Goal: Task Accomplishment & Management: Use online tool/utility

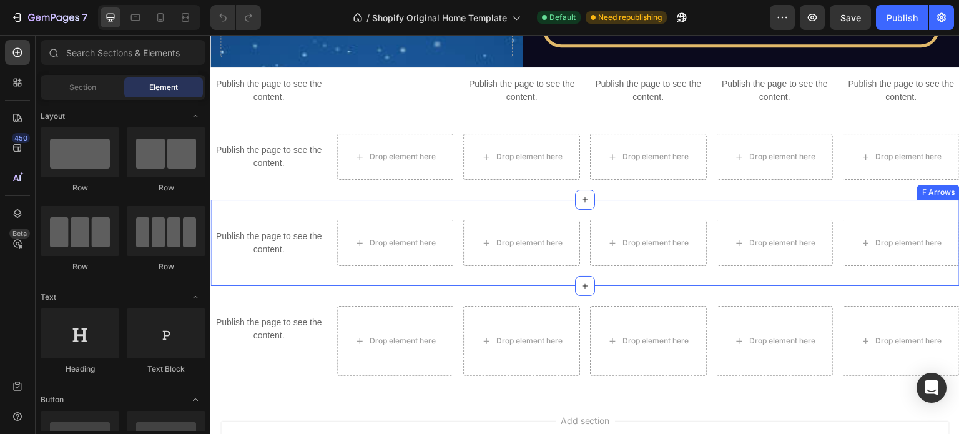
scroll to position [3718, 0]
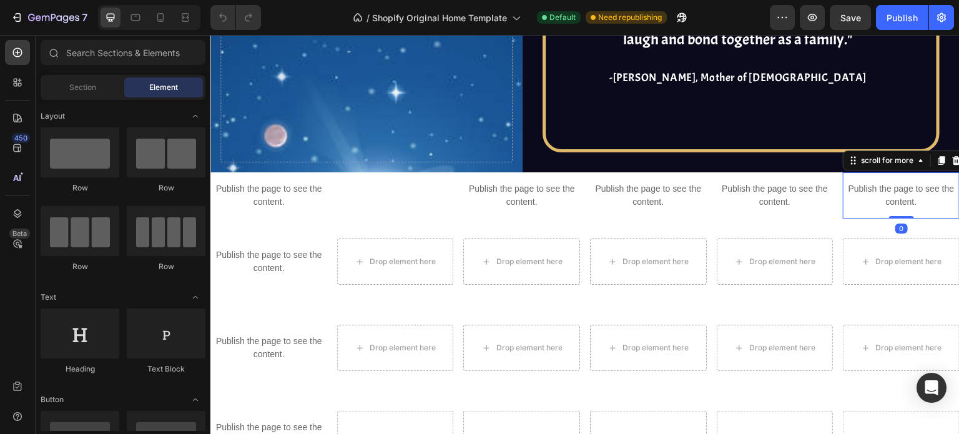
click at [856, 185] on p "Publish the page to see the content." at bounding box center [901, 195] width 117 height 26
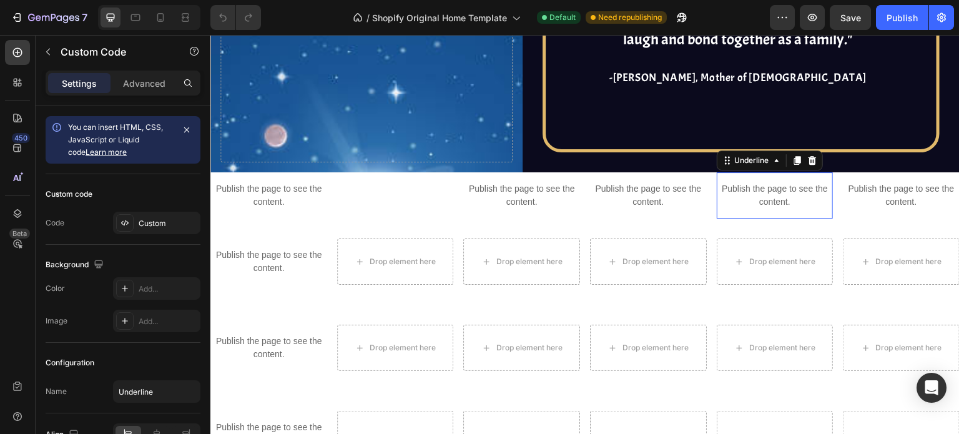
click at [786, 192] on p "Publish the page to see the content." at bounding box center [775, 195] width 117 height 26
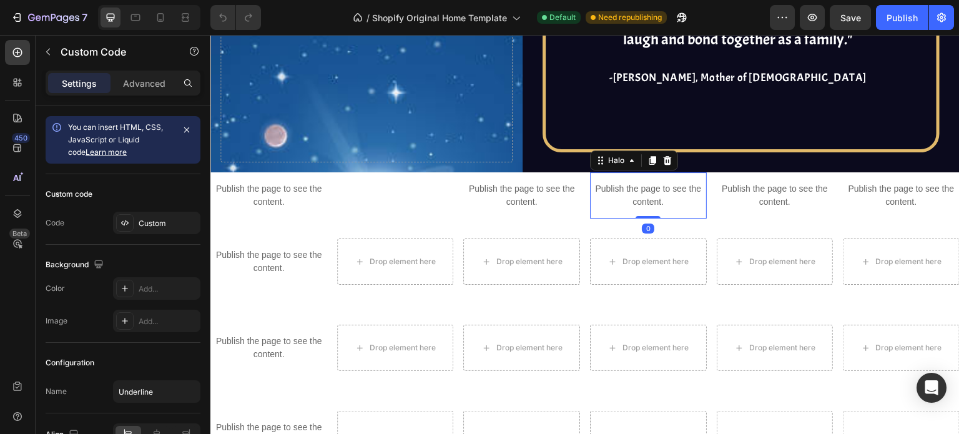
click at [640, 203] on p "Publish the page to see the content." at bounding box center [648, 195] width 117 height 26
click at [539, 193] on p "Publish the page to see the content." at bounding box center [521, 195] width 117 height 26
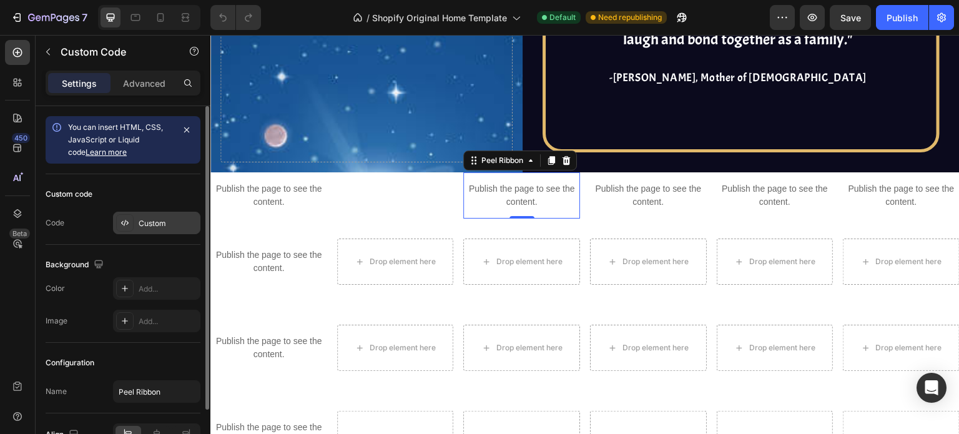
click at [168, 214] on div "Custom" at bounding box center [156, 223] width 87 height 22
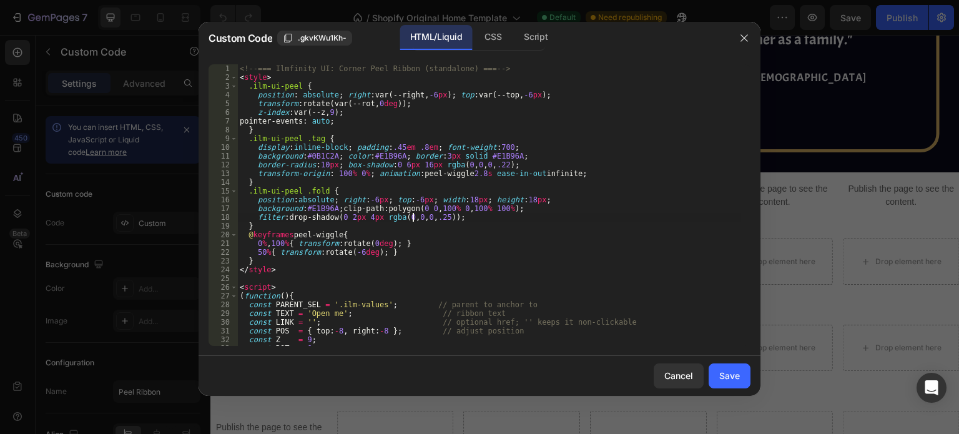
click at [414, 217] on div "<!-- === Ilmfinity UI: Corner Peel Ribbon (standalone) === --> < style > .ilm-u…" at bounding box center [489, 213] width 504 height 299
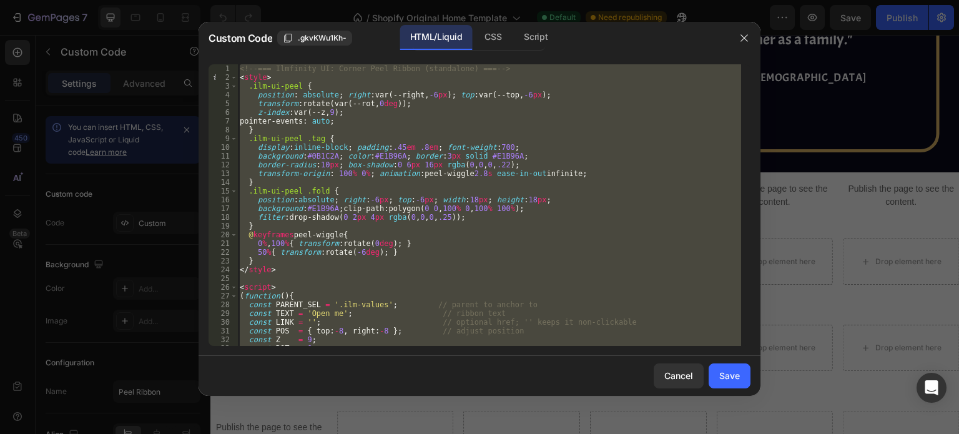
click at [621, 299] on div "<!-- === Ilmfinity UI: Corner Peel Ribbon (standalone) === --> < style > .ilm-u…" at bounding box center [489, 204] width 504 height 281
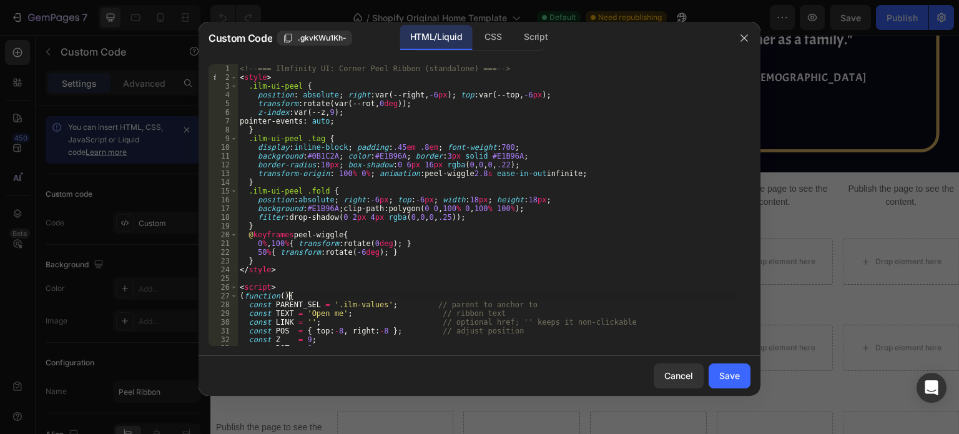
type textarea "})(); </script>"
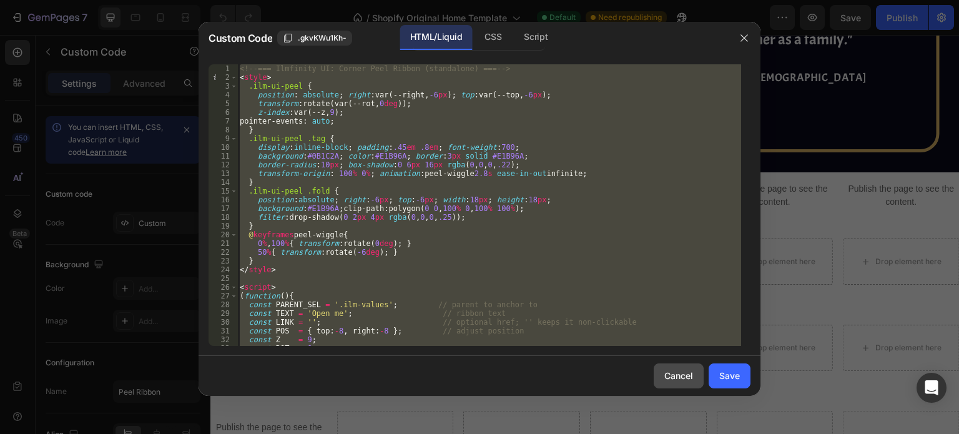
click at [672, 378] on div "Cancel" at bounding box center [678, 375] width 29 height 13
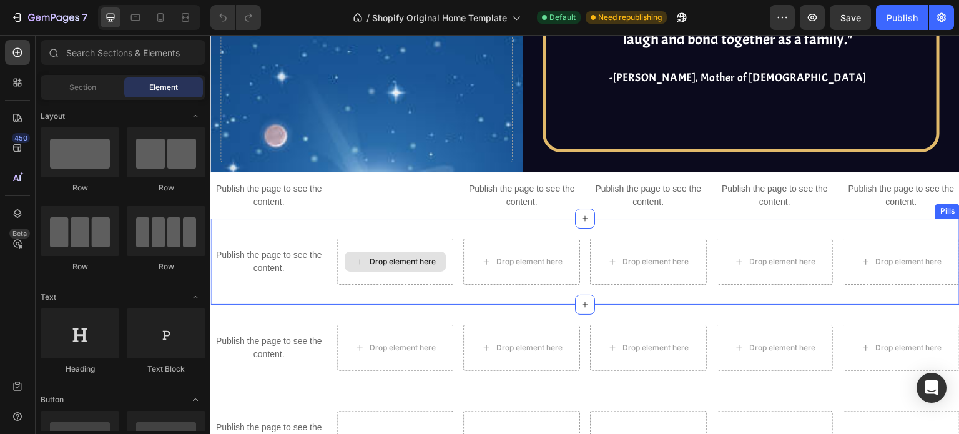
click at [398, 253] on div "Drop element here" at bounding box center [395, 262] width 101 height 20
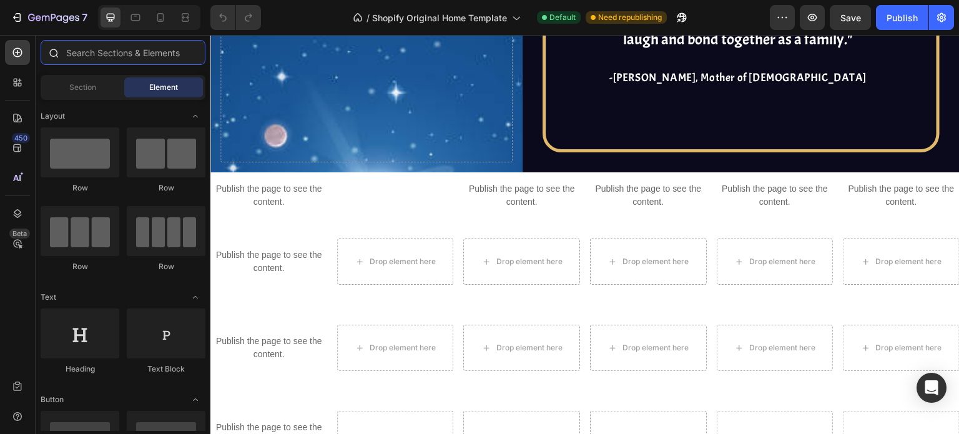
click at [122, 43] on input "text" at bounding box center [123, 52] width 165 height 25
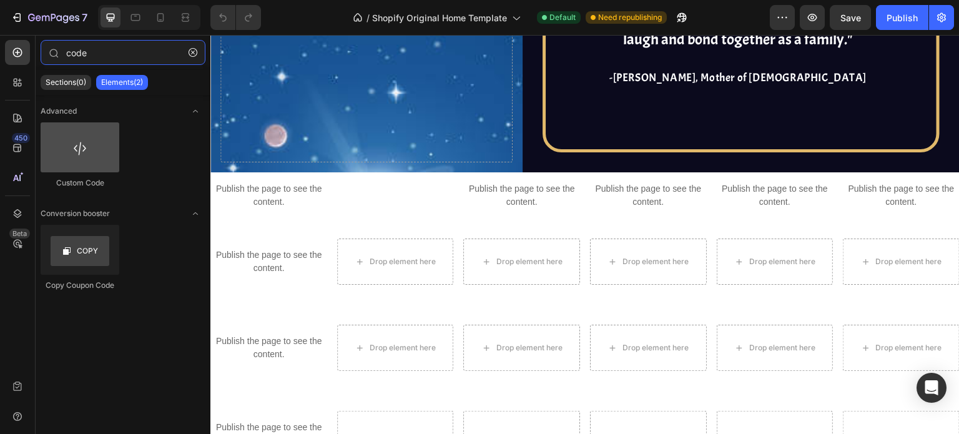
type input "code"
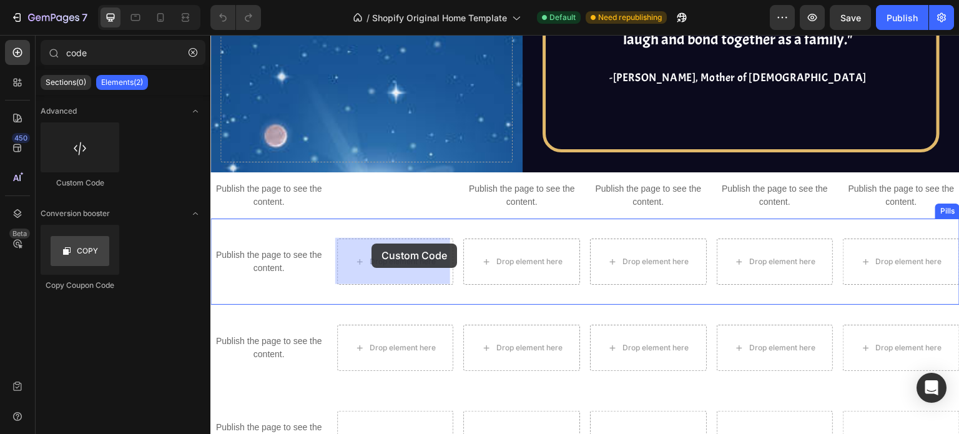
drag, startPoint x: 299, startPoint y: 174, endPoint x: 371, endPoint y: 247, distance: 102.8
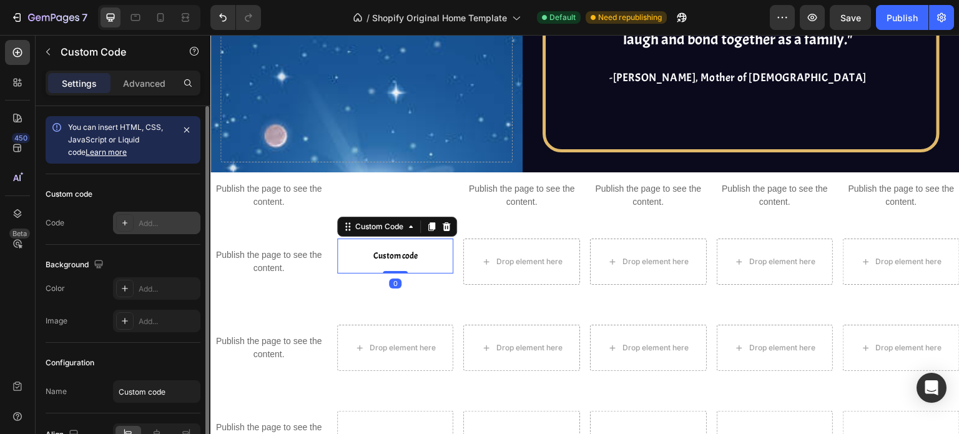
click at [157, 222] on div "Add..." at bounding box center [168, 223] width 59 height 11
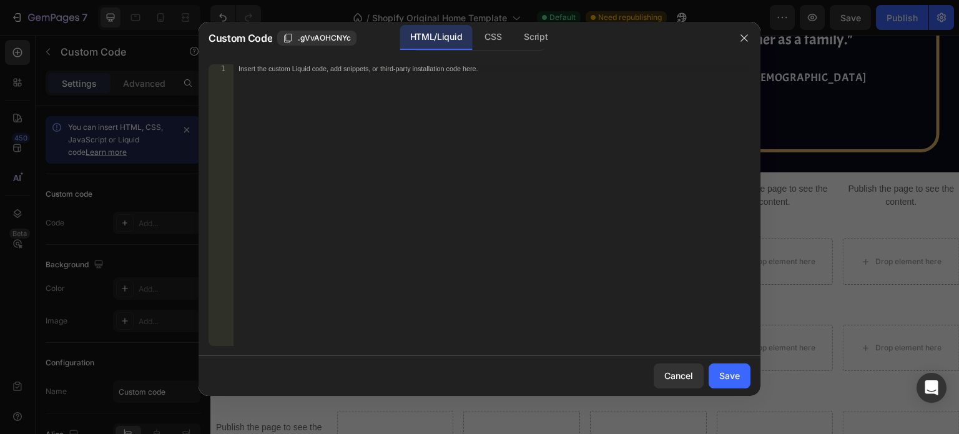
click at [404, 208] on div "Insert the custom Liquid code, add snippets, or third-party installation code h…" at bounding box center [491, 213] width 517 height 299
paste textarea "</script>"
type textarea "</script>"
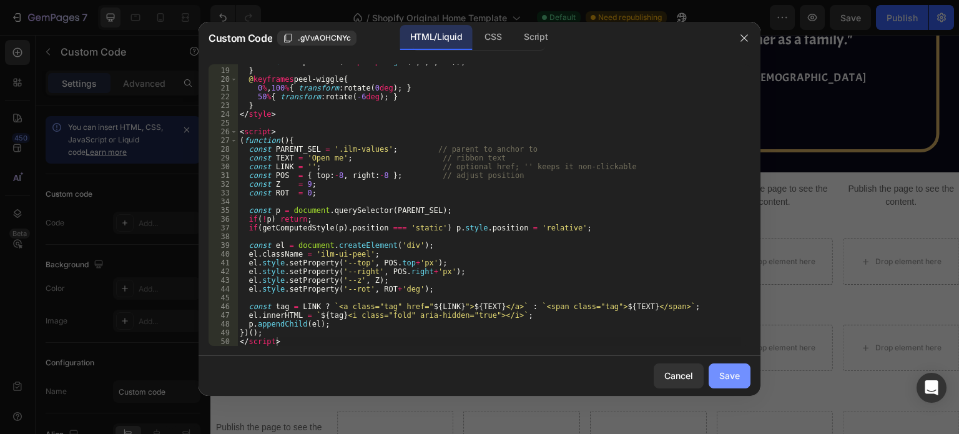
click at [734, 378] on div "Save" at bounding box center [729, 375] width 21 height 13
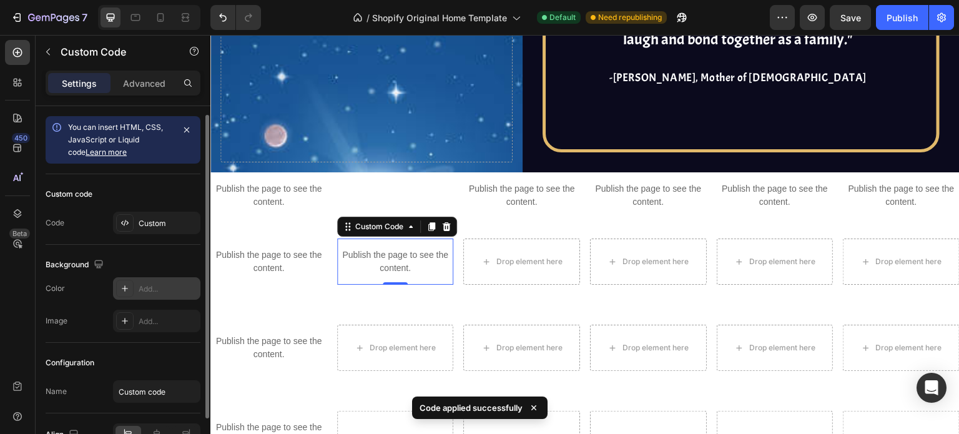
scroll to position [71, 0]
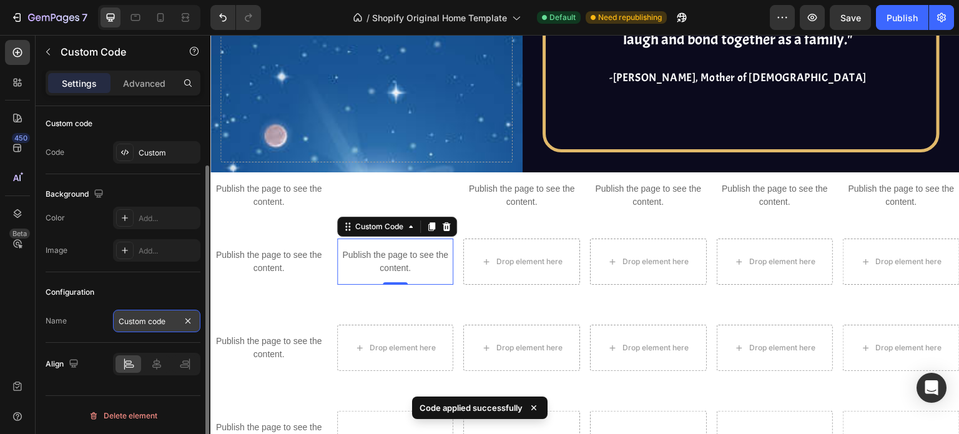
click at [144, 328] on input "Custom code" at bounding box center [156, 321] width 87 height 22
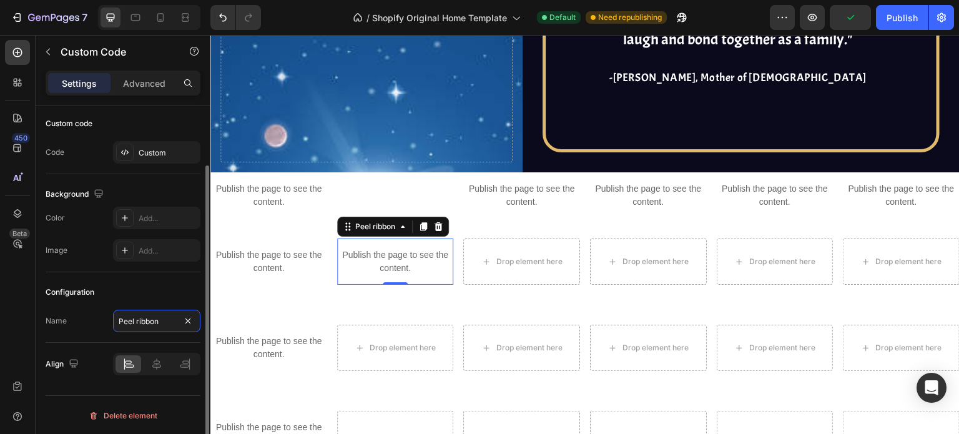
type input "Peel ribbon"
click at [164, 283] on div "Configuration" at bounding box center [123, 292] width 155 height 20
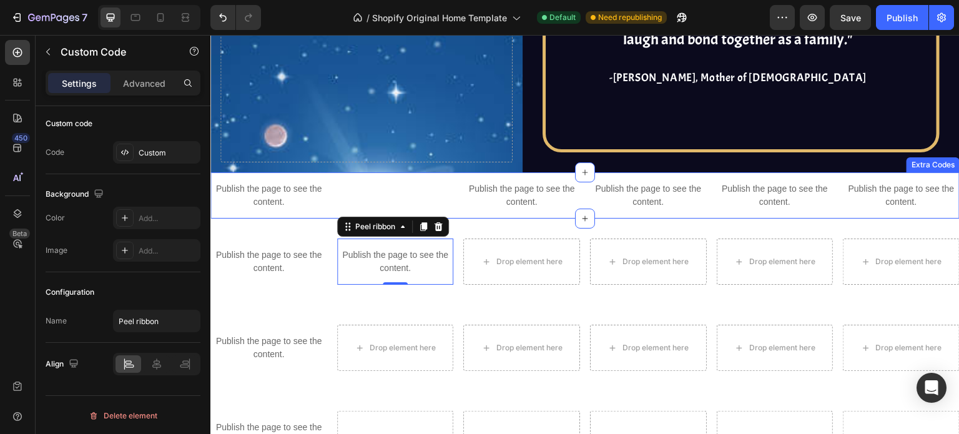
click at [424, 187] on div "Tabs Codes" at bounding box center [395, 195] width 117 height 46
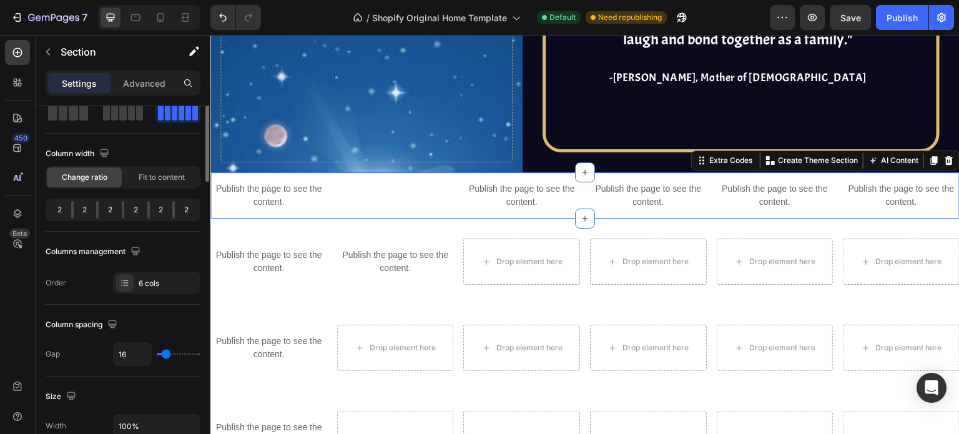
scroll to position [0, 0]
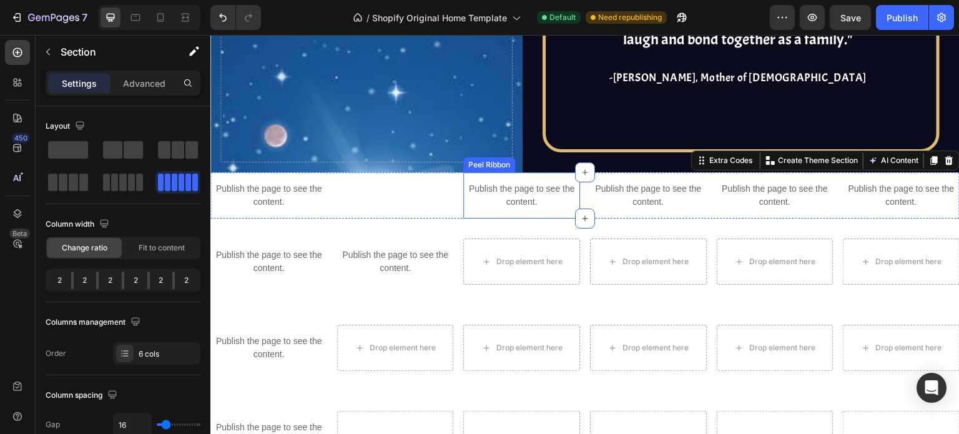
click at [489, 176] on div "Publish the page to see the content." at bounding box center [521, 195] width 117 height 46
click at [386, 194] on div "Tabs Codes" at bounding box center [395, 195] width 117 height 46
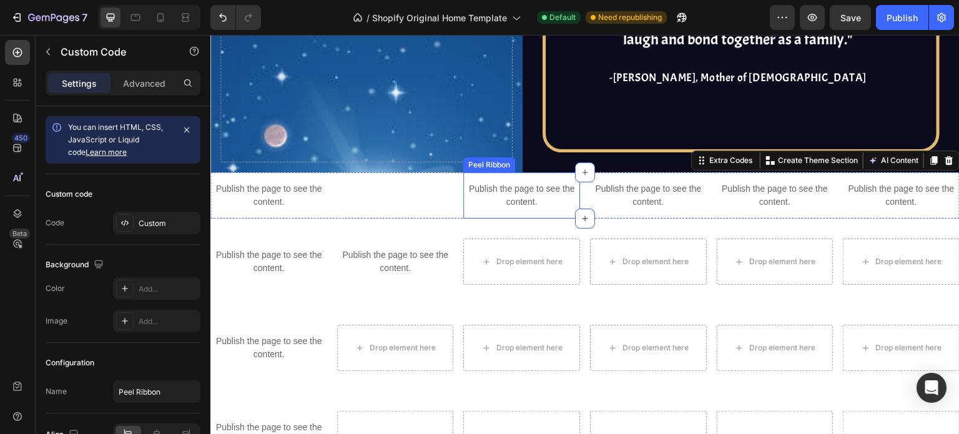
click at [507, 211] on div "Publish the page to see the content." at bounding box center [521, 195] width 117 height 46
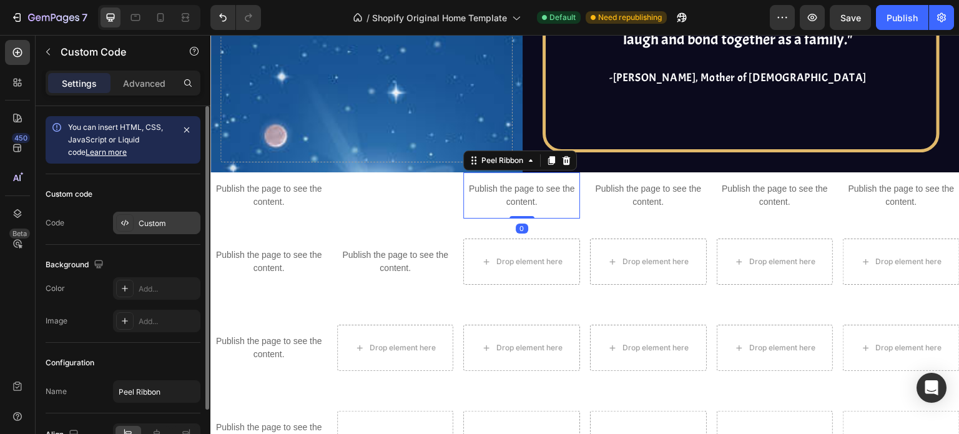
click at [164, 221] on div "Custom" at bounding box center [168, 223] width 59 height 11
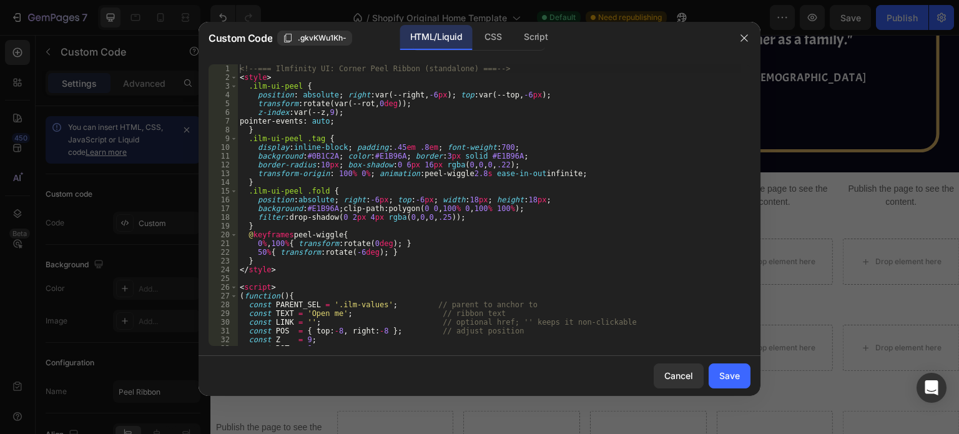
click at [474, 242] on div "<!-- === Ilmfinity UI: Corner Peel Ribbon (standalone) === --> < style > .ilm-u…" at bounding box center [489, 213] width 504 height 299
type textarea "})(); </script>"
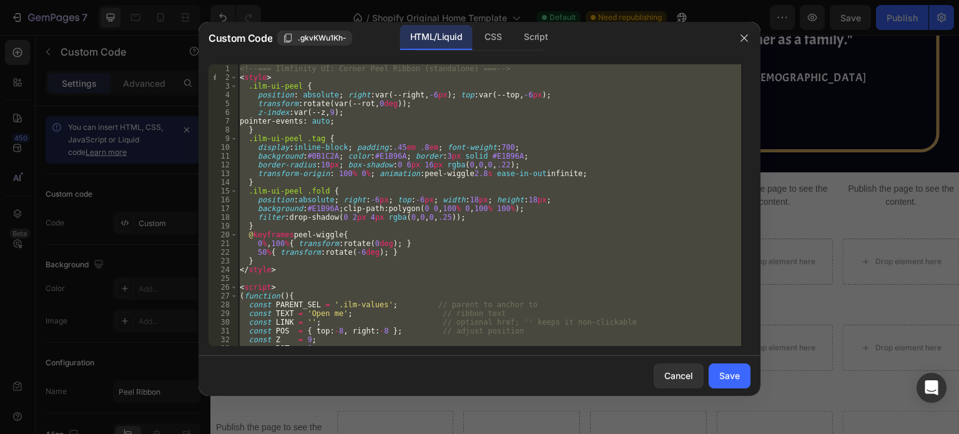
paste textarea
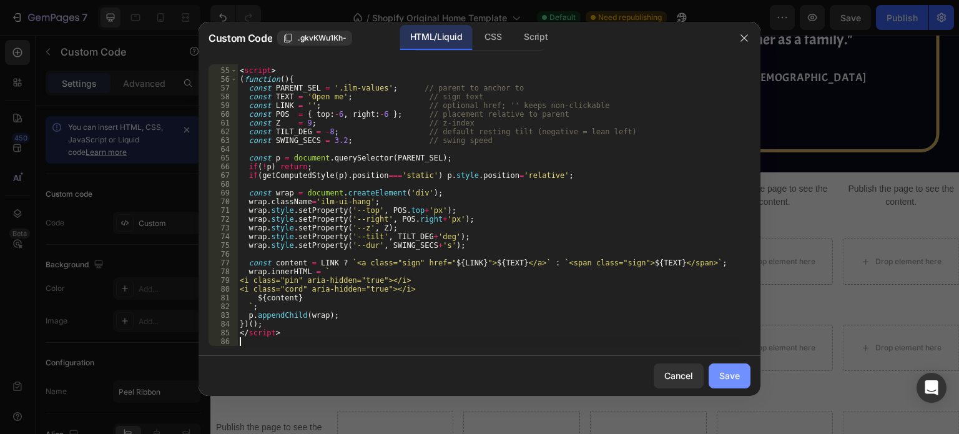
click at [725, 368] on button "Save" at bounding box center [729, 375] width 42 height 25
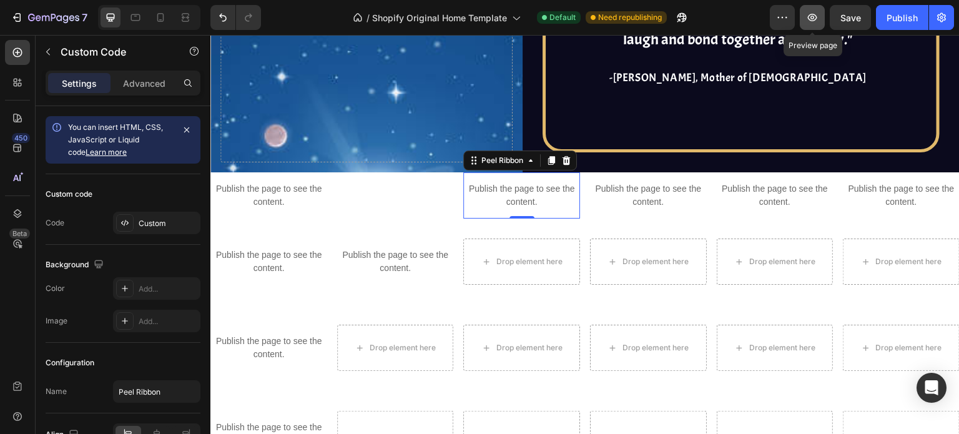
click at [806, 23] on icon "button" at bounding box center [812, 17] width 12 height 12
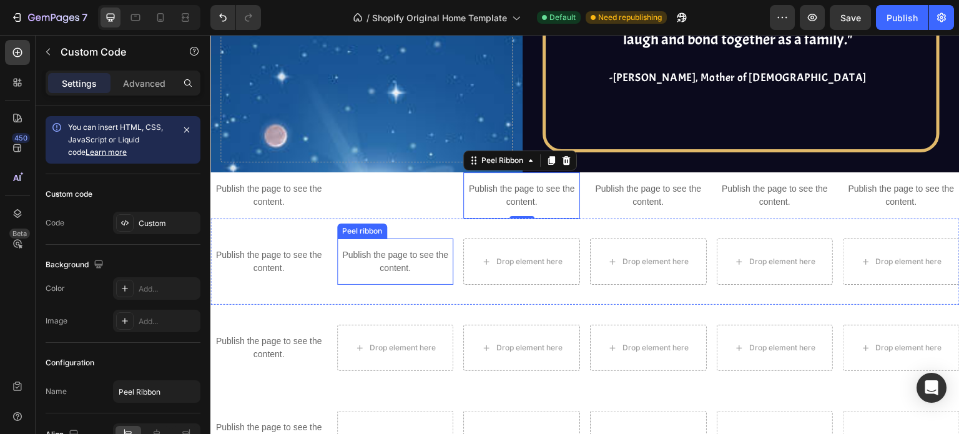
click at [400, 257] on p "Publish the page to see the content." at bounding box center [395, 261] width 117 height 26
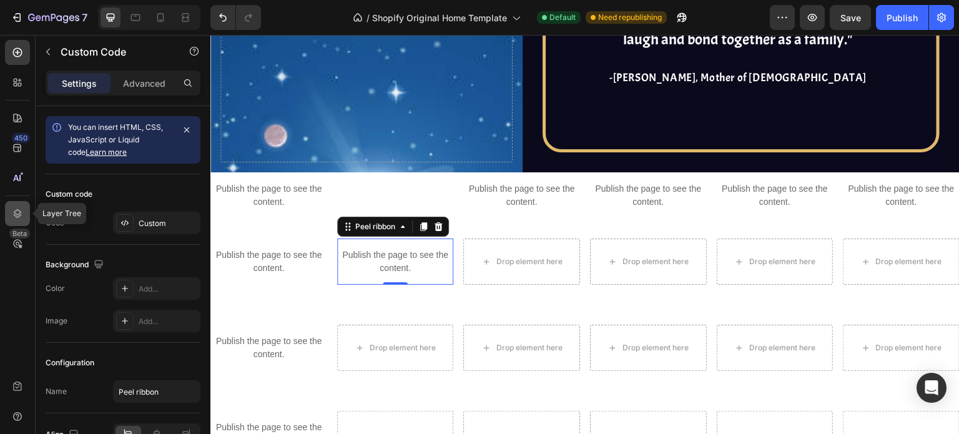
click at [26, 204] on div at bounding box center [17, 213] width 25 height 25
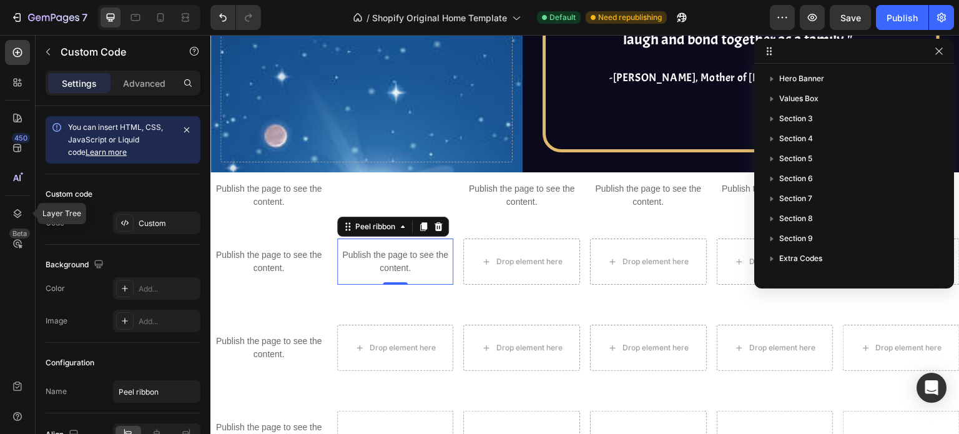
scroll to position [196, 0]
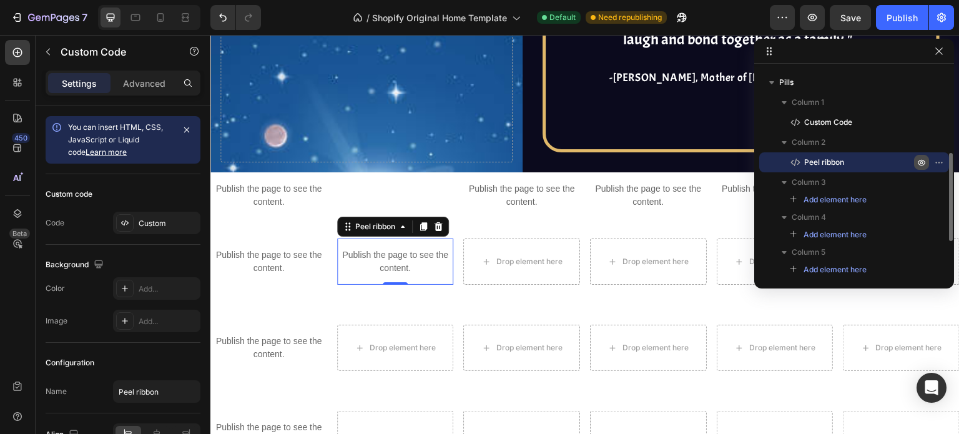
click at [926, 158] on button "button" at bounding box center [921, 162] width 15 height 15
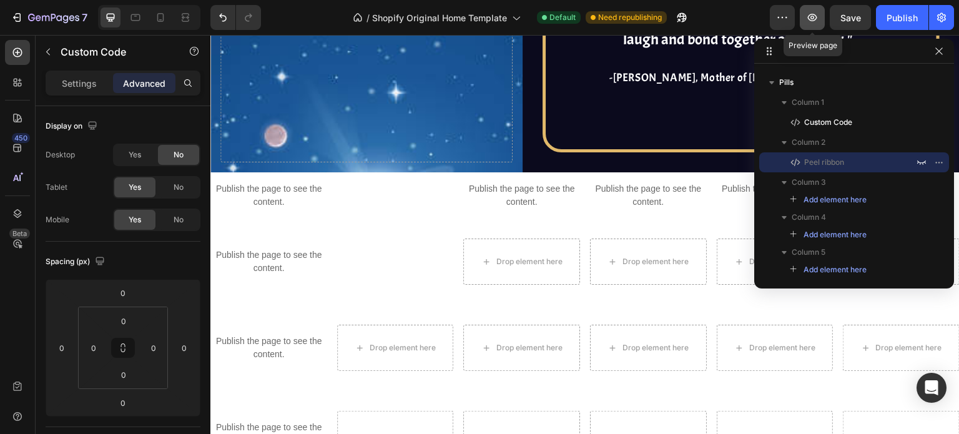
click at [811, 13] on icon "button" at bounding box center [812, 17] width 12 height 12
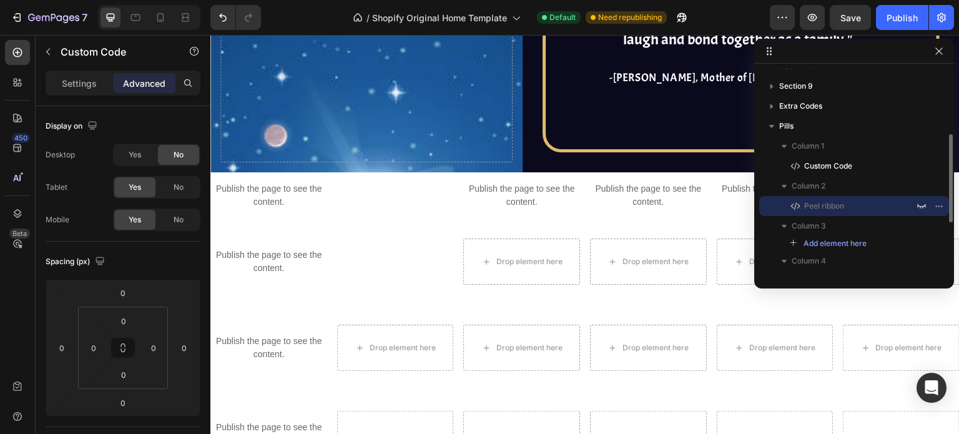
scroll to position [152, 0]
click at [925, 208] on icon "button" at bounding box center [921, 207] width 10 height 10
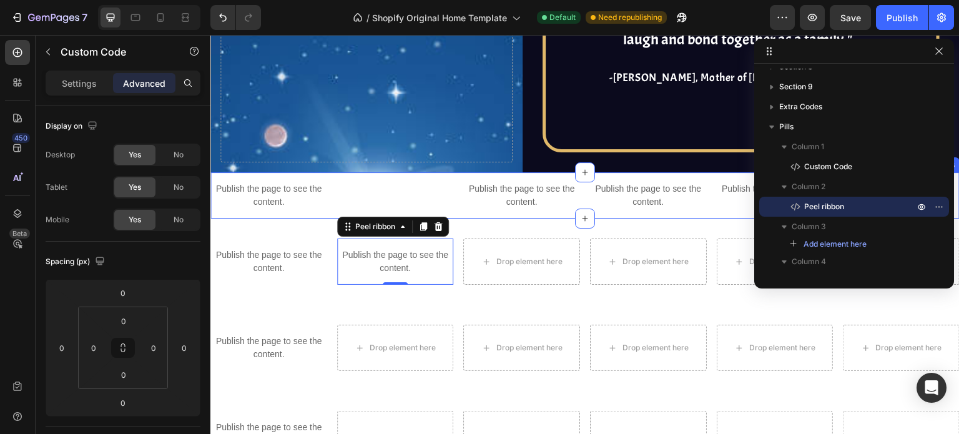
click at [402, 197] on div "Tabs Codes" at bounding box center [395, 195] width 117 height 46
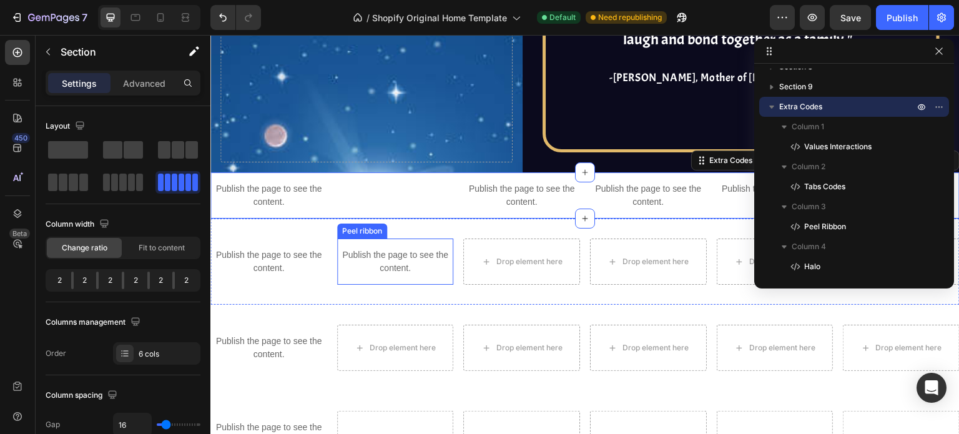
click at [425, 278] on div "Publish the page to see the content." at bounding box center [395, 261] width 117 height 46
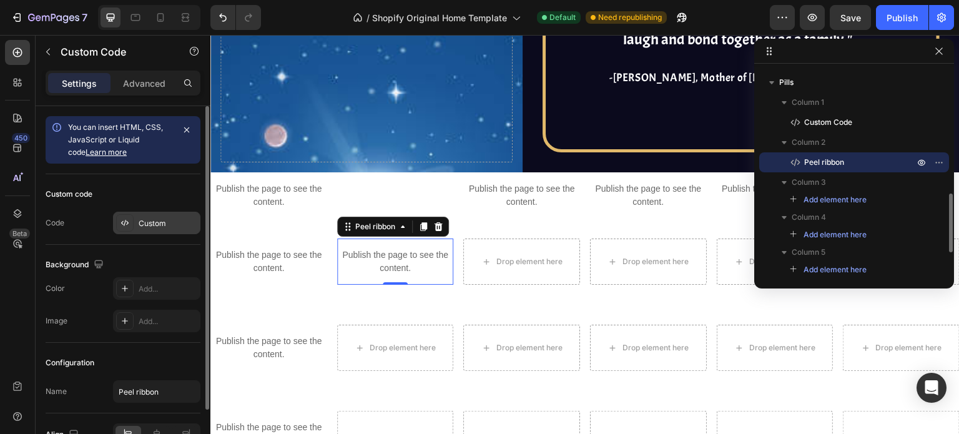
click at [160, 223] on div "Custom" at bounding box center [168, 223] width 59 height 11
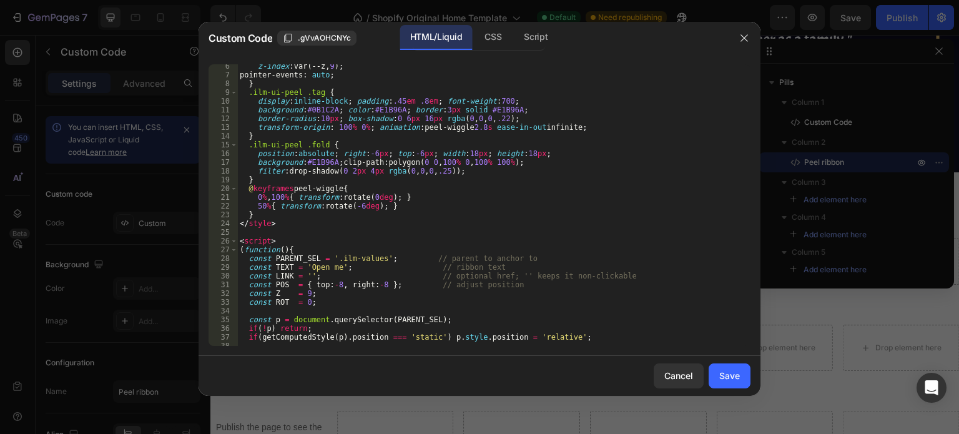
scroll to position [46, 0]
click at [355, 254] on div "z-index : var(--z, 9 ) ; pointer-events : auto ; } .ilm-ui-peel .tag { display …" at bounding box center [489, 211] width 504 height 299
type textarea "const PARENT_SEL = '.resources_overview'; // parent to anchor to"
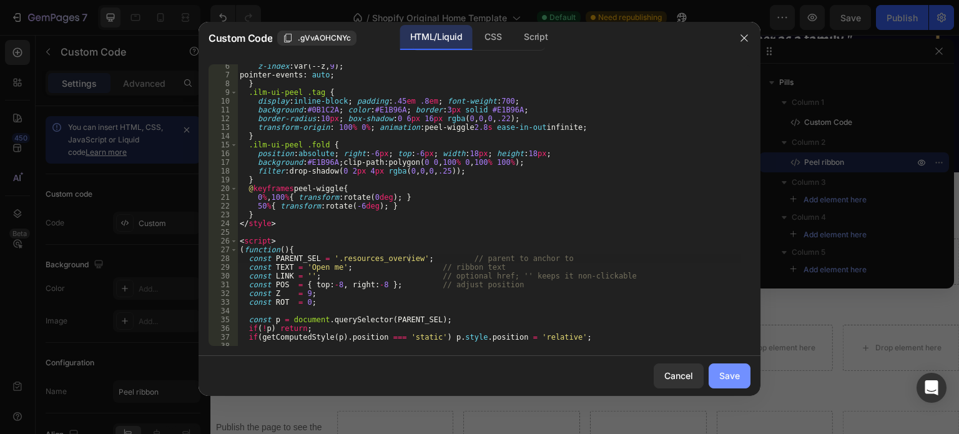
click at [713, 369] on button "Save" at bounding box center [729, 375] width 42 height 25
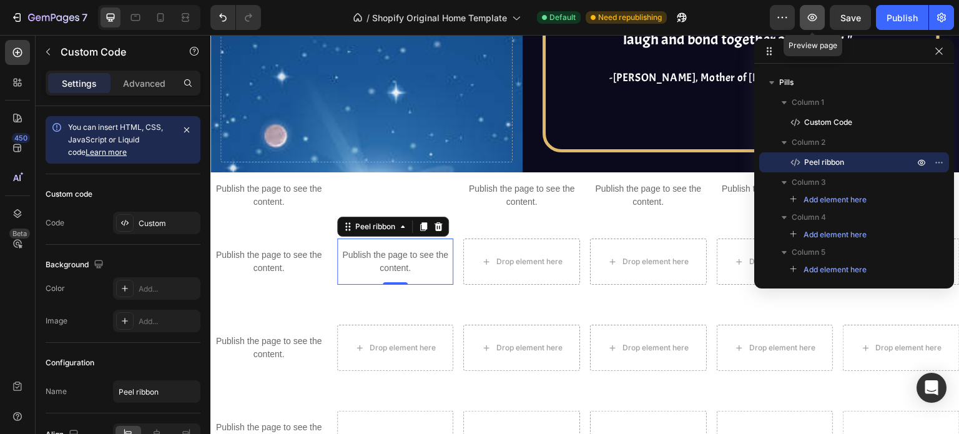
click at [811, 19] on icon "button" at bounding box center [812, 17] width 9 height 7
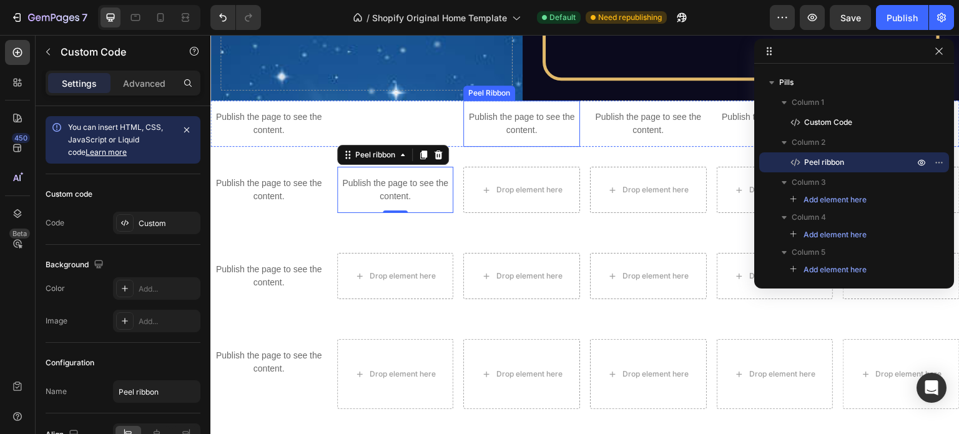
scroll to position [216, 0]
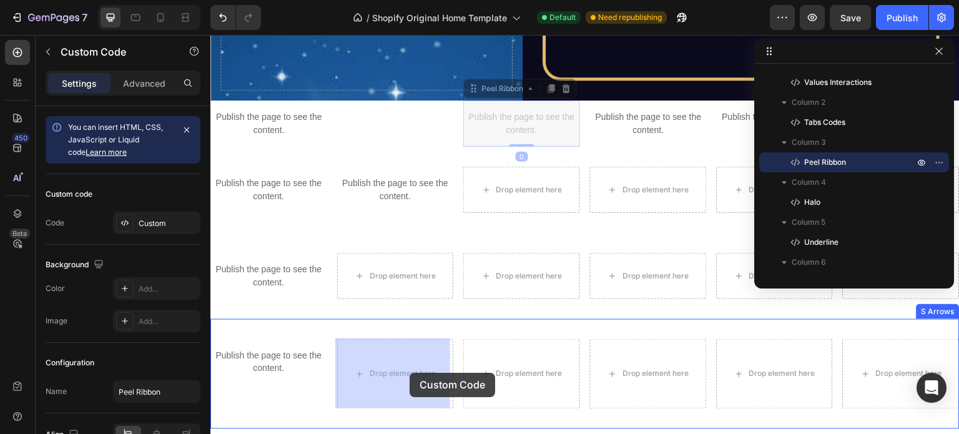
drag, startPoint x: 531, startPoint y: 121, endPoint x: 409, endPoint y: 373, distance: 279.2
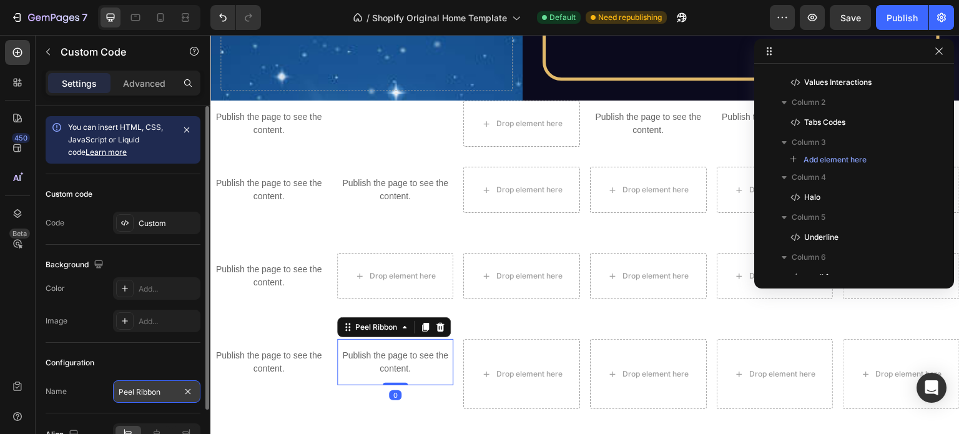
click at [160, 393] on input "Peel Ribbon" at bounding box center [156, 391] width 87 height 22
type input "pin"
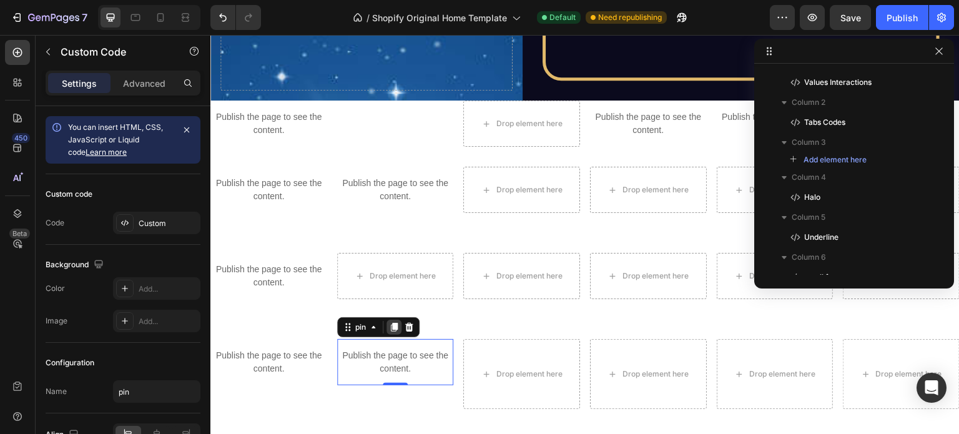
click at [390, 327] on icon at bounding box center [394, 327] width 10 height 10
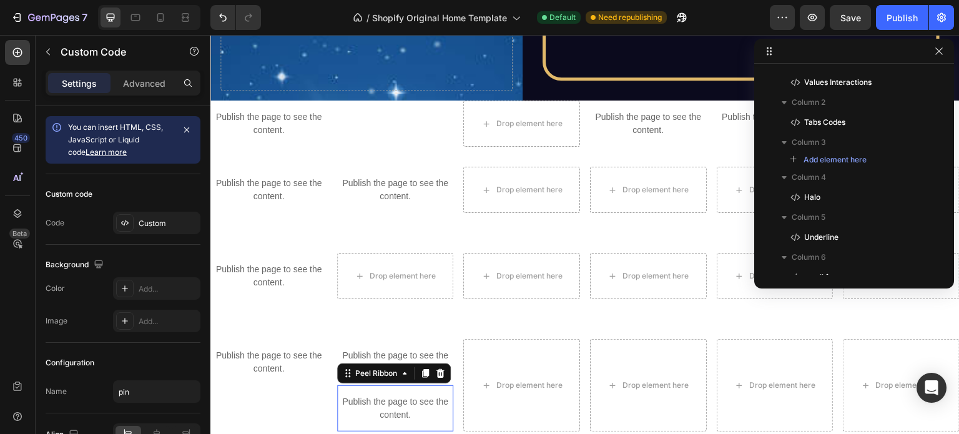
scroll to position [710, 0]
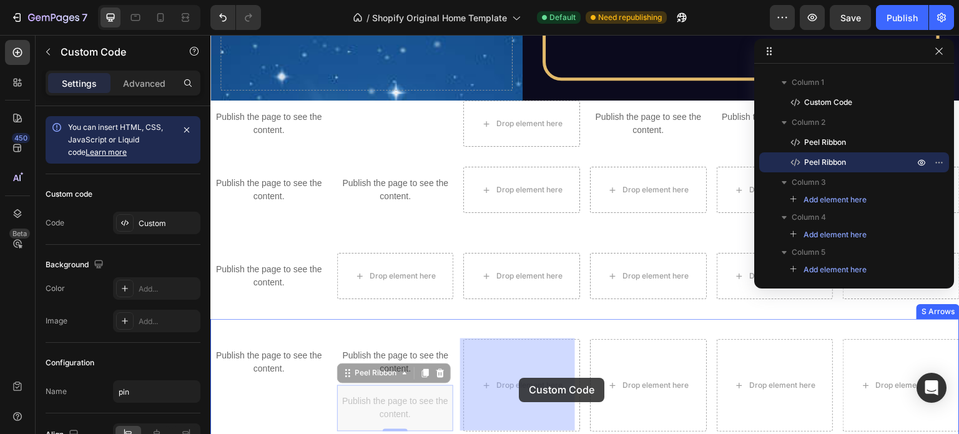
drag, startPoint x: 418, startPoint y: 406, endPoint x: 517, endPoint y: 378, distance: 103.1
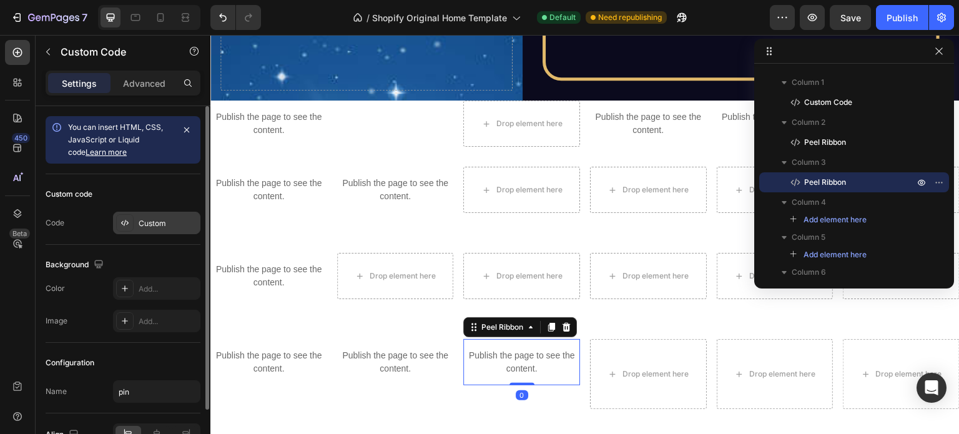
click at [142, 218] on div "Custom" at bounding box center [168, 223] width 59 height 11
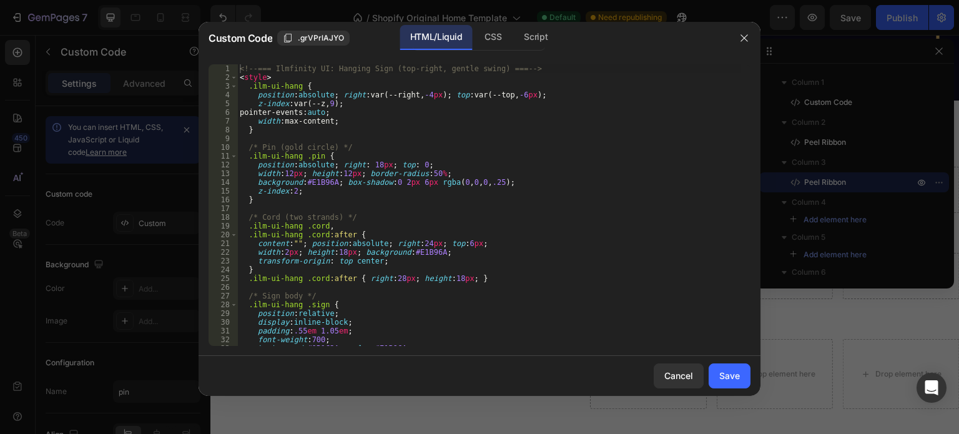
click at [502, 237] on div "<!-- === Ilmfinity UI: Hanging Sign (top-right, gentle swing) === --> < style >…" at bounding box center [489, 213] width 504 height 299
type textarea "</script>"
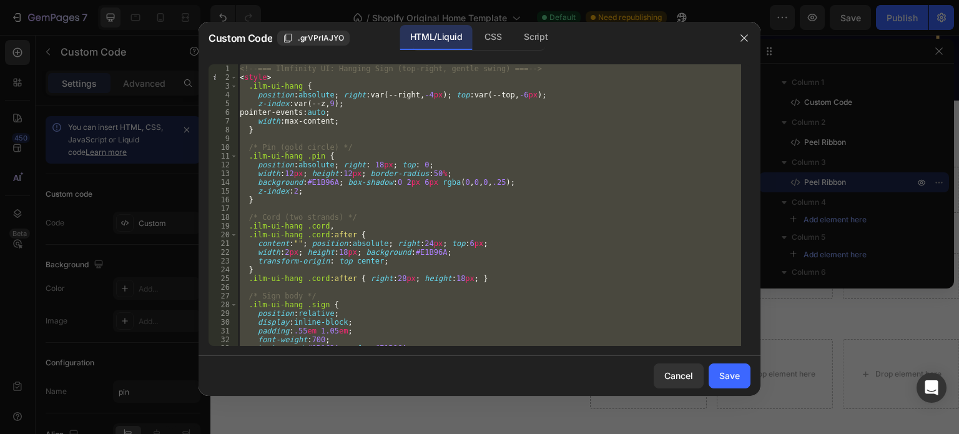
paste textarea
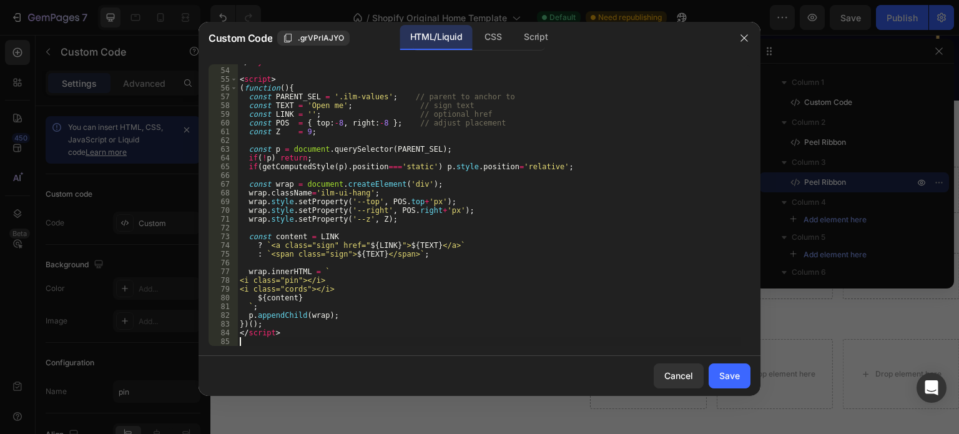
scroll to position [461, 0]
click at [730, 376] on div "Save" at bounding box center [729, 375] width 21 height 13
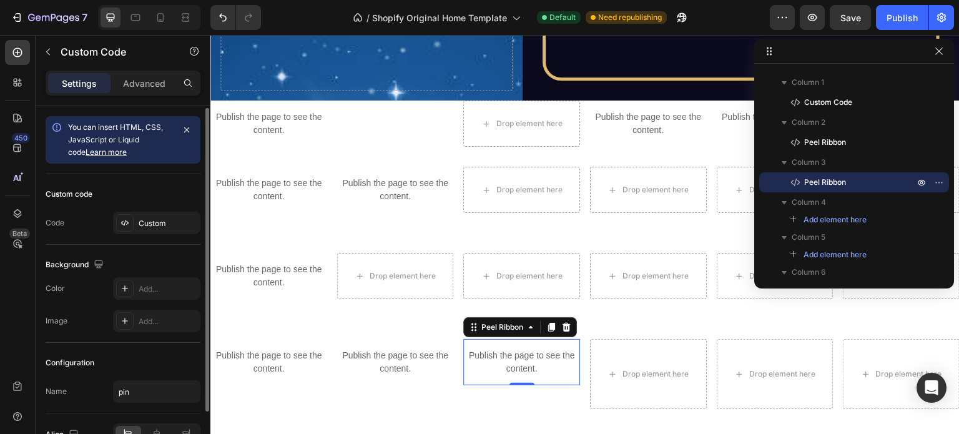
scroll to position [71, 0]
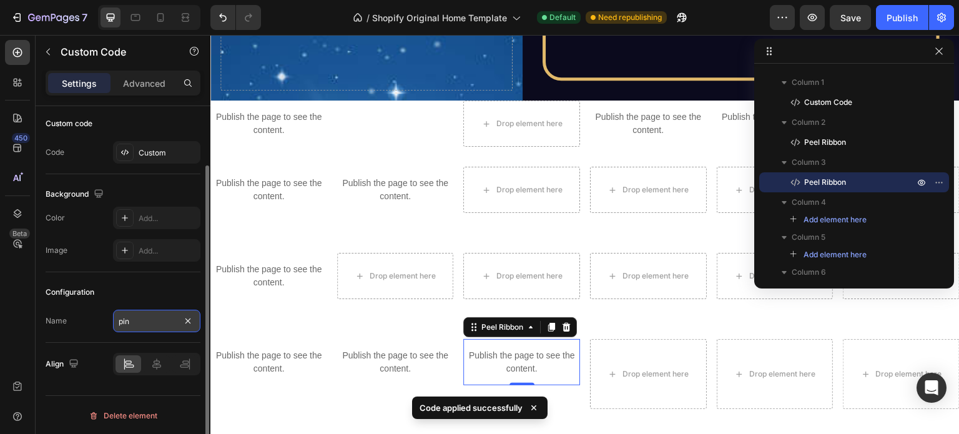
click at [130, 324] on input "pin" at bounding box center [156, 321] width 87 height 22
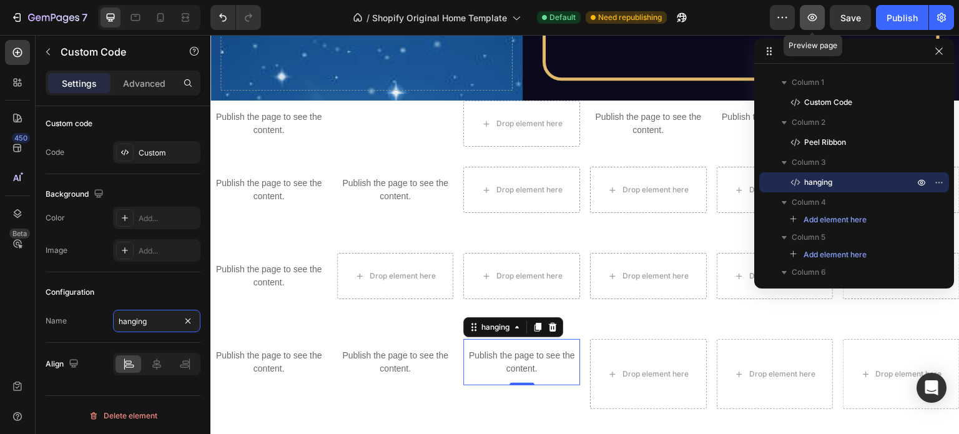
type input "hanging"
click at [808, 19] on icon "button" at bounding box center [812, 17] width 12 height 12
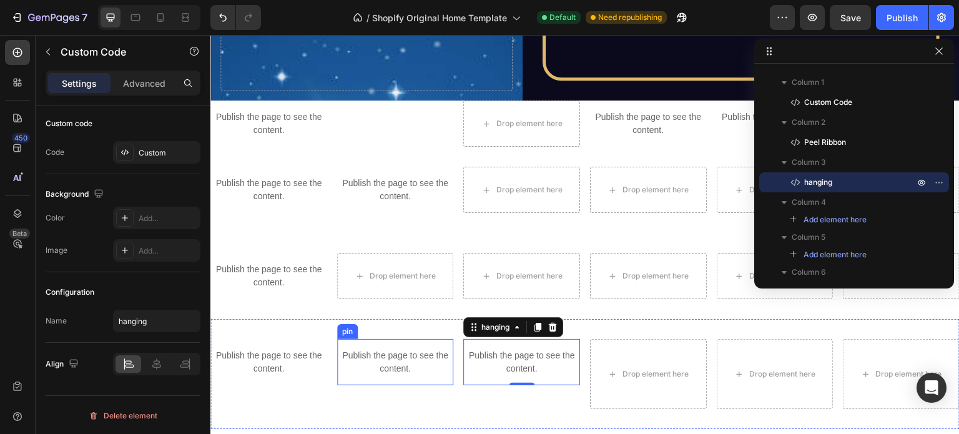
click at [392, 358] on p "Publish the page to see the content." at bounding box center [395, 362] width 117 height 26
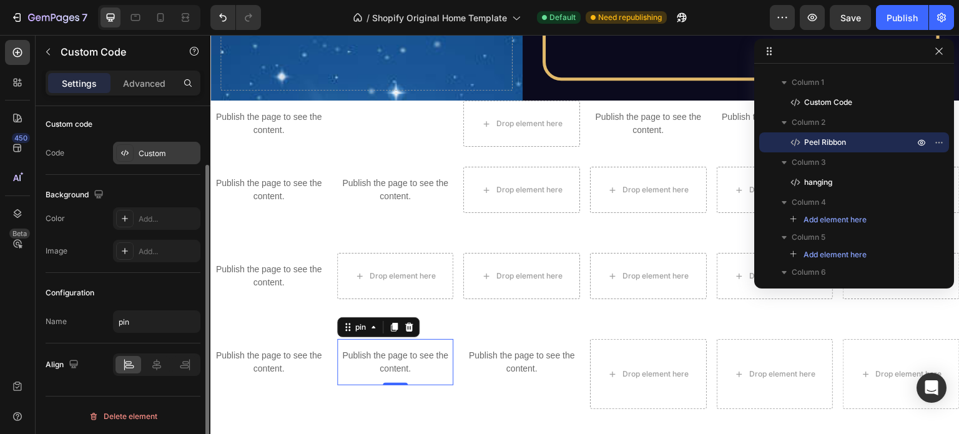
click at [147, 153] on div "Custom" at bounding box center [168, 153] width 59 height 11
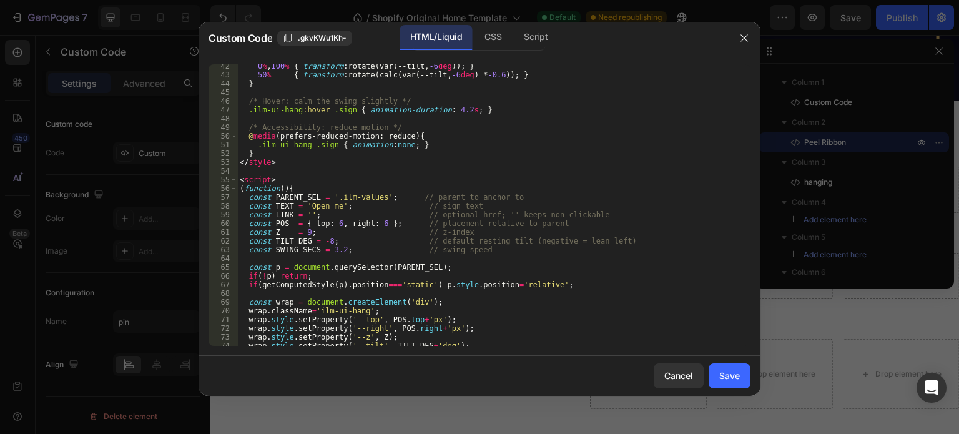
scroll to position [361, 0]
click at [355, 193] on div "0 % , 100 % { transform : rotate(var(--tilt, -6 deg )) ; } 50 % { transform : r…" at bounding box center [489, 210] width 504 height 299
type textarea "const PARENT_SEL = '.ilm-'; // parent to anchor to"
click at [719, 377] on div "Save" at bounding box center [729, 375] width 21 height 13
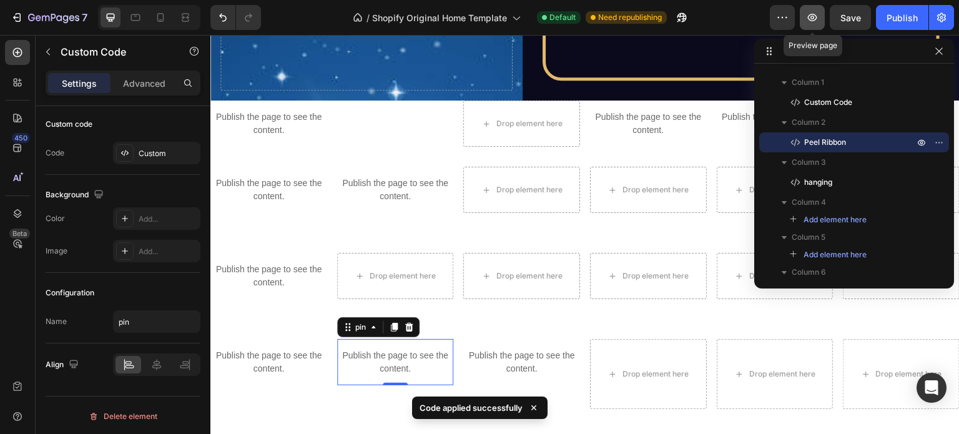
click at [817, 22] on icon "button" at bounding box center [812, 17] width 12 height 12
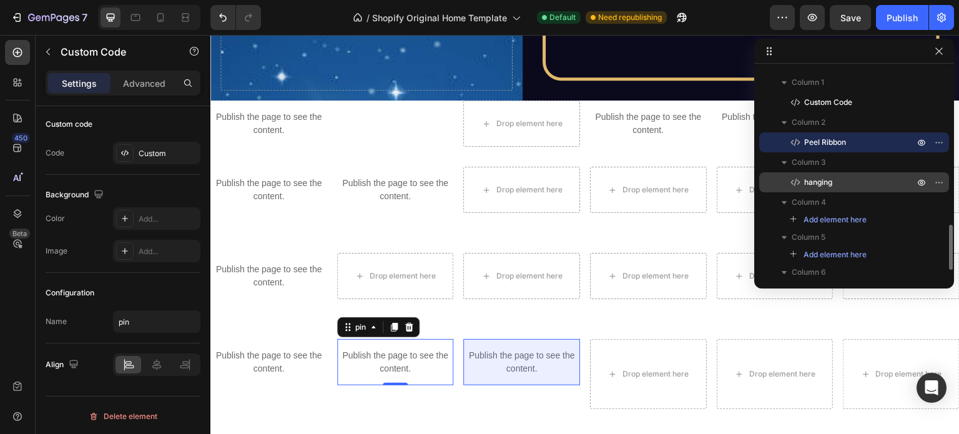
click at [856, 179] on p "hanging" at bounding box center [845, 182] width 112 height 12
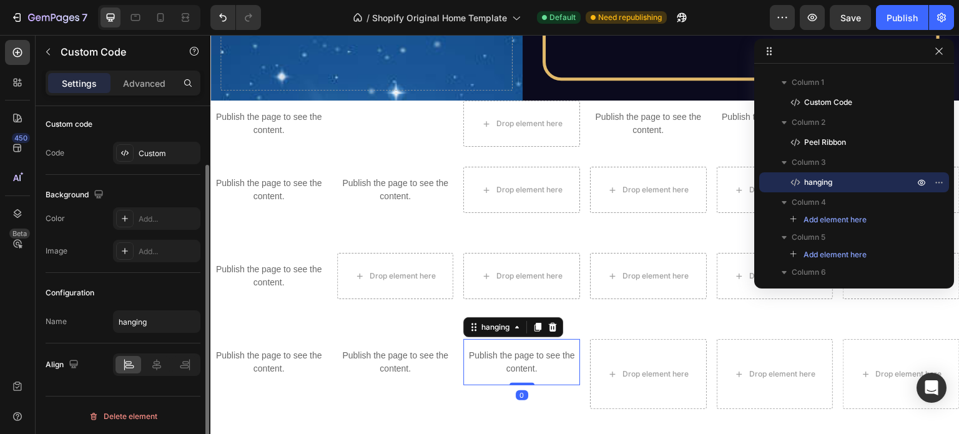
click at [157, 164] on div "Custom code Code Custom" at bounding box center [123, 139] width 155 height 71
click at [172, 154] on div "Custom" at bounding box center [168, 153] width 59 height 11
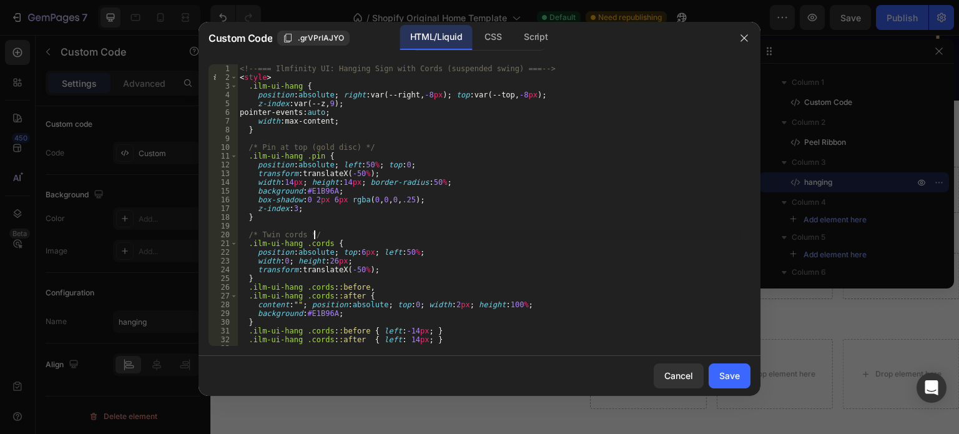
click at [437, 232] on div "<!-- === Ilmfinity UI: Hanging Sign with Cords (suspended swing) === --> < styl…" at bounding box center [489, 213] width 504 height 299
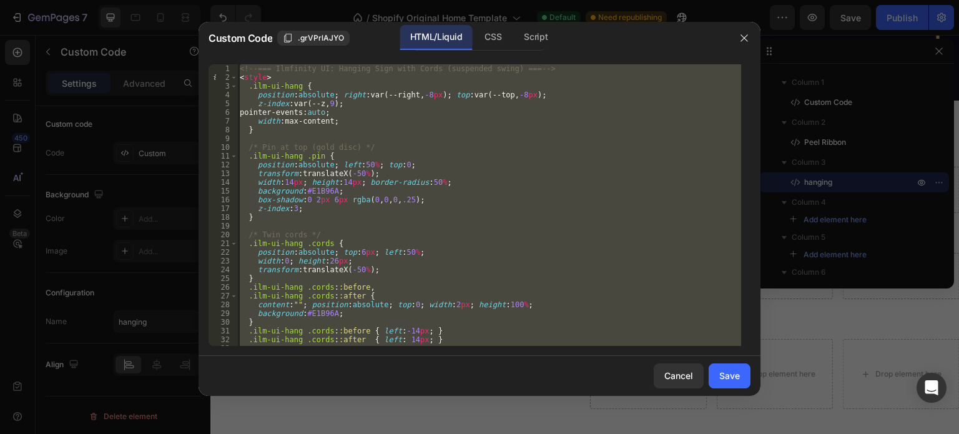
type textarea "</script>"
paste textarea
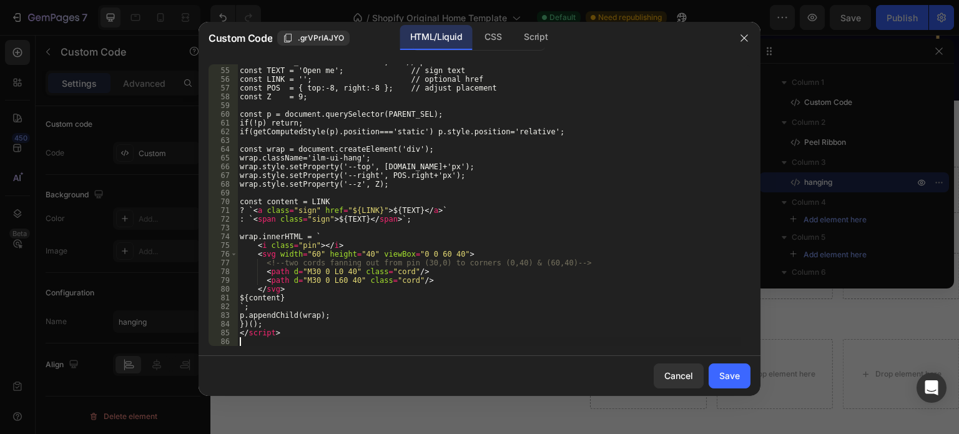
scroll to position [469, 0]
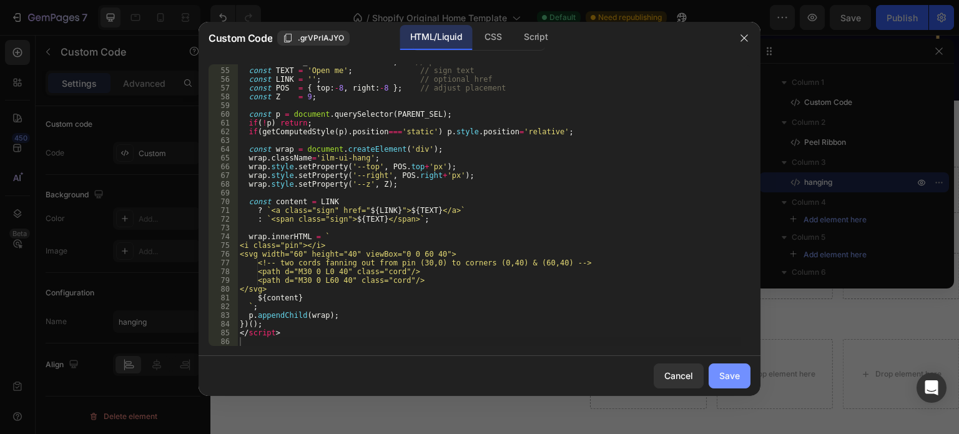
click at [721, 371] on div "Save" at bounding box center [729, 375] width 21 height 13
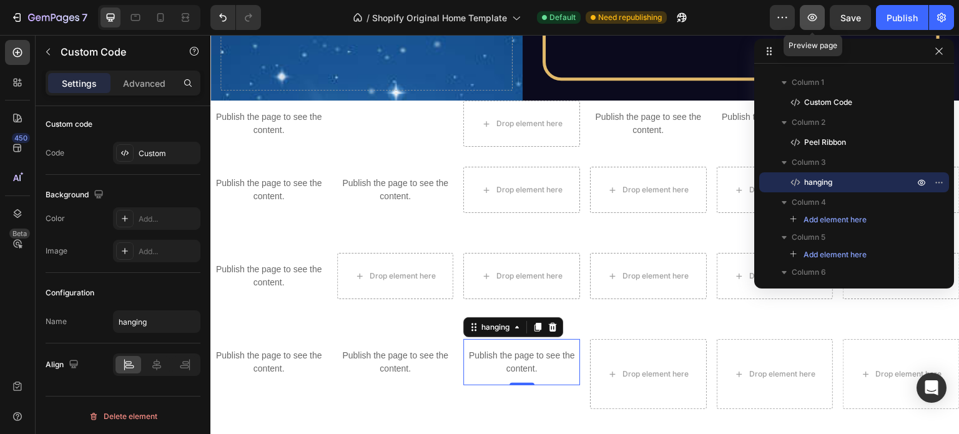
click at [811, 22] on icon "button" at bounding box center [812, 17] width 12 height 12
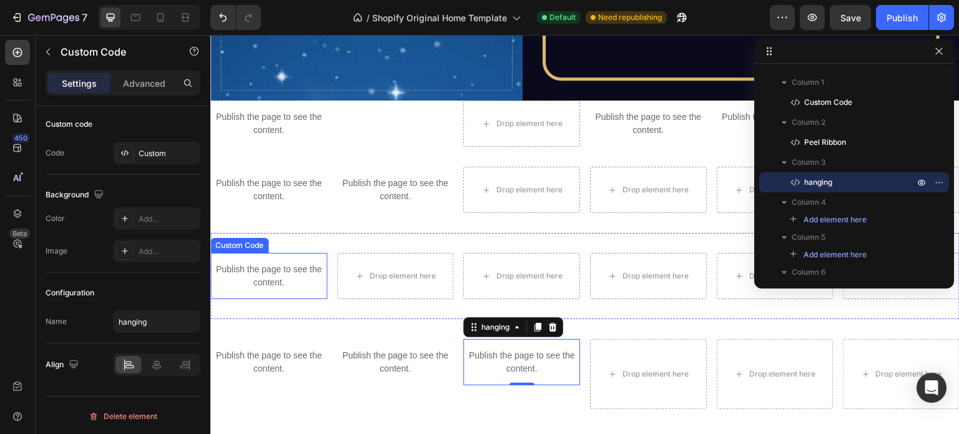
click at [297, 271] on p "Publish the page to see the content." at bounding box center [268, 276] width 117 height 26
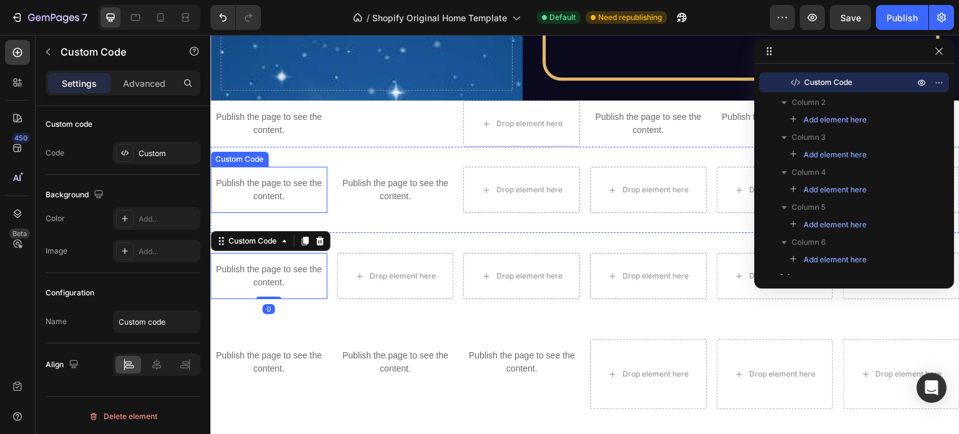
scroll to position [391, 0]
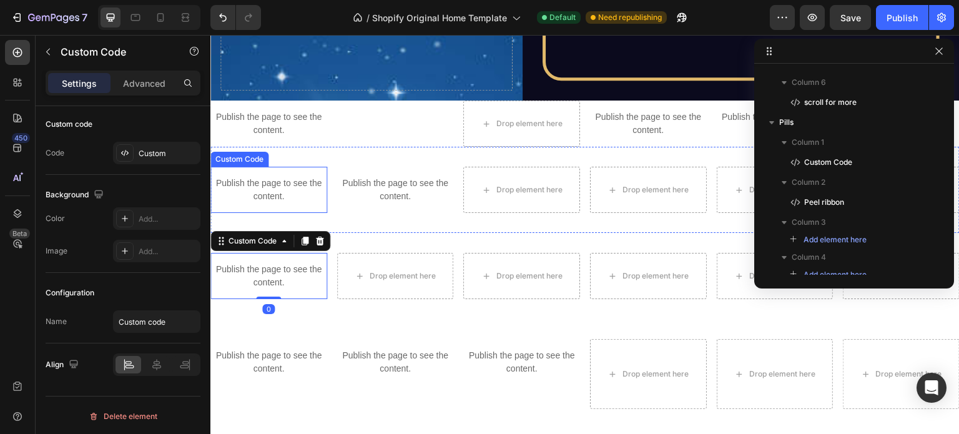
click at [298, 204] on div "Publish the page to see the content." at bounding box center [268, 190] width 117 height 46
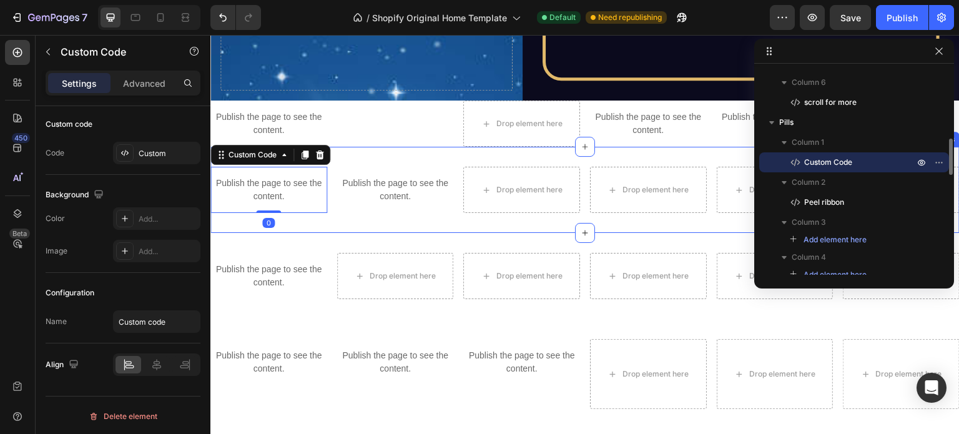
click at [346, 151] on div "Publish the page to see the content. Custom Code 0 Publish the page to see the …" at bounding box center [584, 190] width 749 height 86
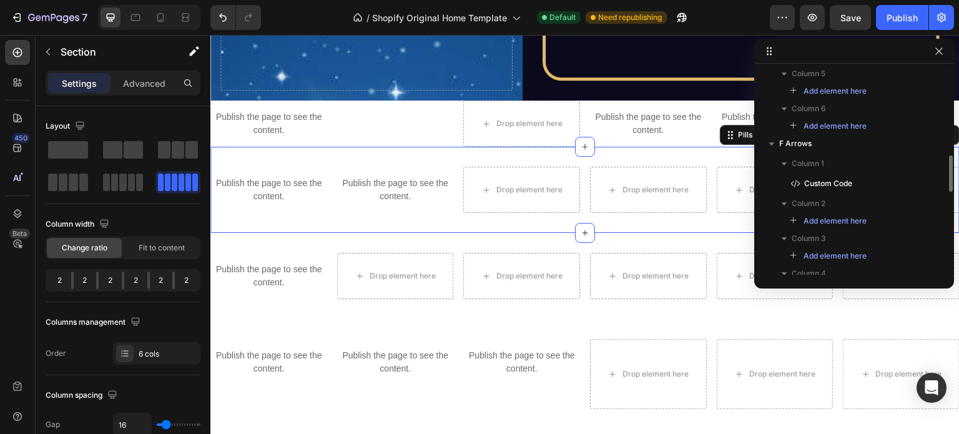
scroll to position [642, 0]
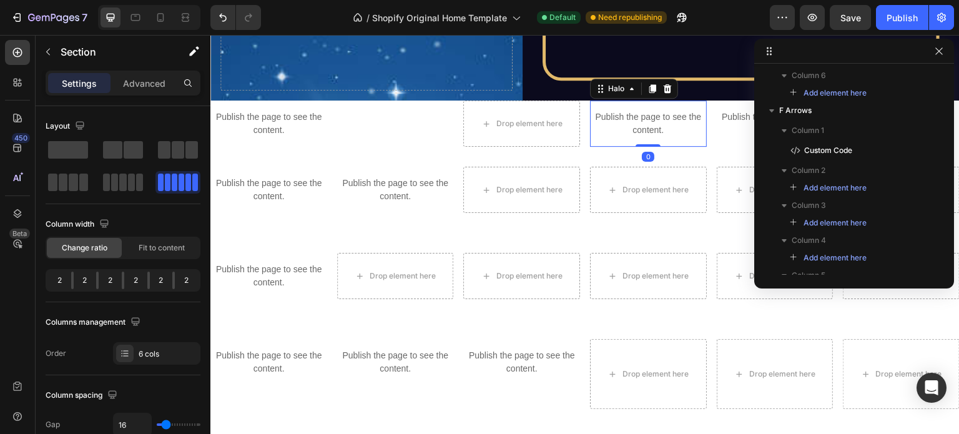
click at [647, 106] on div "Publish the page to see the content." at bounding box center [648, 123] width 117 height 46
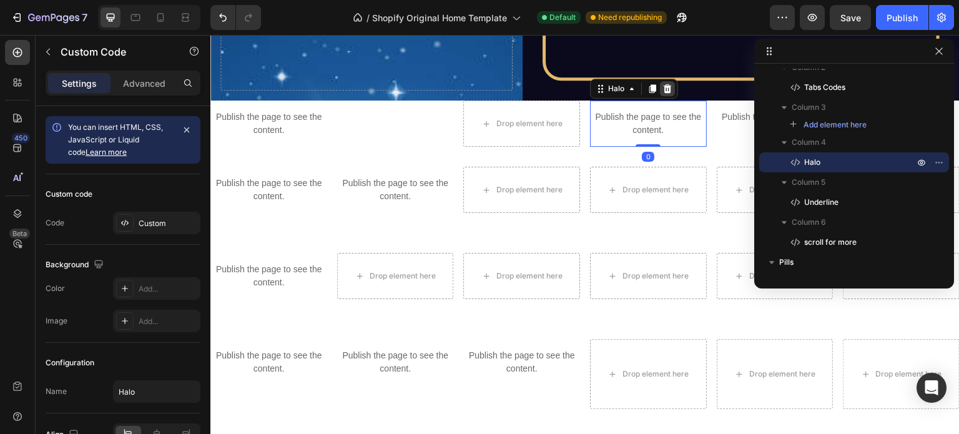
click at [663, 89] on icon at bounding box center [667, 88] width 8 height 9
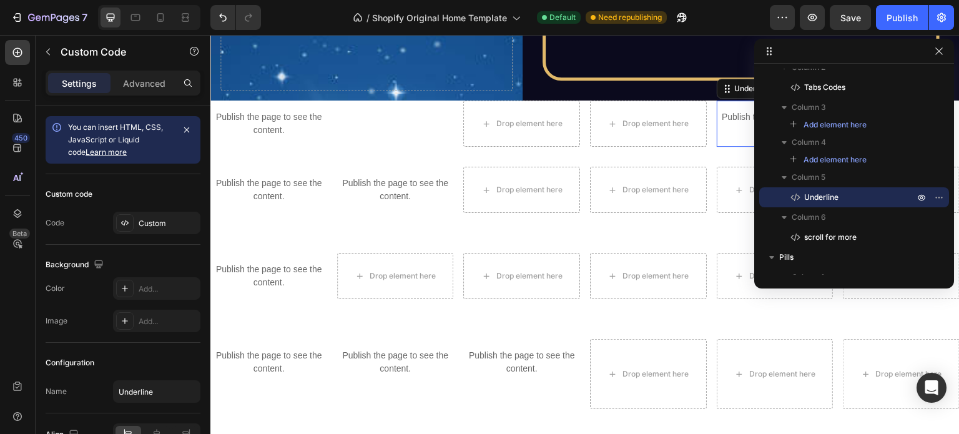
click at [733, 132] on p "Publish the page to see the content." at bounding box center [775, 123] width 117 height 26
click at [939, 52] on icon "button" at bounding box center [939, 51] width 10 height 10
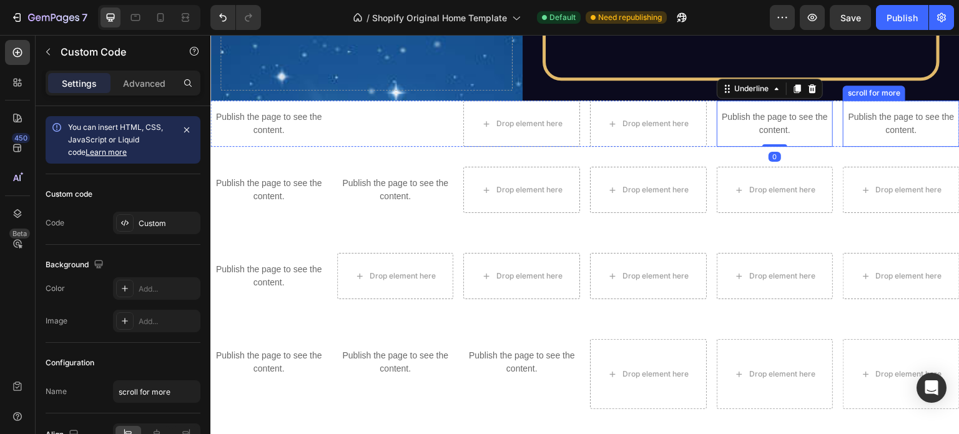
click at [878, 137] on div "Publish the page to see the content." at bounding box center [901, 123] width 117 height 46
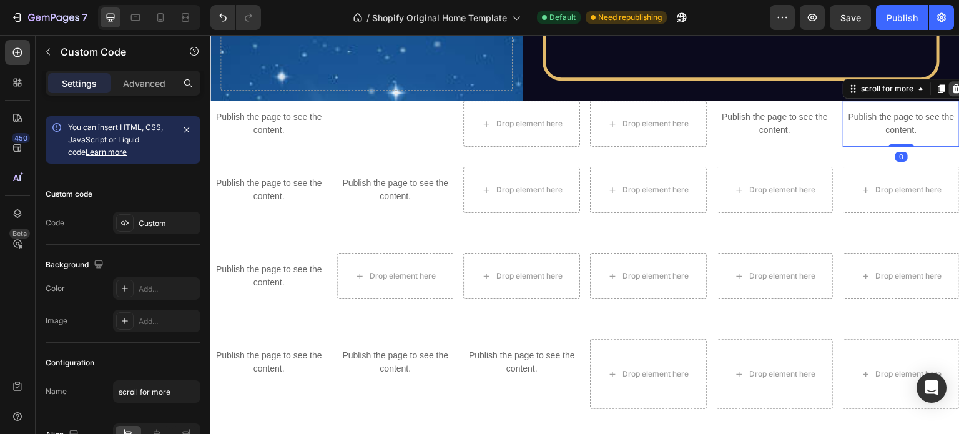
click at [951, 84] on icon at bounding box center [956, 89] width 10 height 10
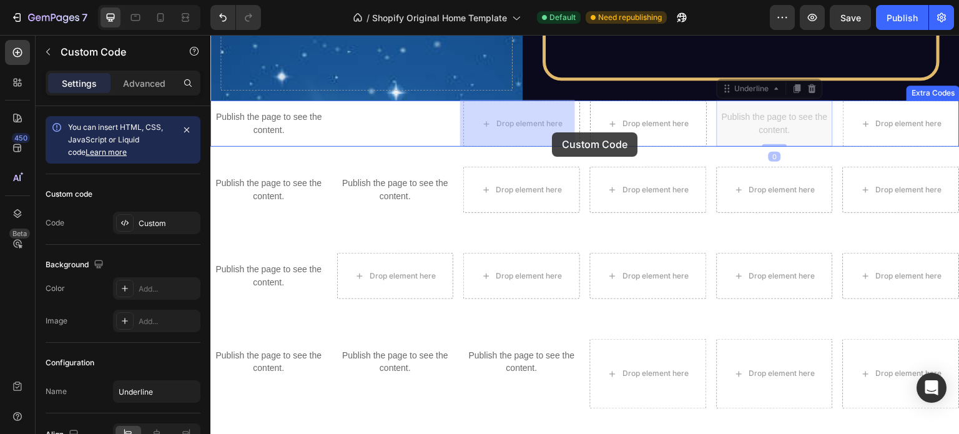
drag, startPoint x: 746, startPoint y: 127, endPoint x: 552, endPoint y: 132, distance: 194.8
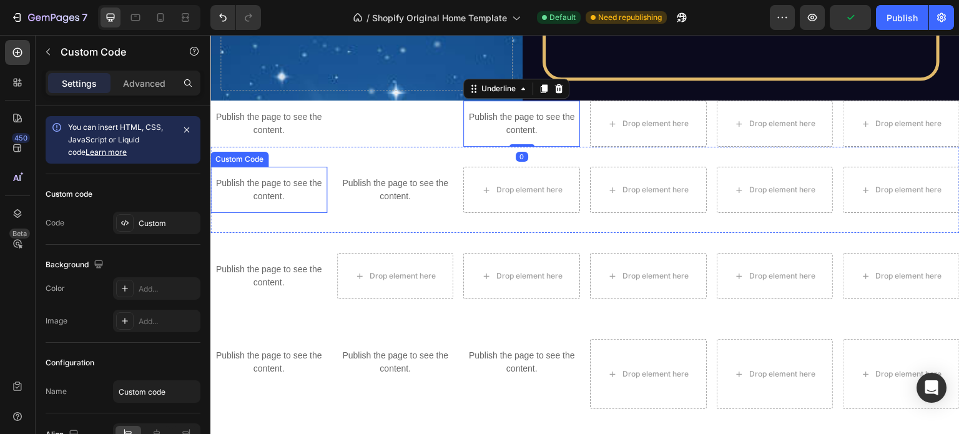
click at [302, 167] on div "Publish the page to see the content." at bounding box center [268, 190] width 117 height 46
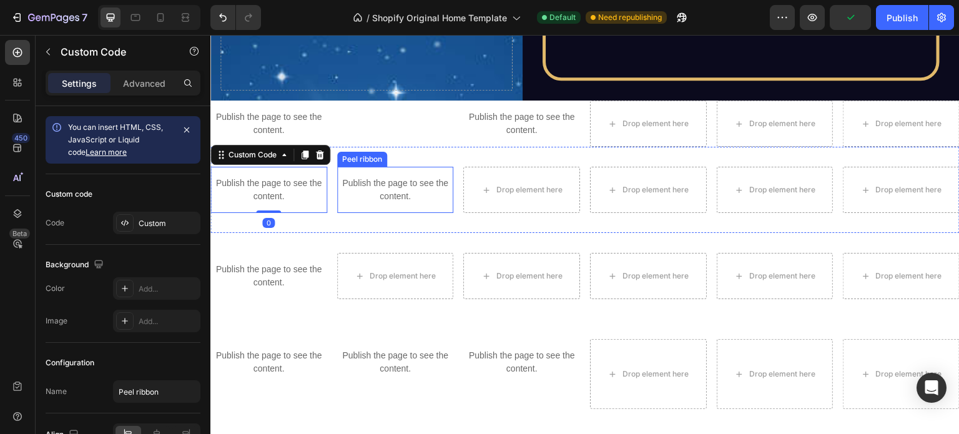
click at [393, 193] on p "Publish the page to see the content." at bounding box center [395, 190] width 117 height 26
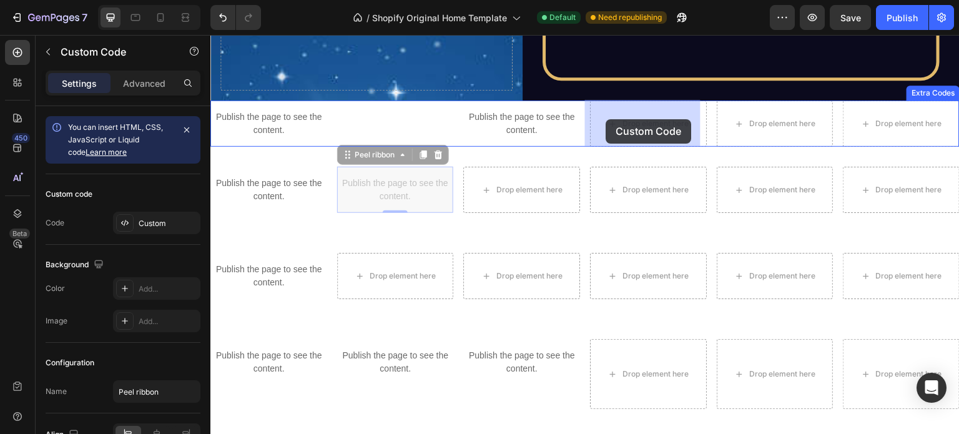
drag, startPoint x: 396, startPoint y: 200, endPoint x: 606, endPoint y: 119, distance: 224.6
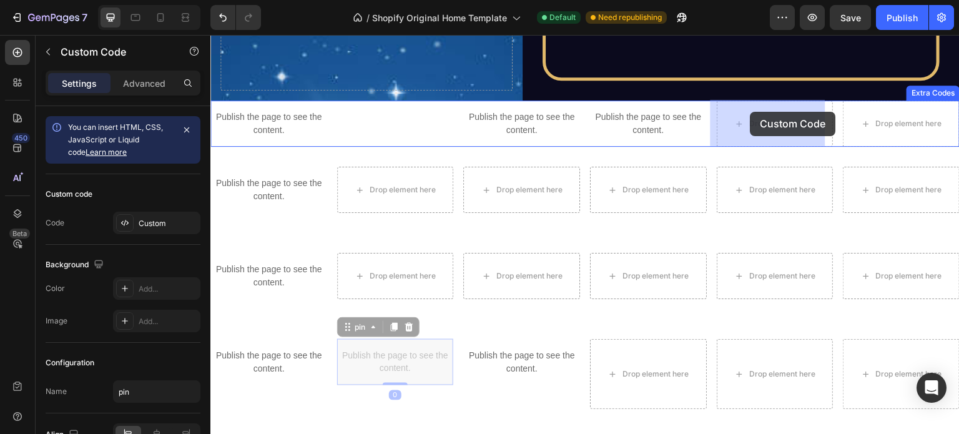
drag, startPoint x: 399, startPoint y: 359, endPoint x: 718, endPoint y: 135, distance: 390.3
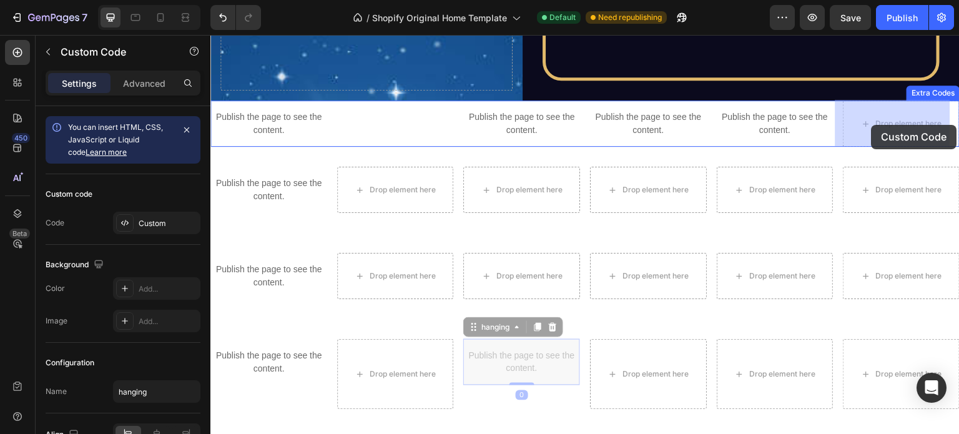
drag, startPoint x: 501, startPoint y: 362, endPoint x: 871, endPoint y: 125, distance: 439.3
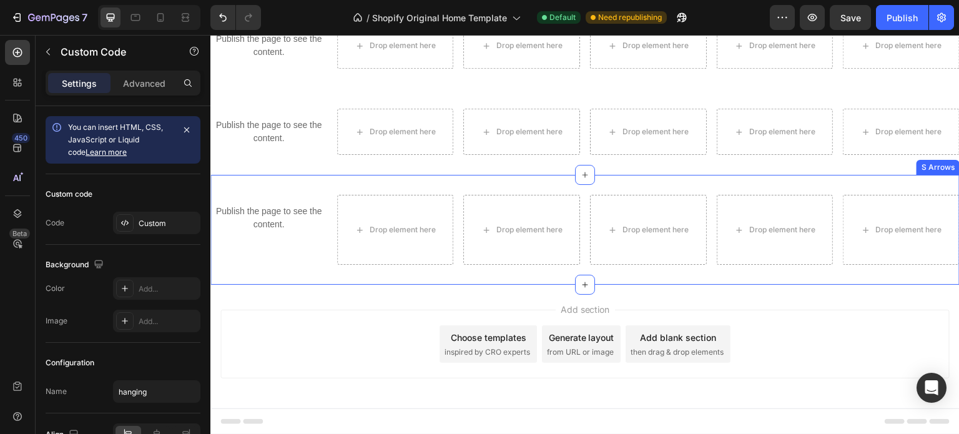
scroll to position [3769, 0]
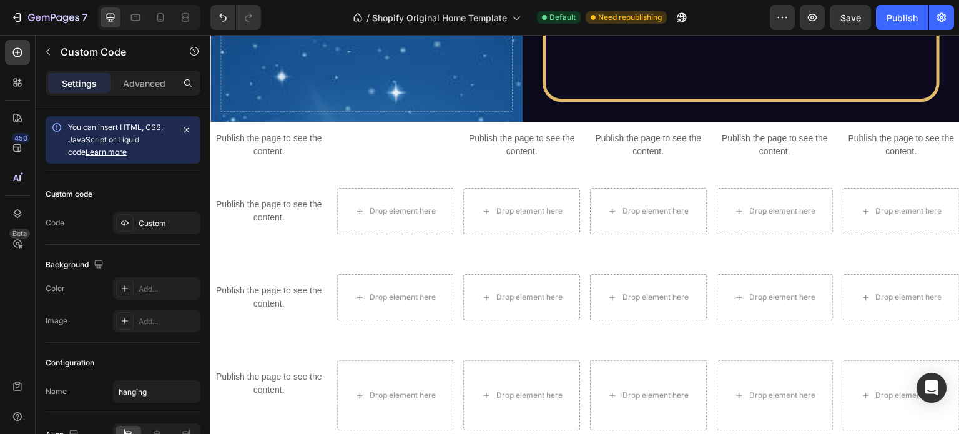
click at [888, 148] on p "Publish the page to see the content." at bounding box center [901, 145] width 117 height 26
click at [871, 135] on p "Publish the page to see the content." at bounding box center [901, 145] width 117 height 26
click at [851, 150] on p "Publish the page to see the content." at bounding box center [901, 145] width 117 height 26
click at [147, 220] on div "Custom" at bounding box center [168, 223] width 59 height 11
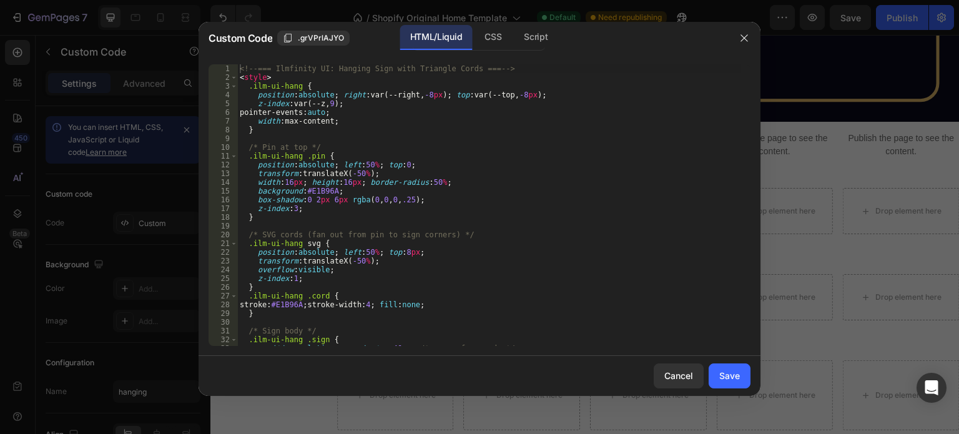
click at [512, 205] on div "<!-- === Ilmfinity UI: Hanging Sign with Triangle Cords === --> < style > .ilm-…" at bounding box center [489, 213] width 504 height 299
type textarea "</script>"
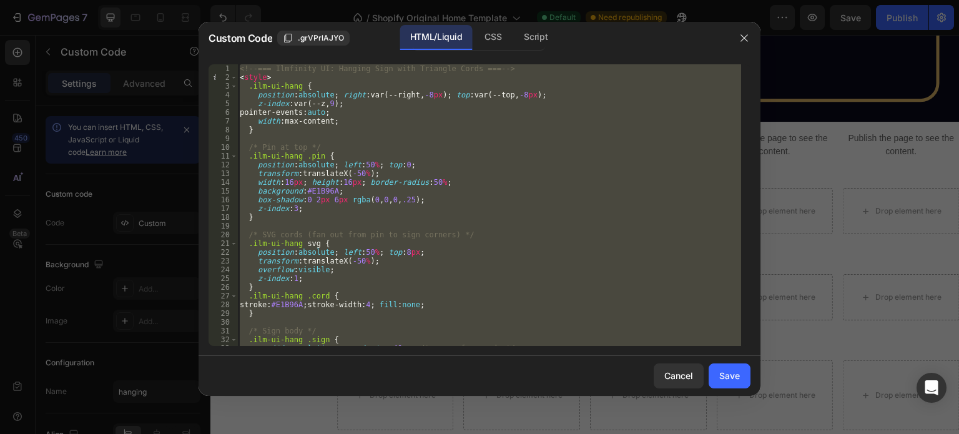
paste textarea
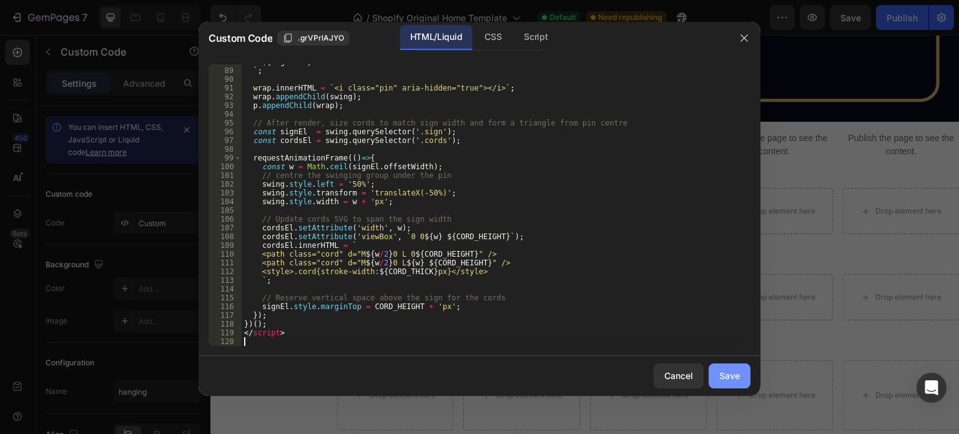
click at [724, 364] on button "Save" at bounding box center [729, 375] width 42 height 25
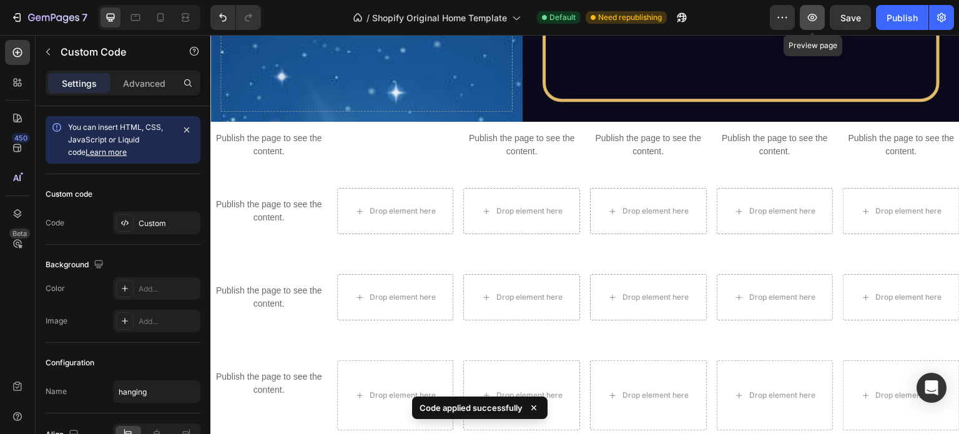
click at [816, 6] on button "button" at bounding box center [812, 17] width 25 height 25
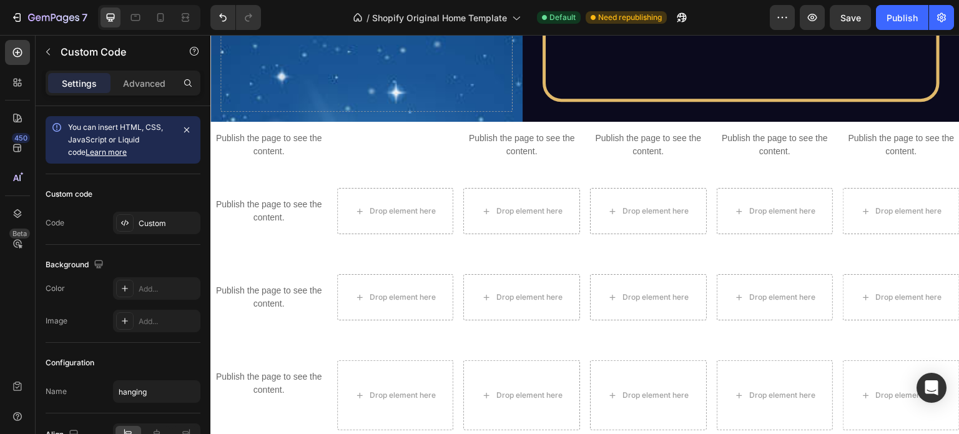
click at [882, 132] on p "Publish the page to see the content." at bounding box center [901, 145] width 117 height 26
click at [139, 218] on div "Custom" at bounding box center [168, 223] width 59 height 11
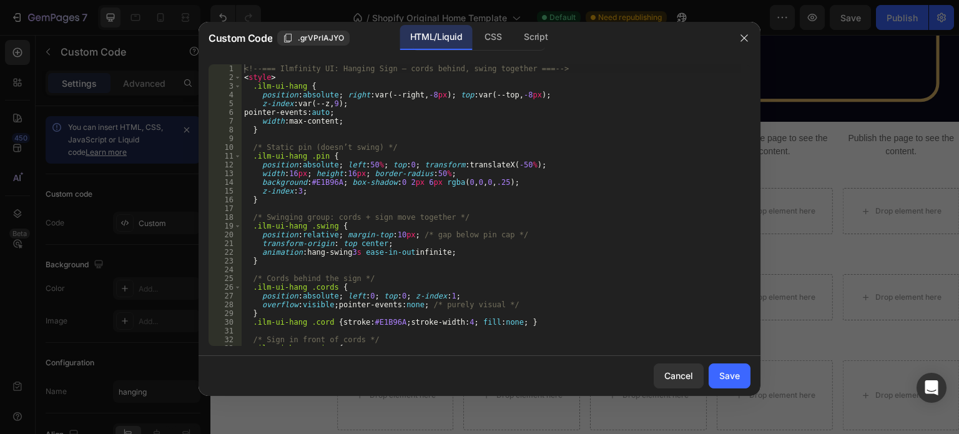
click at [485, 234] on div "<!-- === Ilmfinity UI: Hanging Sign — cords behind, swing together === --> < st…" at bounding box center [491, 213] width 499 height 299
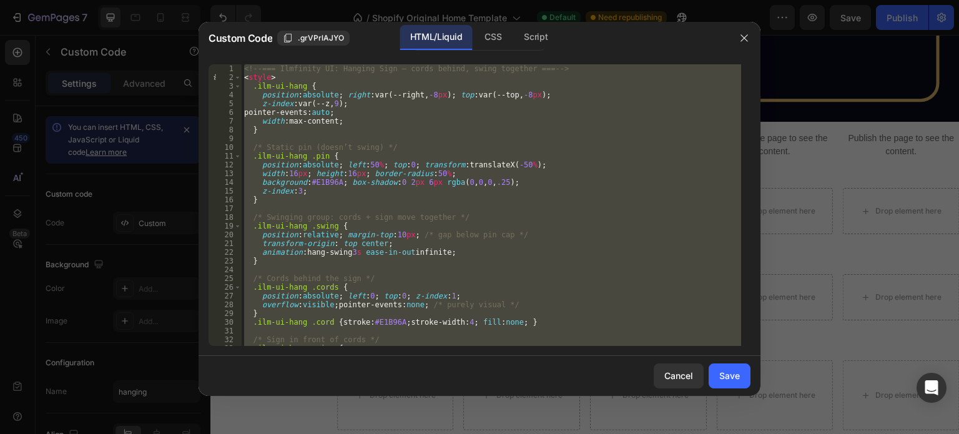
paste textarea
type textarea "</script>"
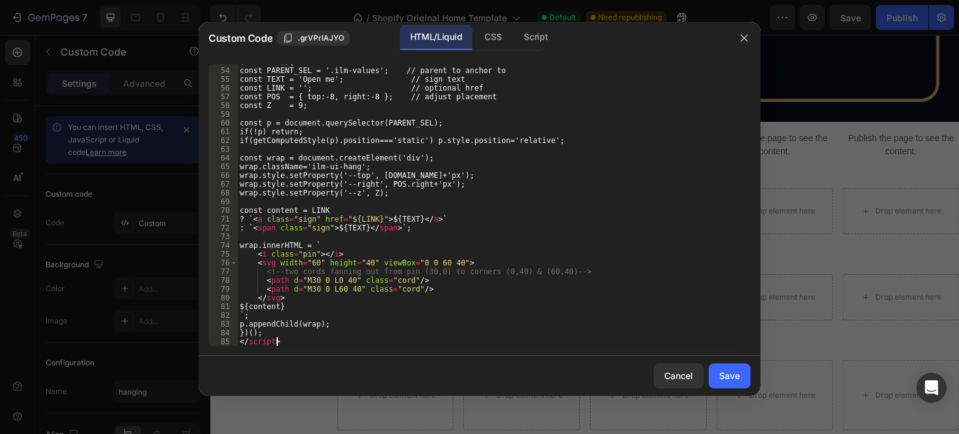
scroll to position [461, 0]
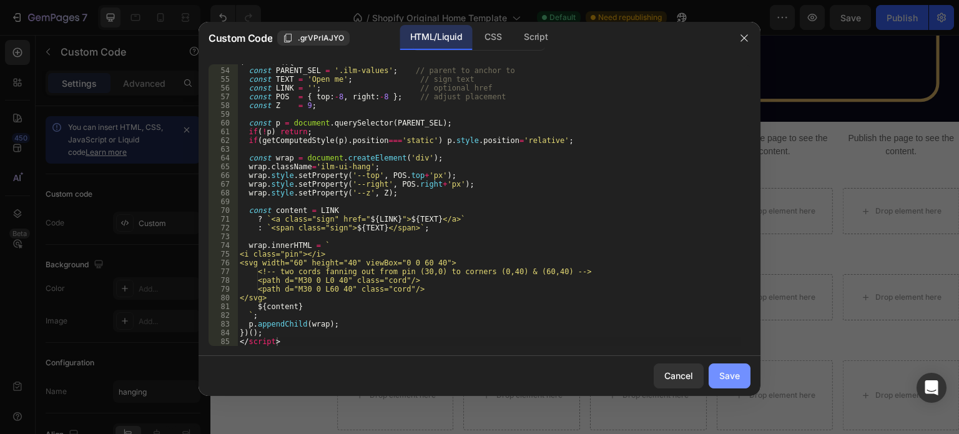
click at [722, 377] on div "Save" at bounding box center [729, 375] width 21 height 13
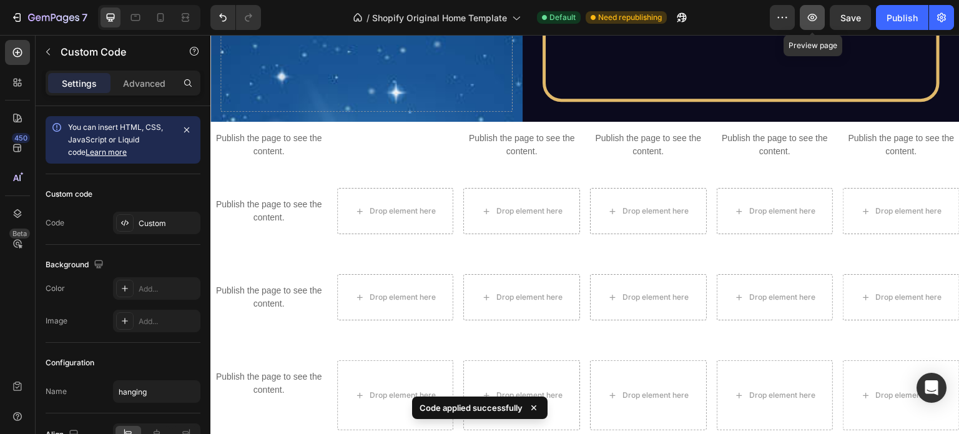
click at [810, 10] on button "button" at bounding box center [812, 17] width 25 height 25
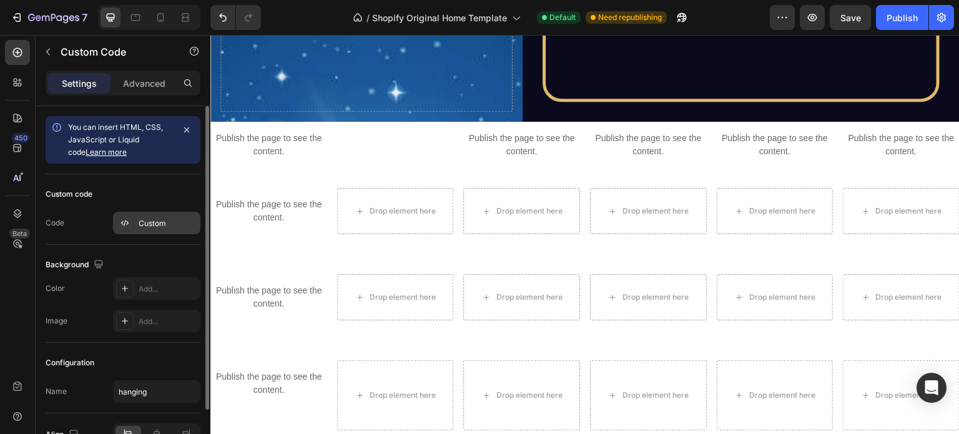
click at [160, 229] on div "Custom" at bounding box center [156, 223] width 87 height 22
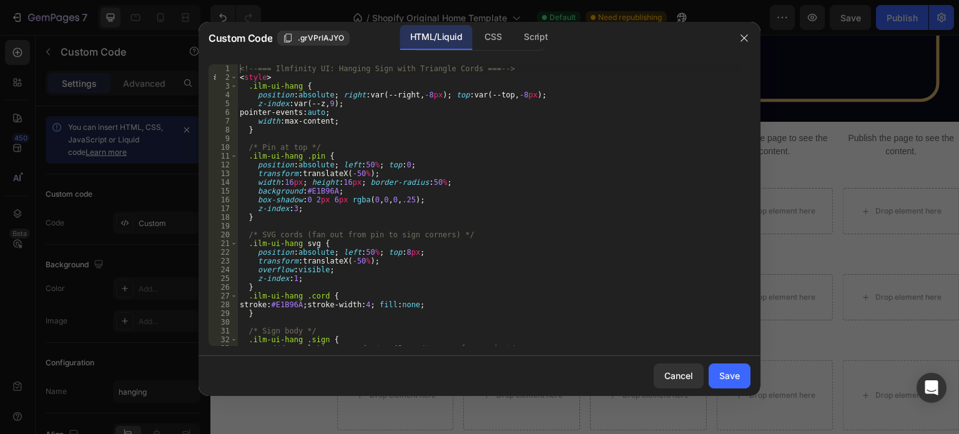
click at [373, 235] on div "<!-- === Ilmfinity UI: Hanging Sign with Triangle Cords === --> < style > .ilm-…" at bounding box center [489, 213] width 504 height 299
type textarea "})(); </script>"
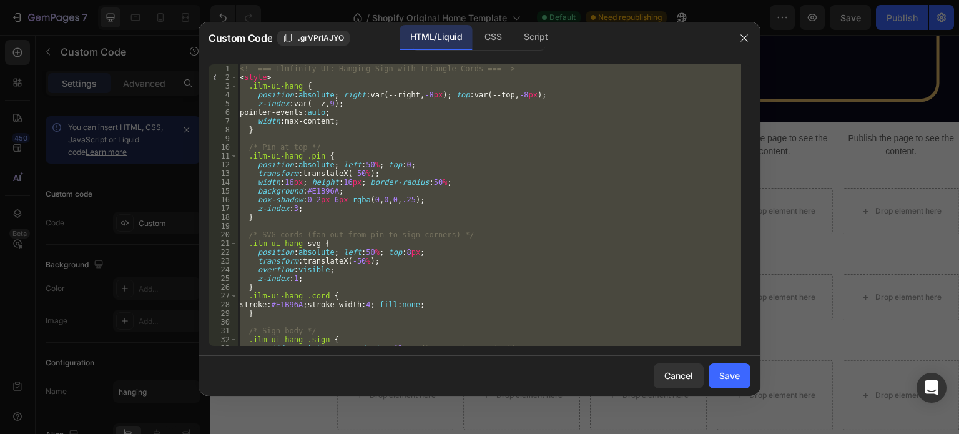
paste textarea
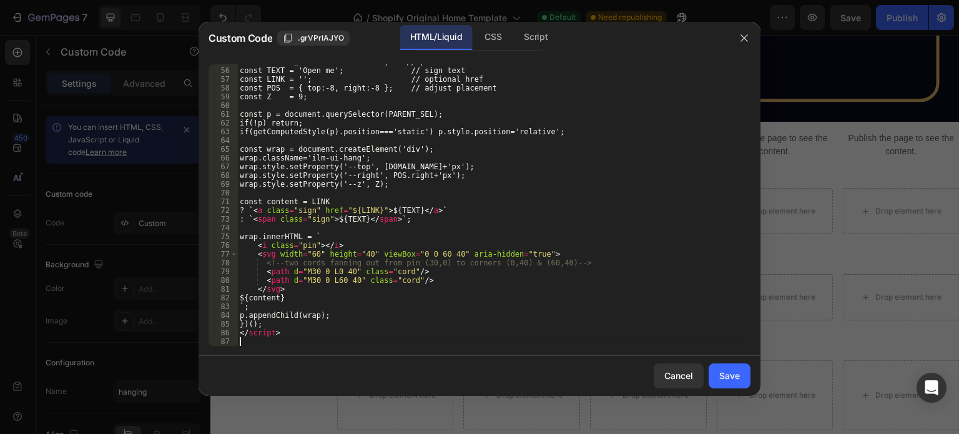
scroll to position [479, 0]
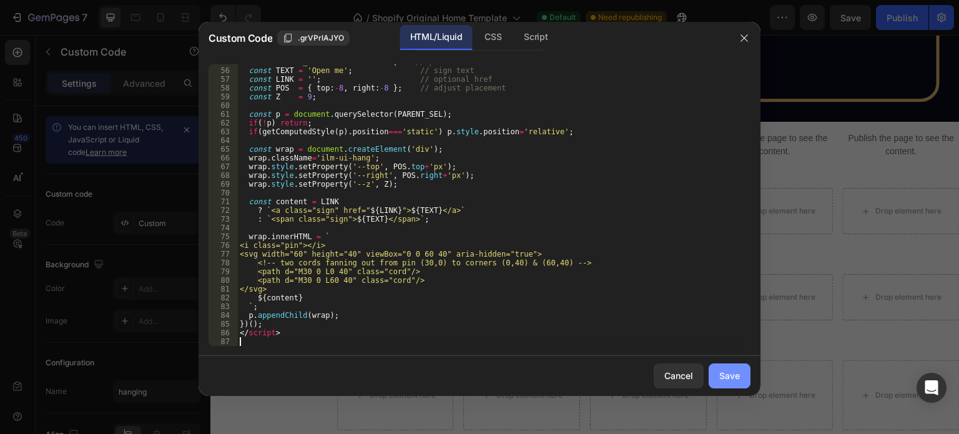
click at [730, 367] on button "Save" at bounding box center [729, 375] width 42 height 25
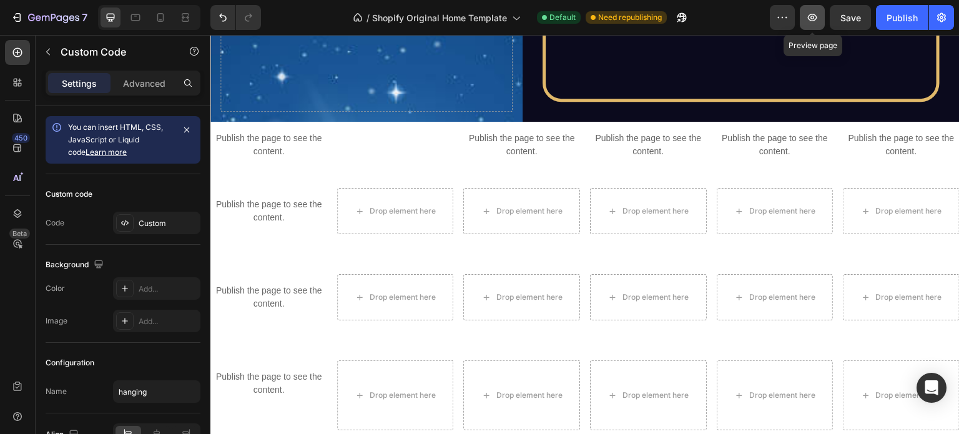
click at [814, 19] on icon "button" at bounding box center [812, 17] width 12 height 12
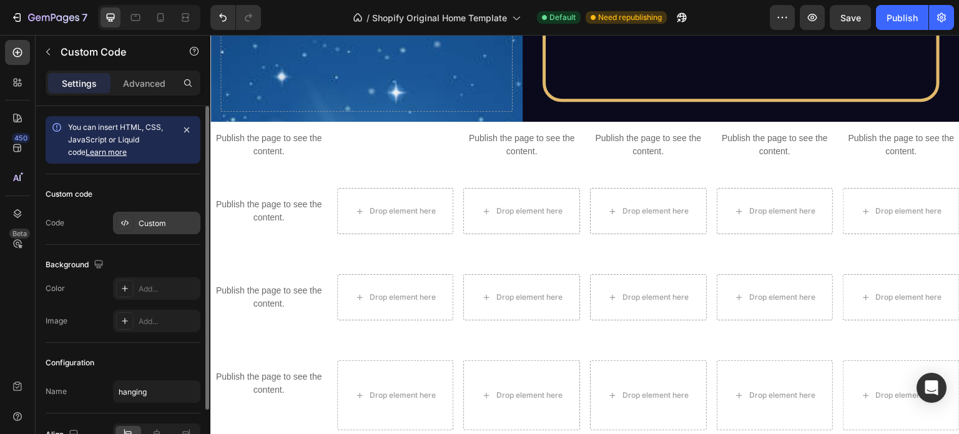
click at [155, 221] on div "Custom" at bounding box center [168, 223] width 59 height 11
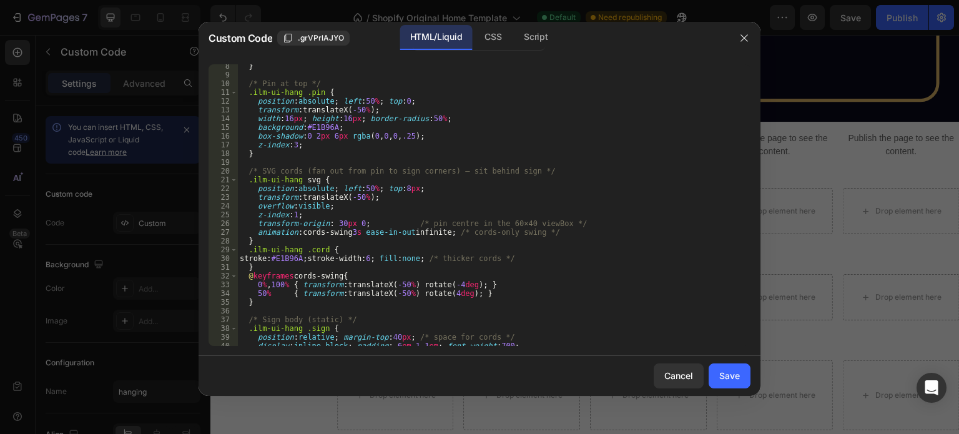
scroll to position [64, 0]
click at [293, 214] on div "} /* Pin at top */ .ilm-ui-hang .pin { position : absolute ; left : 50 % ; top …" at bounding box center [489, 210] width 504 height 299
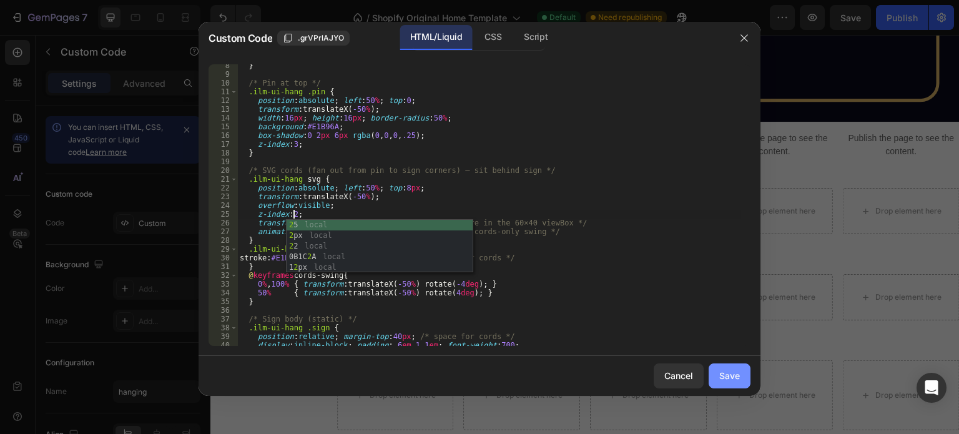
type textarea "z-index:2;"
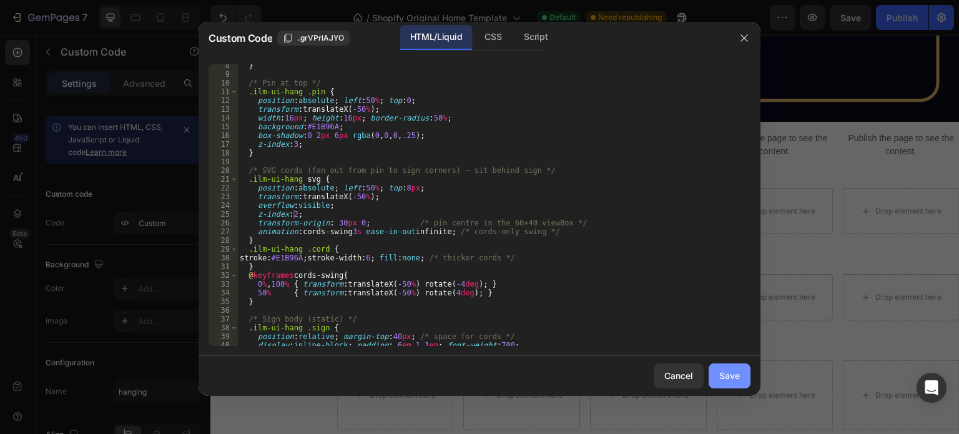
click at [717, 369] on button "Save" at bounding box center [729, 375] width 42 height 25
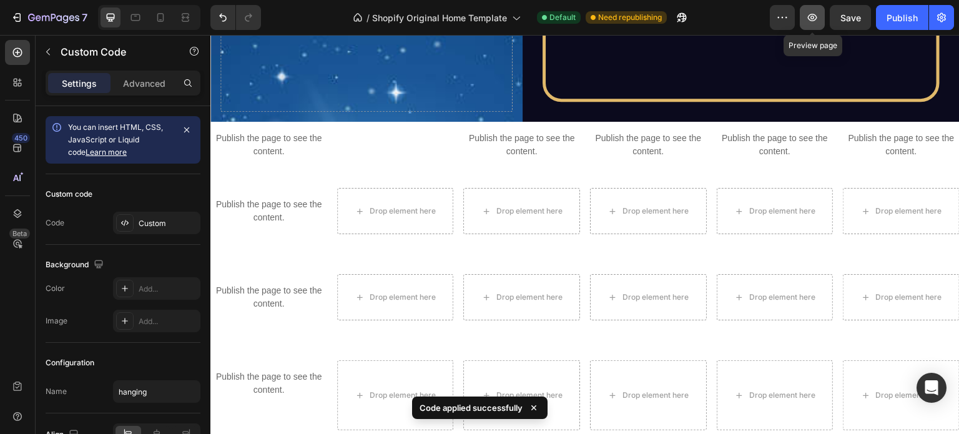
click at [809, 25] on button "button" at bounding box center [812, 17] width 25 height 25
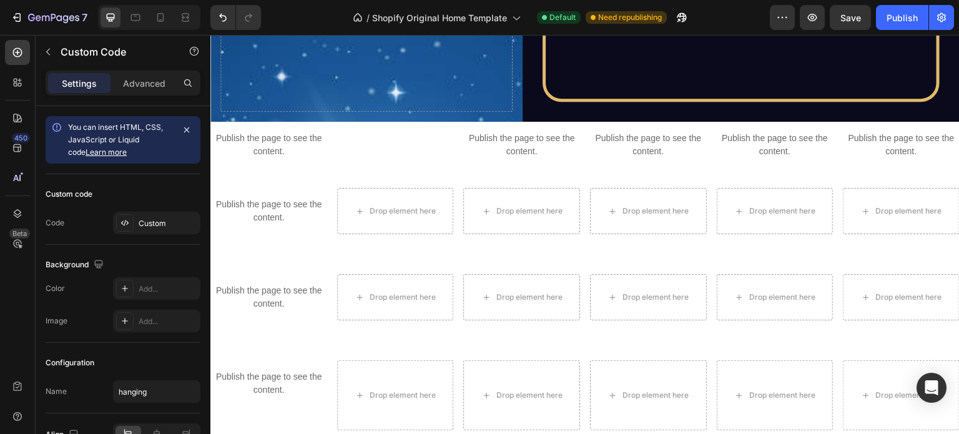
click at [876, 157] on div "Publish the page to see the content." at bounding box center [901, 145] width 117 height 46
click at [184, 221] on div "Custom" at bounding box center [168, 223] width 59 height 11
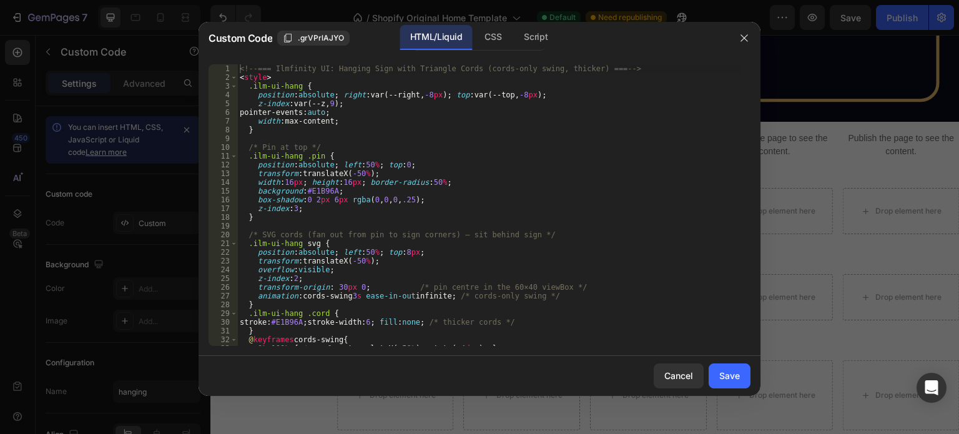
click at [358, 226] on div "<!-- === Ilmfinity UI: Hanging Sign with Triangle Cords (cords-only swing, thic…" at bounding box center [489, 213] width 504 height 299
type textarea "</script>"
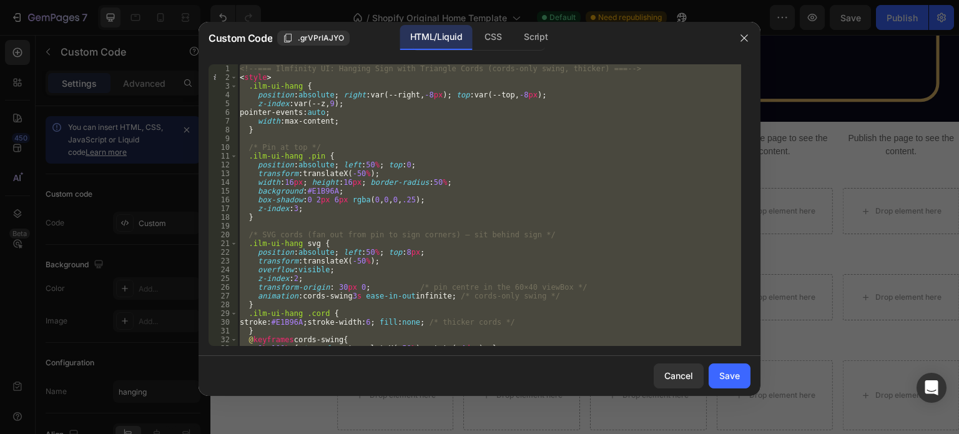
paste textarea
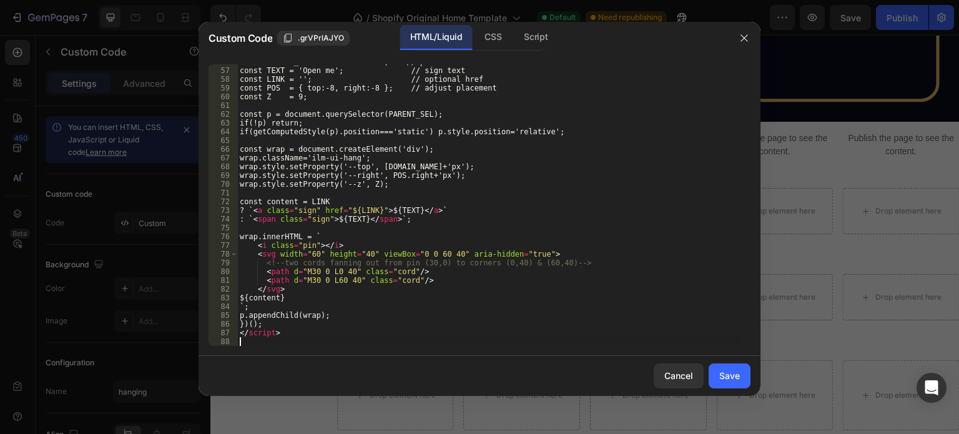
scroll to position [487, 0]
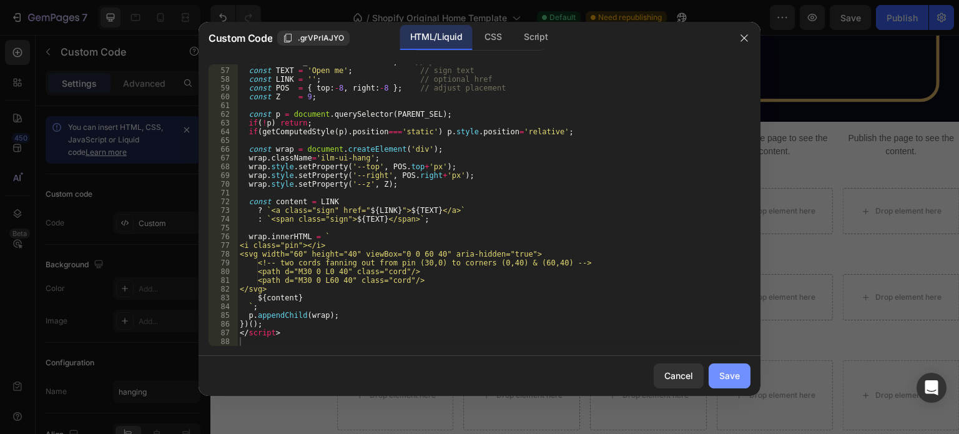
click at [721, 374] on div "Save" at bounding box center [729, 375] width 21 height 13
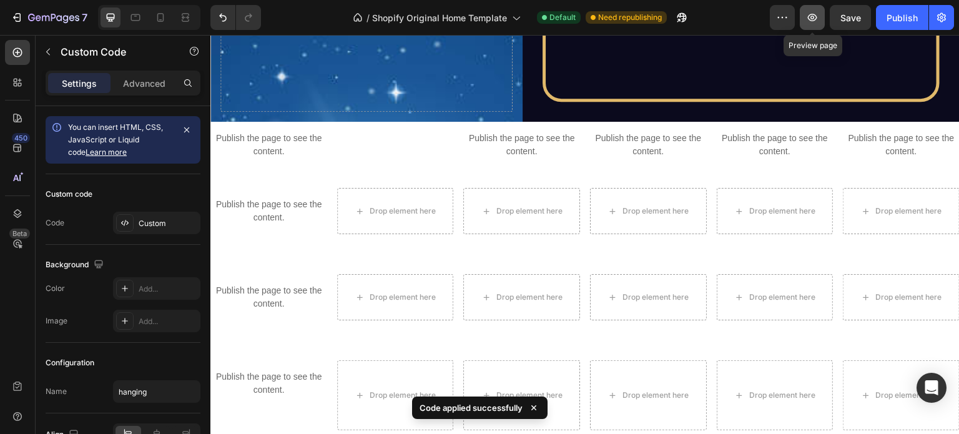
click at [805, 11] on button "button" at bounding box center [812, 17] width 25 height 25
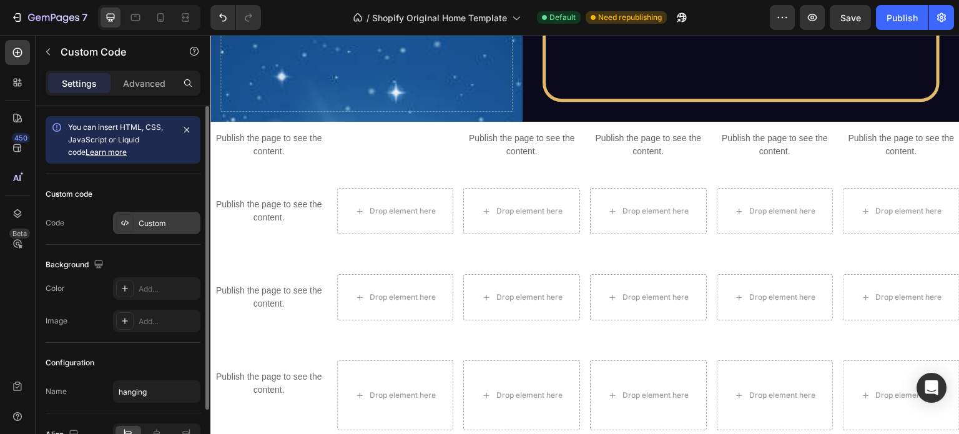
click at [149, 219] on div "Custom" at bounding box center [168, 223] width 59 height 11
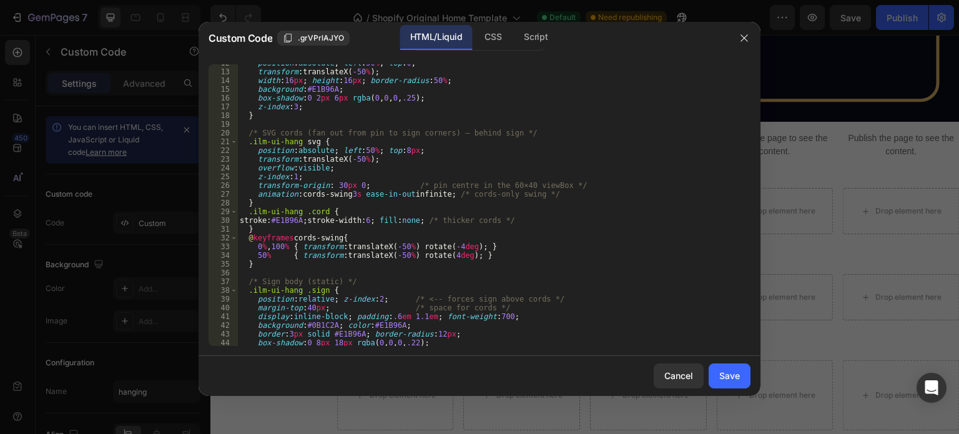
scroll to position [102, 0]
click at [380, 221] on div "position : absolute ; left : 50 % ; top : 0 ; transform : translateX( -50 % ) ;…" at bounding box center [489, 208] width 504 height 299
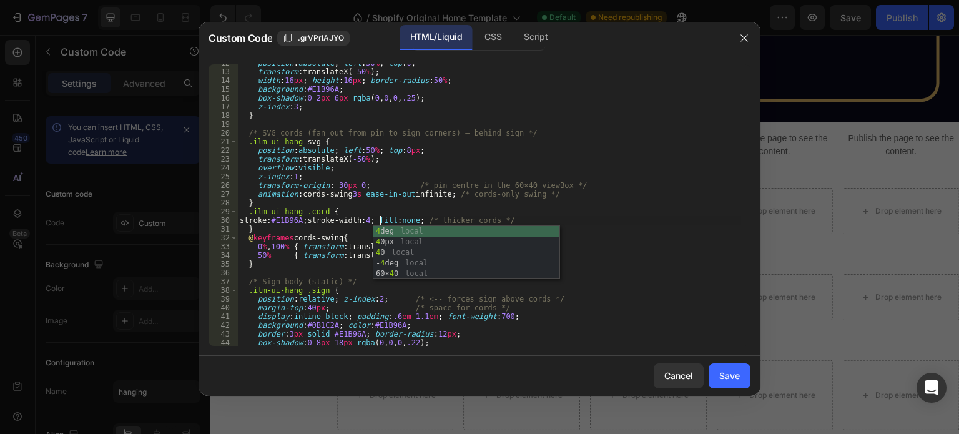
scroll to position [0, 11]
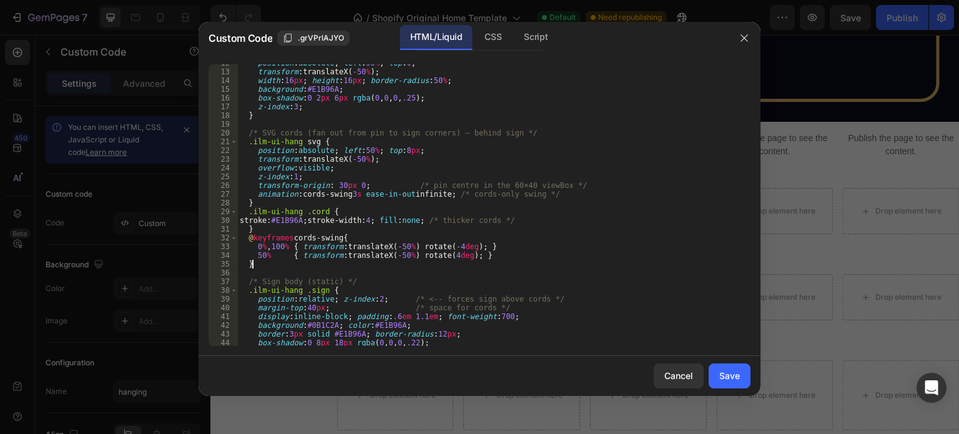
click at [353, 267] on div "position : absolute ; left : 50 % ; top : 0 ; transform : translateX( -50 % ) ;…" at bounding box center [489, 208] width 504 height 299
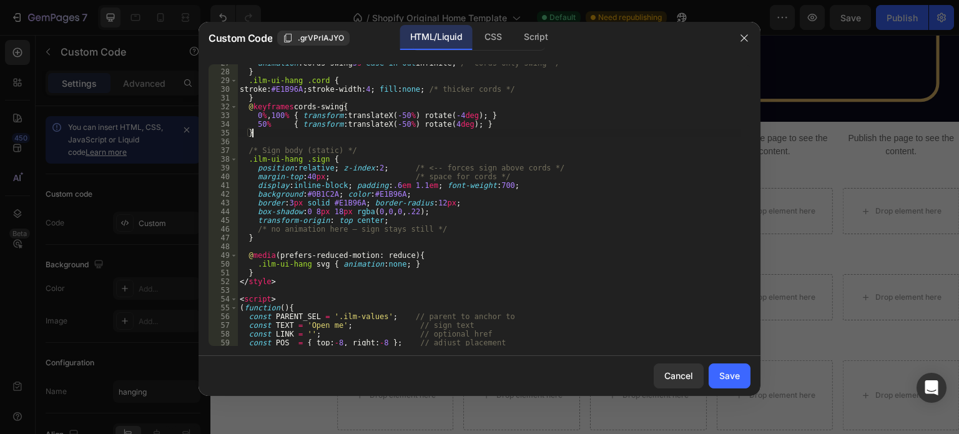
scroll to position [245, 0]
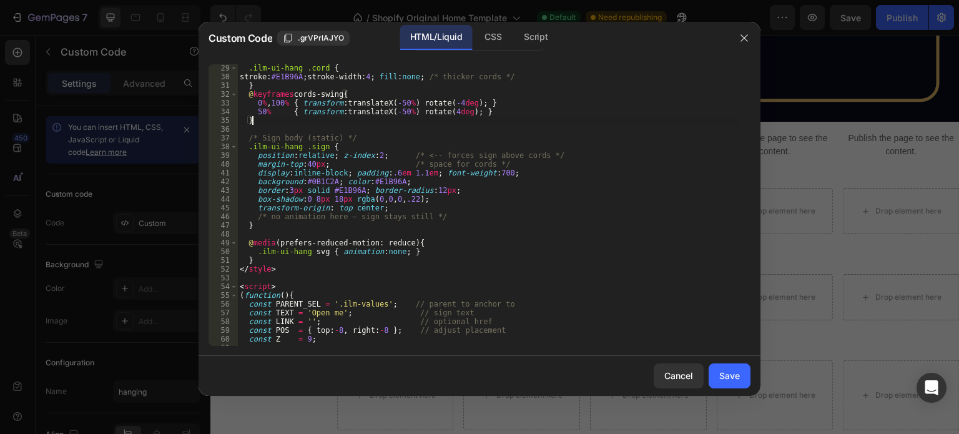
click at [504, 289] on div ".ilm-ui-hang .cord { stroke : #E1B96A ; stroke-width : 4 ; fill : none ; /* thi…" at bounding box center [489, 213] width 504 height 299
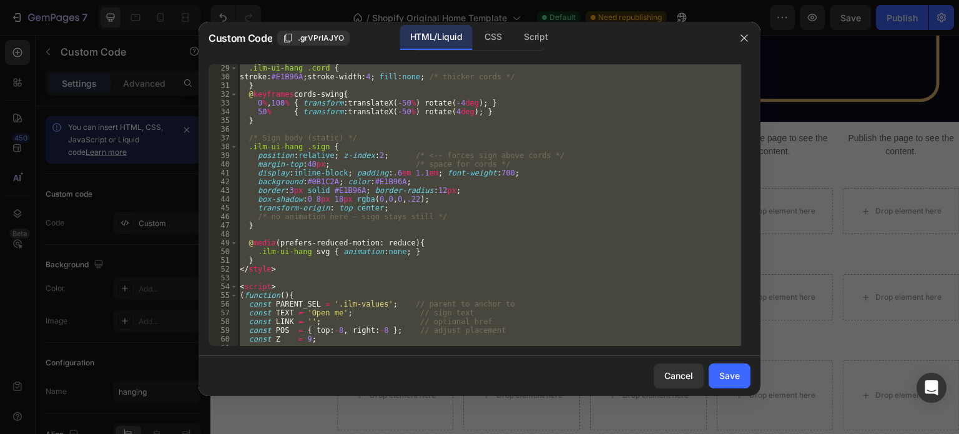
click at [502, 289] on div ".ilm-ui-hang .cord { stroke : #E1B96A ; stroke-width : 4 ; fill : none ; /* thi…" at bounding box center [489, 204] width 504 height 281
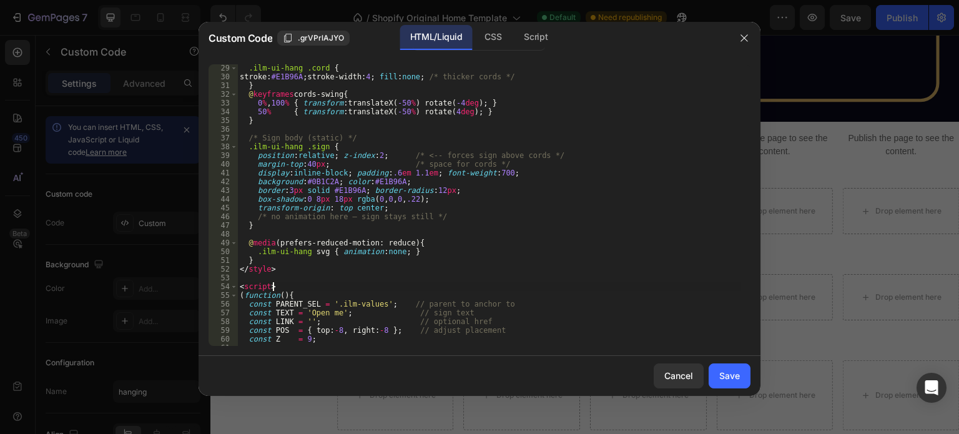
type textarea "</script>"
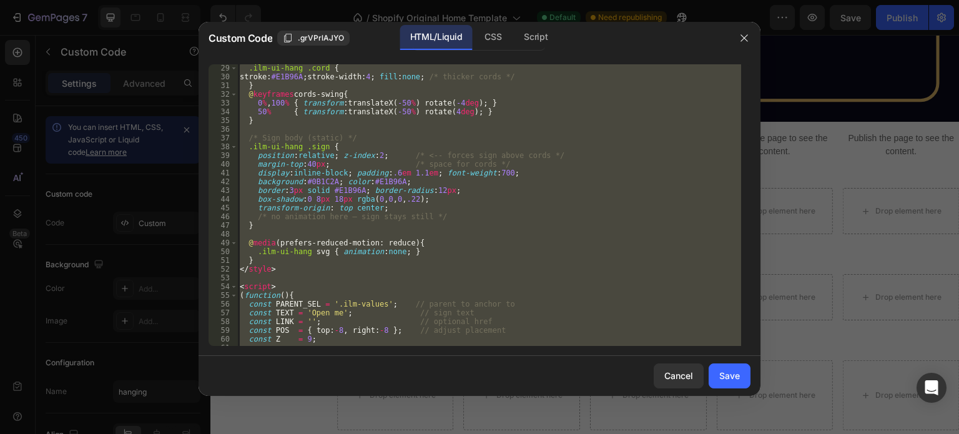
paste textarea
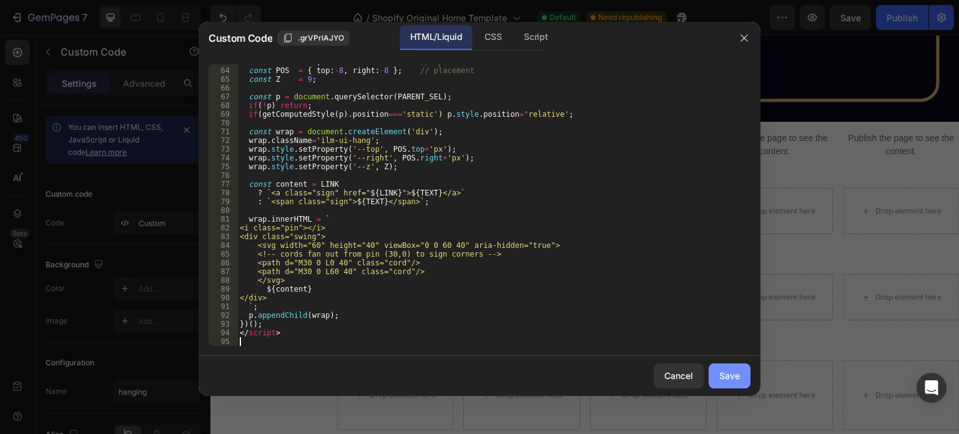
click at [725, 374] on div "Save" at bounding box center [729, 375] width 21 height 13
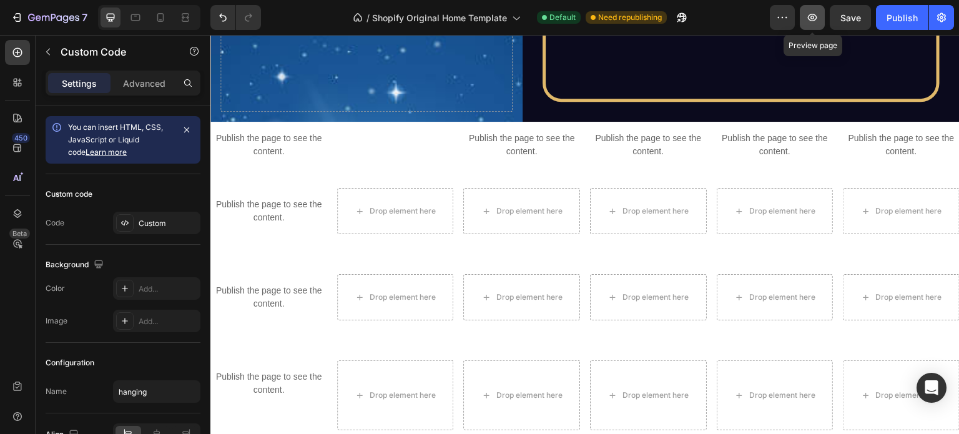
click at [812, 16] on icon "button" at bounding box center [812, 17] width 9 height 7
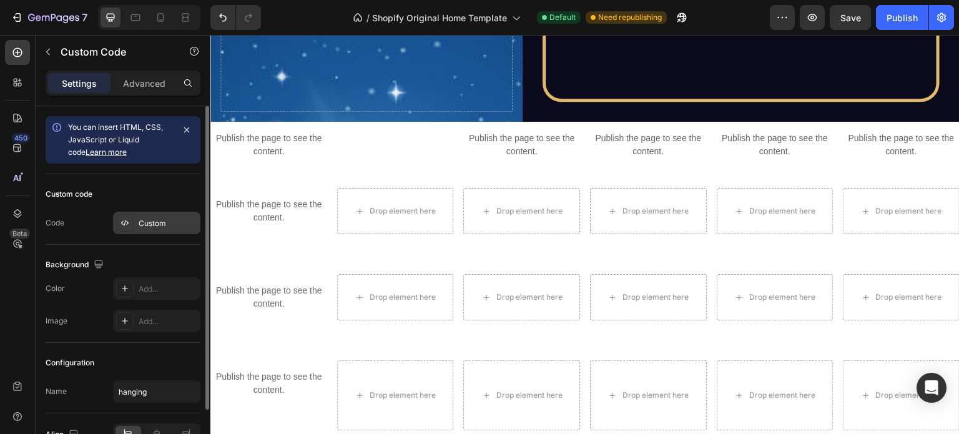
click at [155, 223] on div "Custom" at bounding box center [168, 223] width 59 height 11
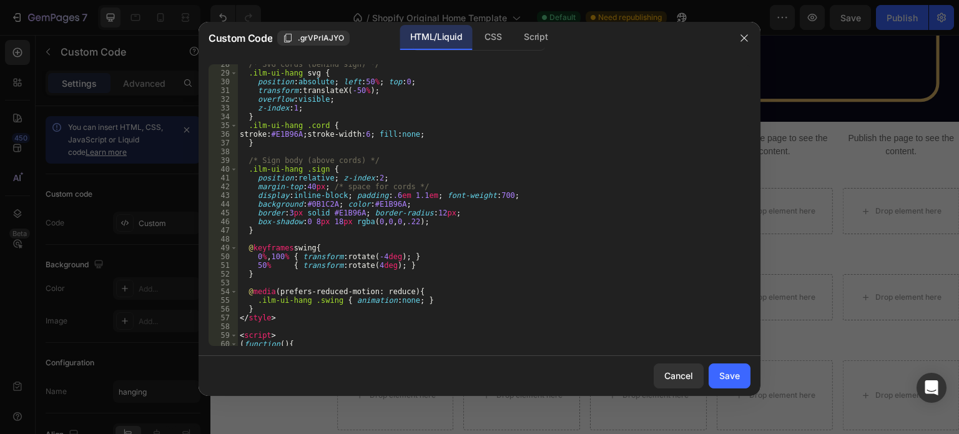
scroll to position [240, 0]
click at [308, 185] on div "/* SVG cords (behind sign) */ .ilm-ui-hang svg { position : absolute ; left : 5…" at bounding box center [489, 210] width 504 height 299
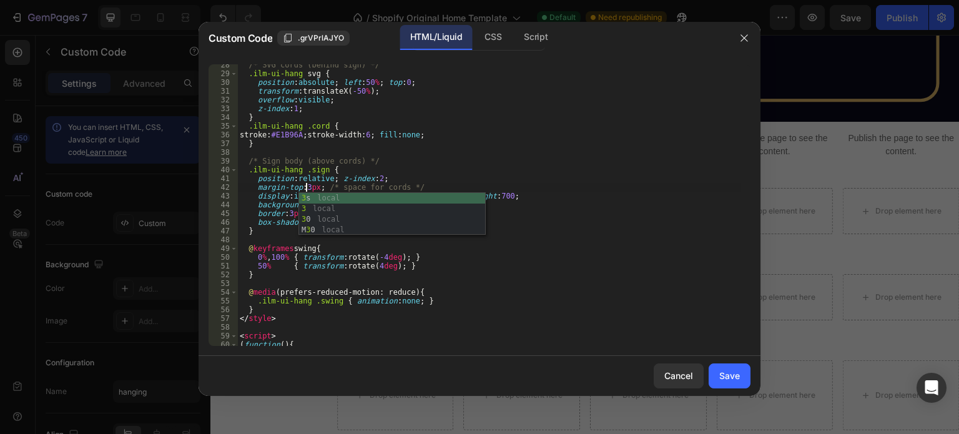
scroll to position [0, 5]
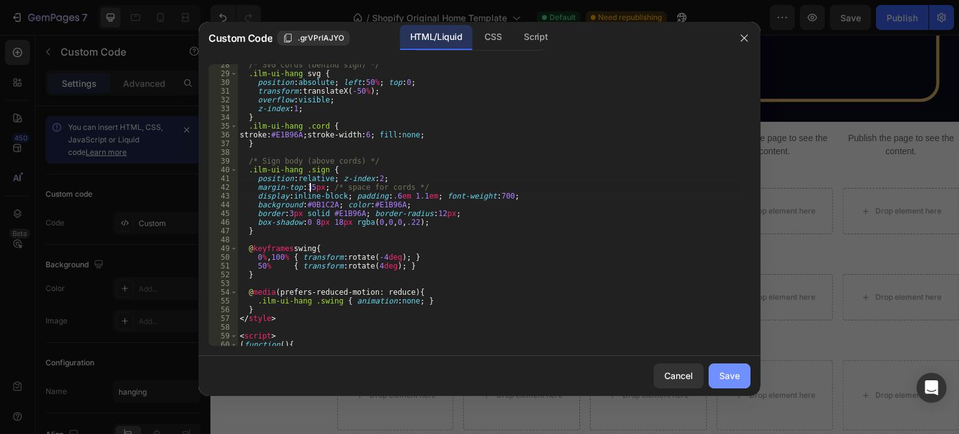
type textarea "margin-top:35px; /* space for cords */"
click at [735, 384] on button "Save" at bounding box center [729, 375] width 42 height 25
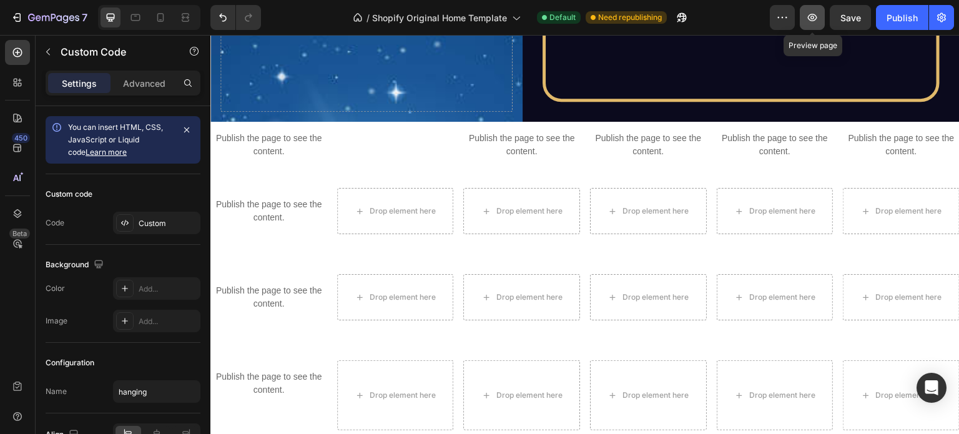
click at [809, 16] on icon "button" at bounding box center [812, 17] width 9 height 7
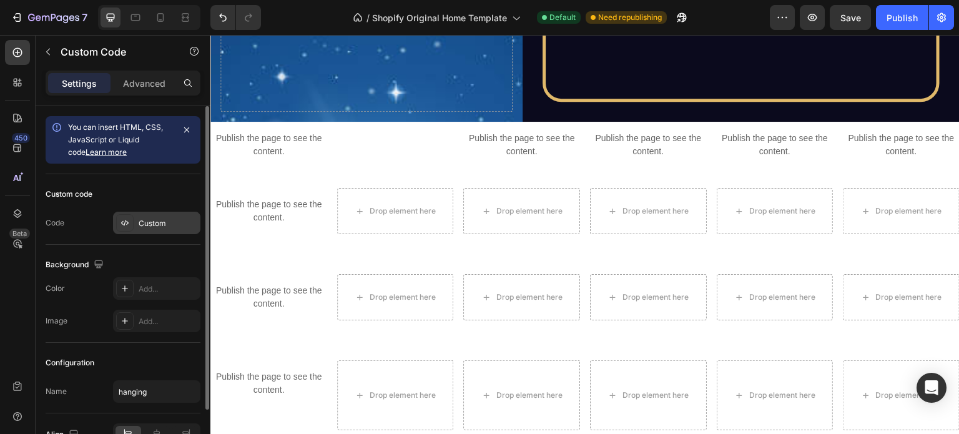
click at [150, 225] on div "Custom" at bounding box center [168, 223] width 59 height 11
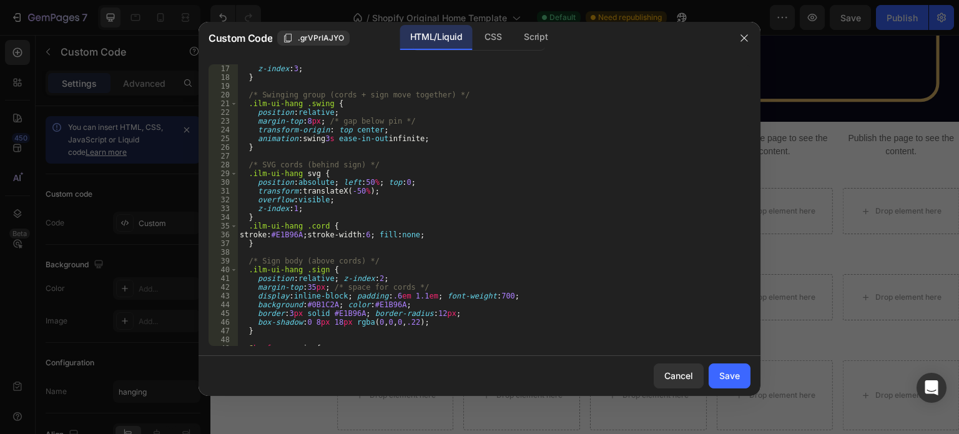
scroll to position [140, 0]
click at [308, 285] on div "box-shadow : 0 2 px 6 px rgba ( 0 , 0 , 0 , .25 ) ; z-index : 3 ; } /* Swinging…" at bounding box center [489, 205] width 504 height 299
type textarea "margin-top:32x; /* space for cords */"
click at [742, 371] on button "Save" at bounding box center [729, 375] width 42 height 25
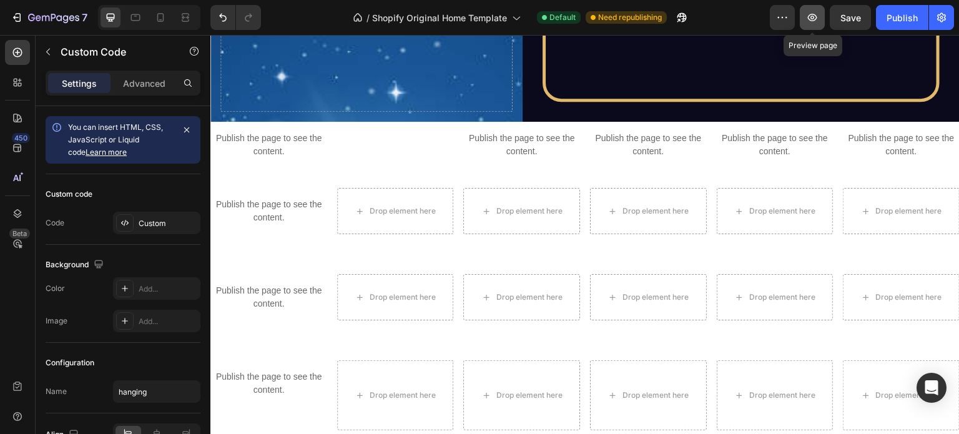
click at [811, 26] on button "button" at bounding box center [812, 17] width 25 height 25
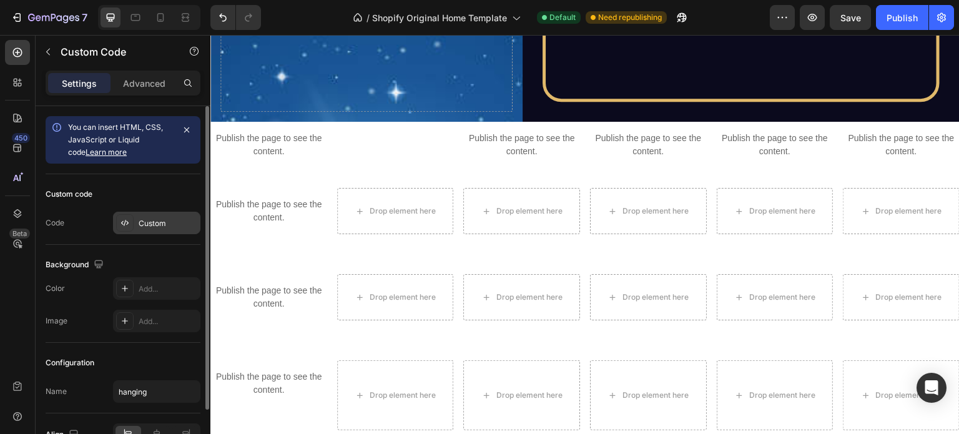
click at [145, 223] on div "Custom" at bounding box center [168, 223] width 59 height 11
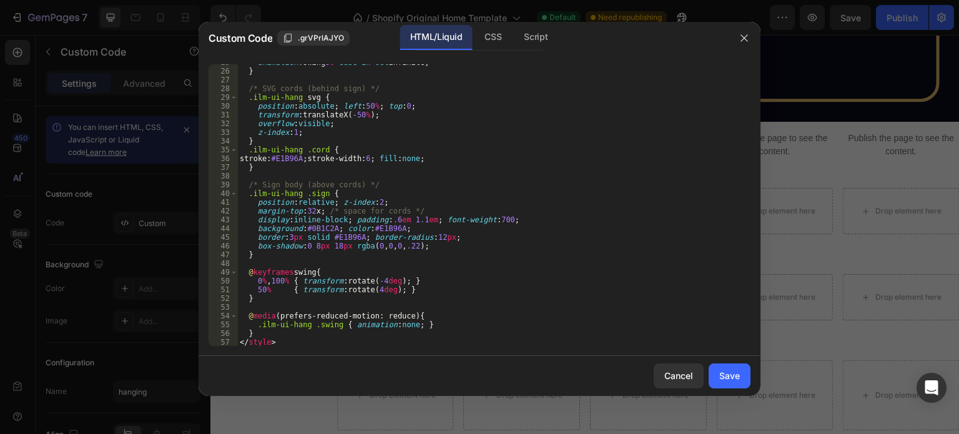
scroll to position [216, 0]
click at [310, 213] on div "animation : swing 3 s ease-in-out infinite ; } /* SVG cords (behind sign) */ .i…" at bounding box center [489, 207] width 504 height 299
type textarea "margin-top:32px; /* space for cords */"
click at [718, 370] on button "Save" at bounding box center [729, 375] width 42 height 25
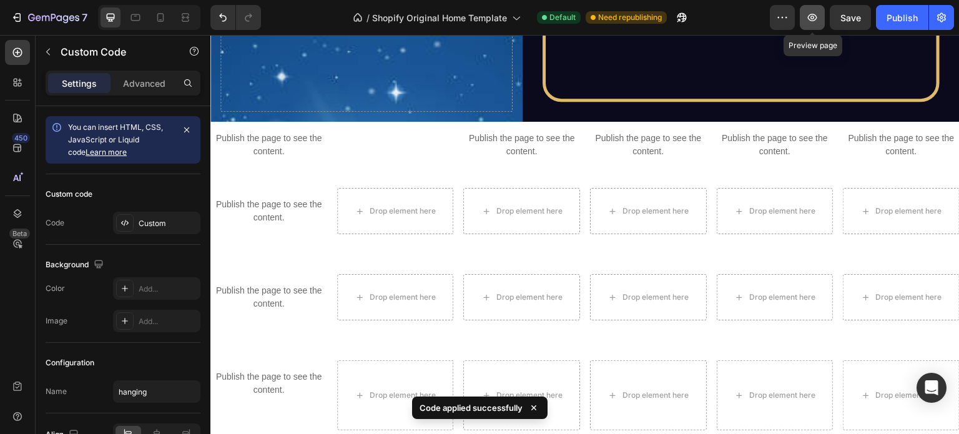
click at [818, 8] on button "button" at bounding box center [812, 17] width 25 height 25
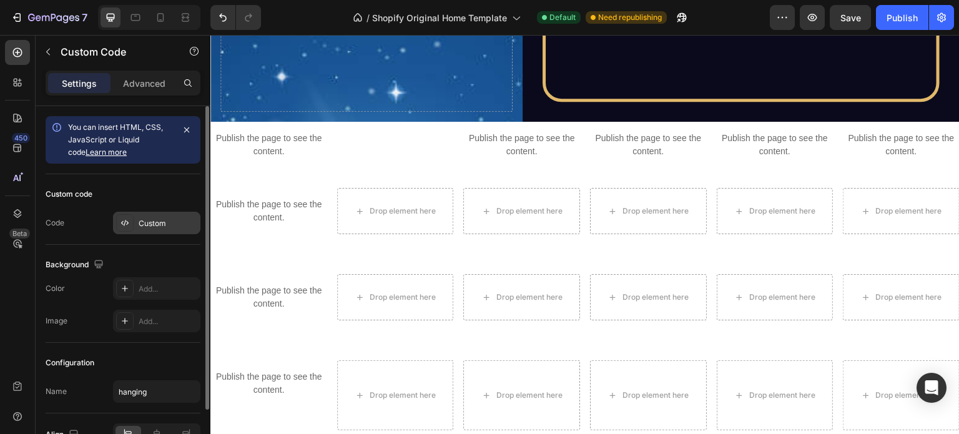
click at [158, 227] on div "Custom" at bounding box center [168, 223] width 59 height 11
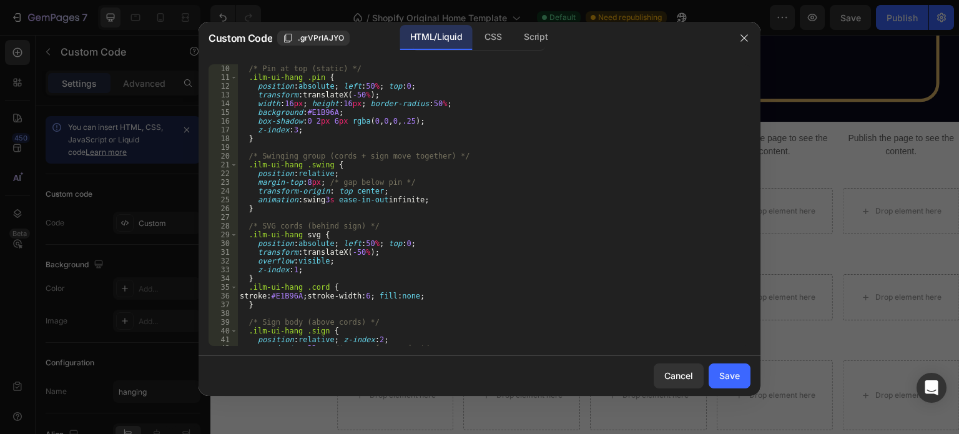
scroll to position [78, 0]
click at [331, 199] on div "/* Pin at top (static) */ .ilm-ui-hang .pin { position : absolute ; left : 50 %…" at bounding box center [489, 205] width 504 height 299
click at [403, 172] on div "/* Pin at top (static) */ .ilm-ui-hang .pin { position : absolute ; left : 50 %…" at bounding box center [489, 205] width 504 height 299
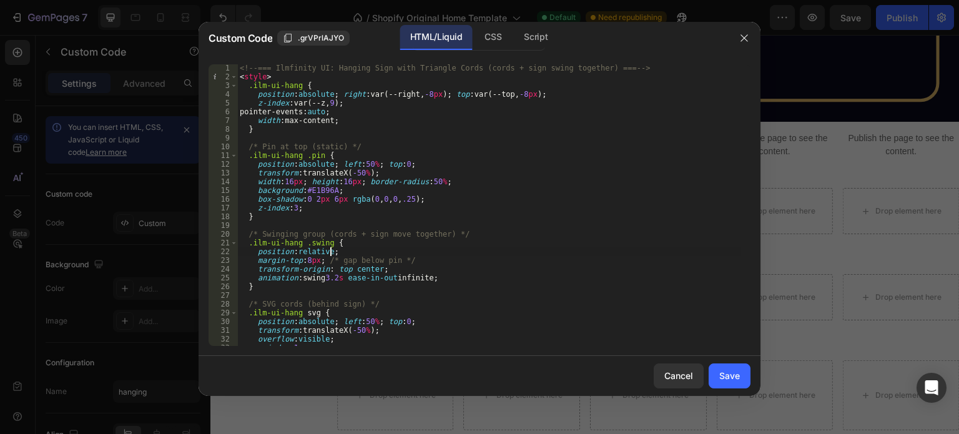
scroll to position [0, 0]
type textarea "position:relative;"
click at [722, 374] on div "Save" at bounding box center [729, 375] width 21 height 13
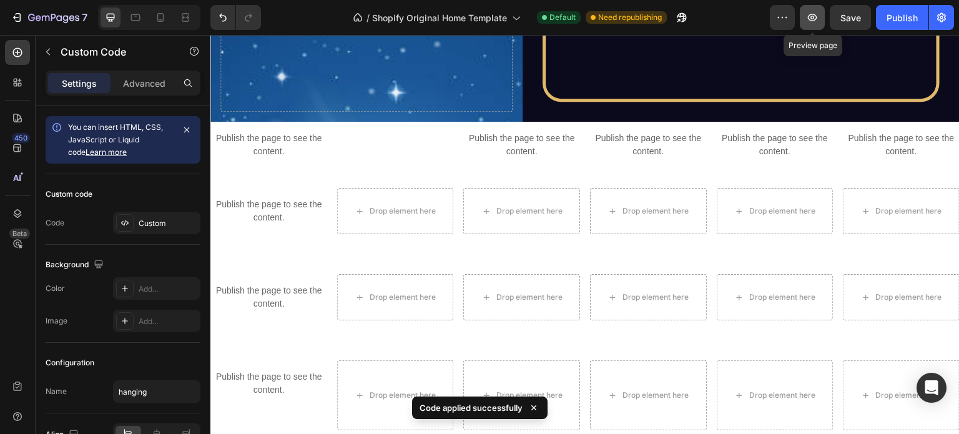
click at [809, 19] on icon "button" at bounding box center [812, 17] width 12 height 12
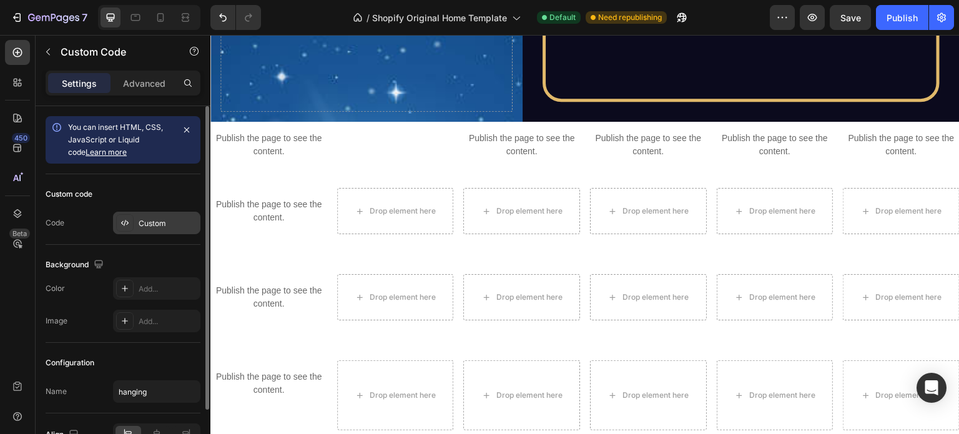
click at [148, 222] on div "Custom" at bounding box center [168, 223] width 59 height 11
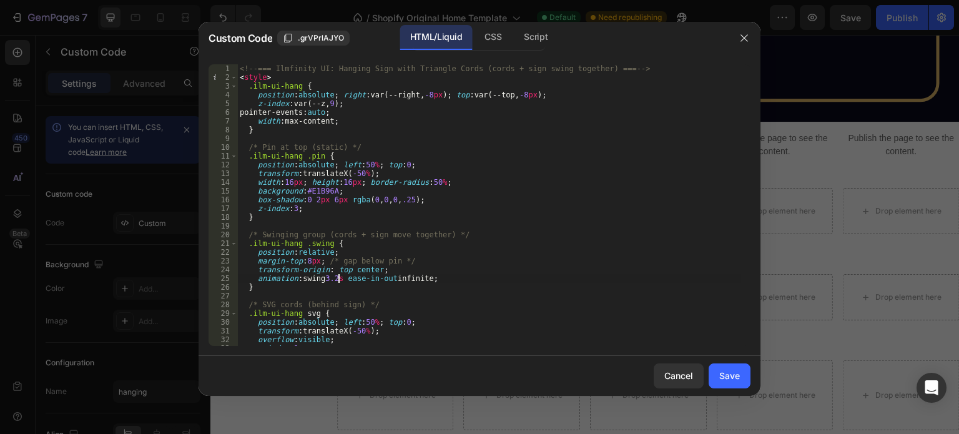
click at [339, 279] on div "<!-- === Ilmfinity UI: Hanging Sign with Triangle Cords (cords + sign swing tog…" at bounding box center [489, 213] width 504 height 299
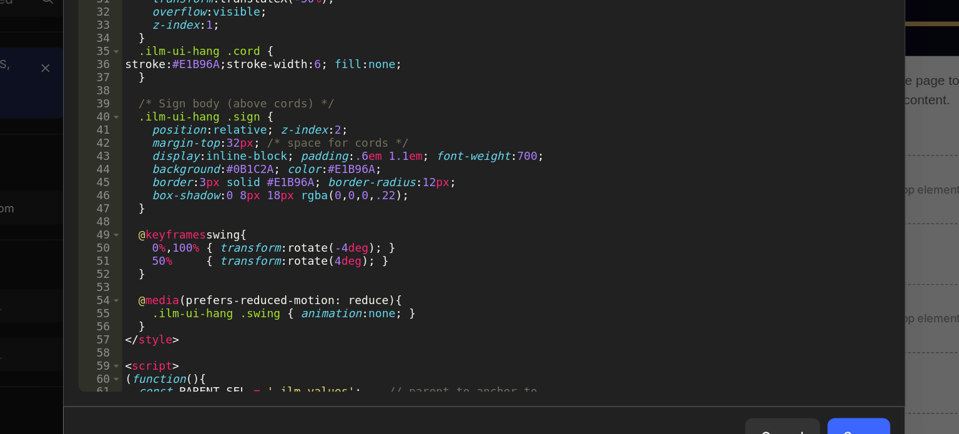
scroll to position [247, 0]
click at [267, 250] on div ".ilm-ui-hang svg { position : absolute ; left : 50 % ; top : 0 ; transform : tr…" at bounding box center [489, 211] width 504 height 299
type textarea "100% { transform:rotate(-4deg); }"
click at [727, 366] on button "Save" at bounding box center [729, 375] width 42 height 25
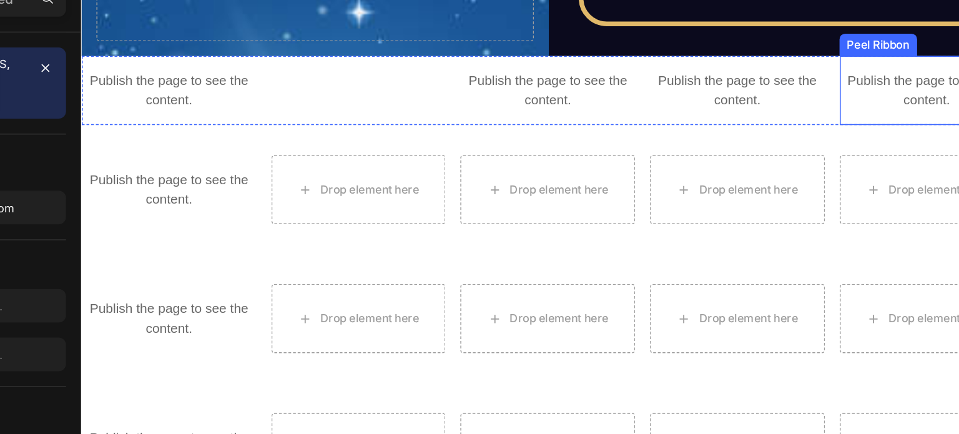
scroll to position [3723, 0]
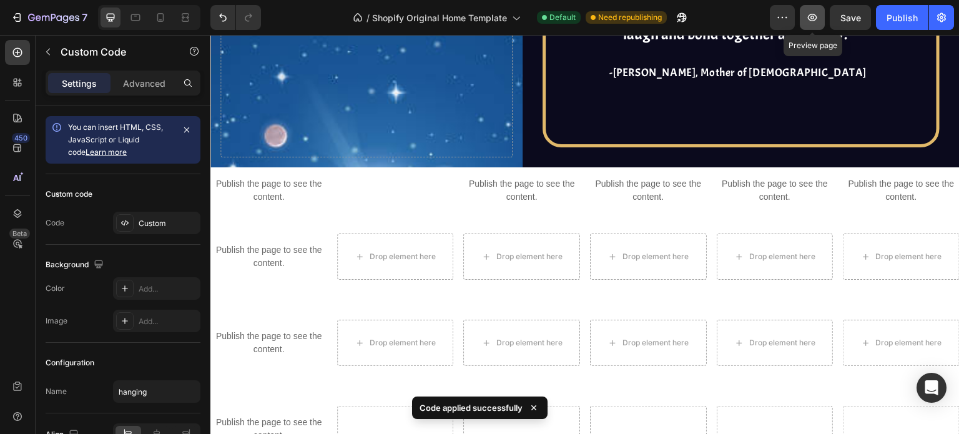
click at [816, 8] on button "button" at bounding box center [812, 17] width 25 height 25
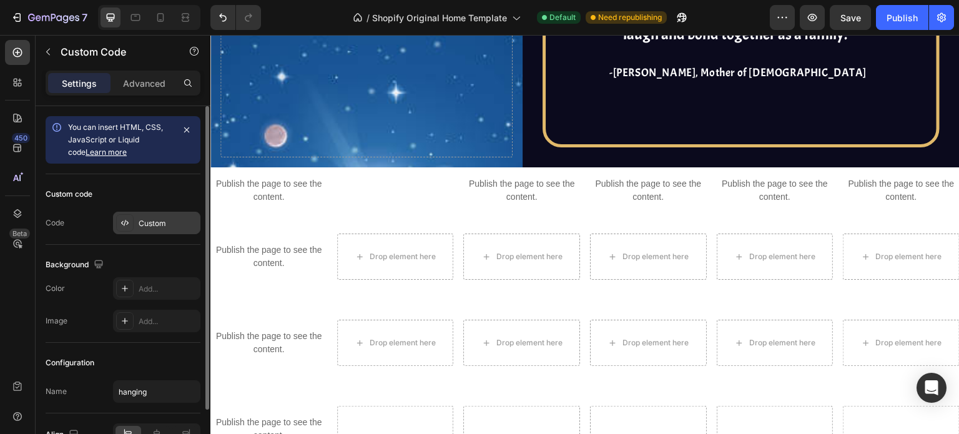
click at [144, 219] on div "Custom" at bounding box center [168, 223] width 59 height 11
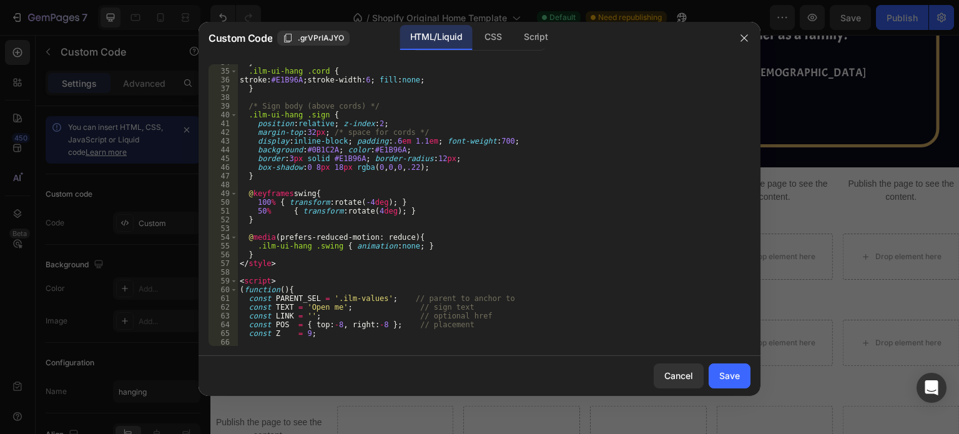
scroll to position [295, 0]
click at [256, 203] on div "} .ilm-ui-hang .cord { stroke : #E1B96A ; stroke-width : 6 ; fill : none ; } /*…" at bounding box center [489, 207] width 504 height 299
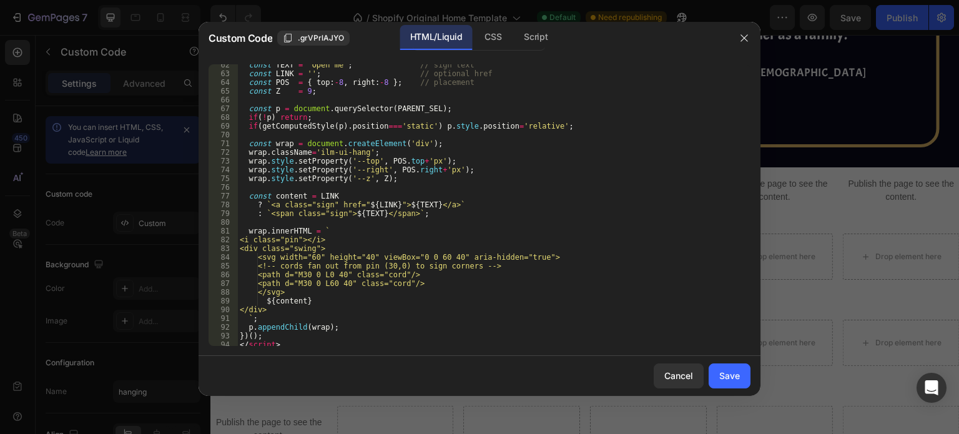
scroll to position [549, 0]
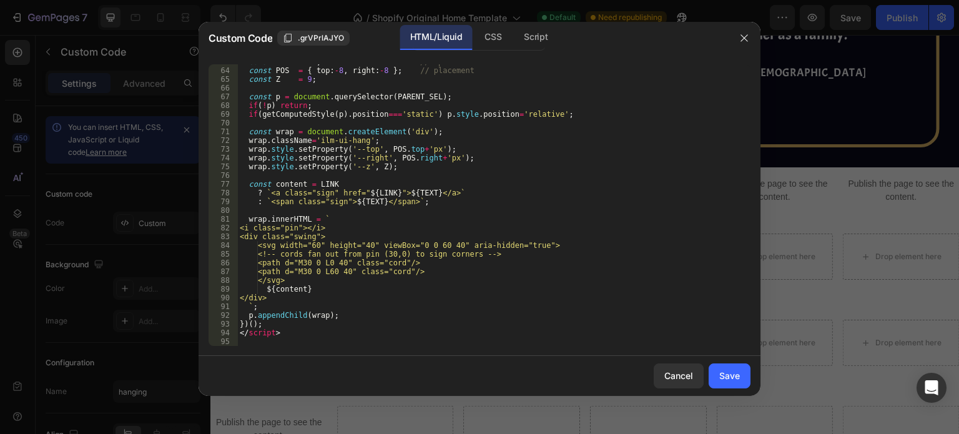
type textarea "0%,100% { transform:rotate(-4deg); }"
click at [737, 378] on div "Save" at bounding box center [729, 375] width 21 height 13
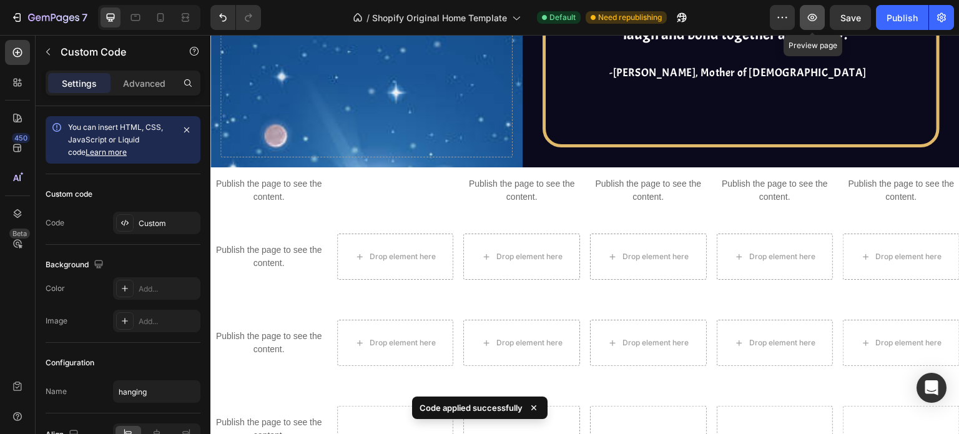
click at [810, 13] on icon "button" at bounding box center [812, 17] width 12 height 12
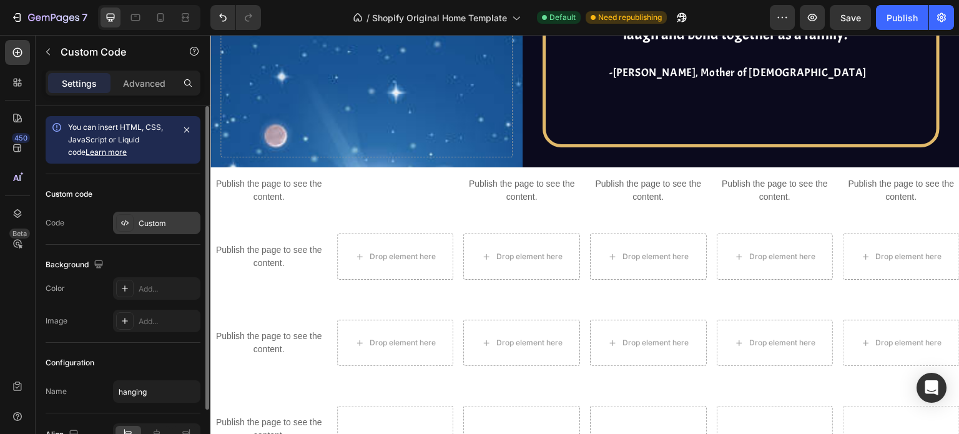
click at [140, 223] on div "Custom" at bounding box center [168, 223] width 59 height 11
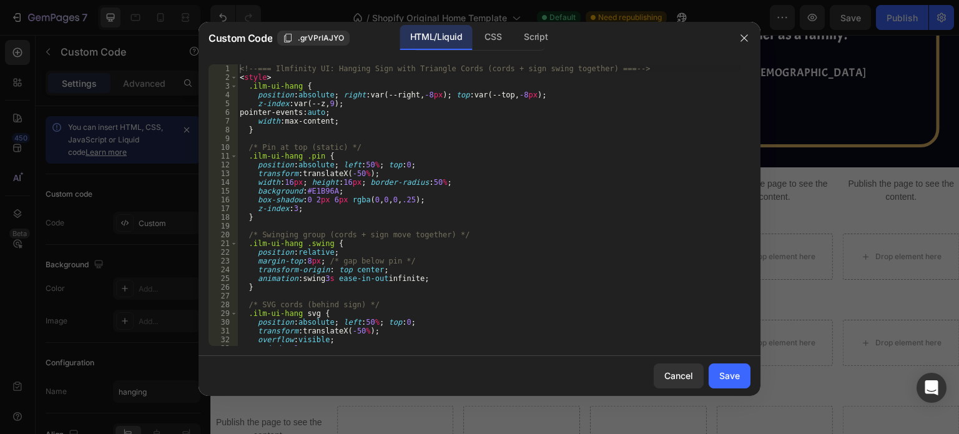
click at [371, 215] on div "<!-- === Ilmfinity UI: Hanging Sign with Triangle Cords (cords + sign swing tog…" at bounding box center [489, 213] width 504 height 299
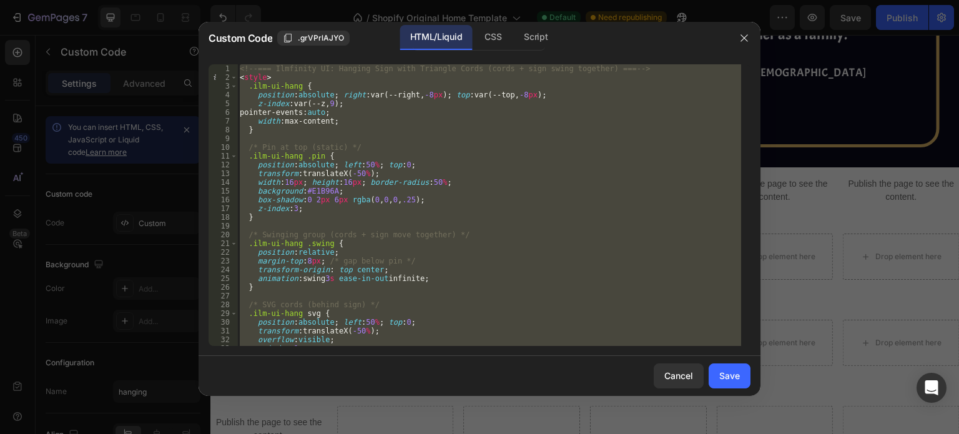
click at [379, 209] on div "<!-- === Ilmfinity UI: Hanging Sign with Triangle Cords (cords + sign swing tog…" at bounding box center [489, 204] width 504 height 281
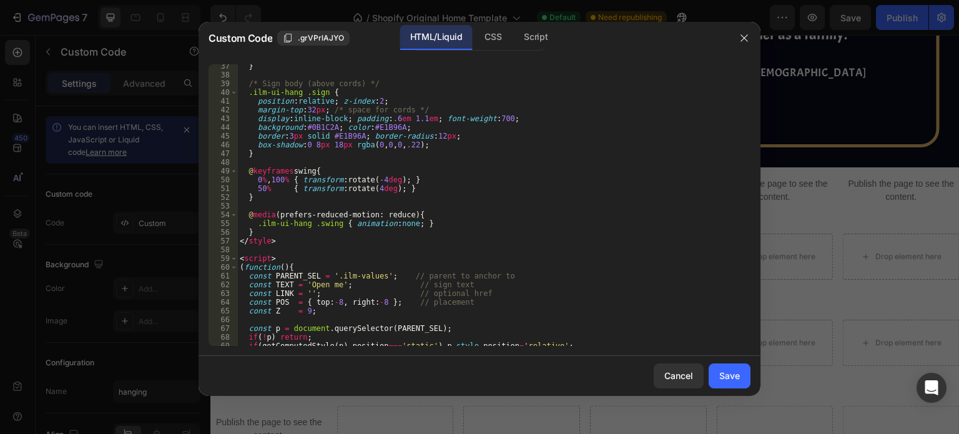
scroll to position [318, 0]
click at [309, 110] on div "} /* Sign body (above cords) */ .ilm-ui-hang .sign { position : relative ; z-in…" at bounding box center [489, 210] width 504 height 299
type textarea "margin-top:40px; /* space for cords */"
click at [718, 373] on button "Save" at bounding box center [729, 375] width 42 height 25
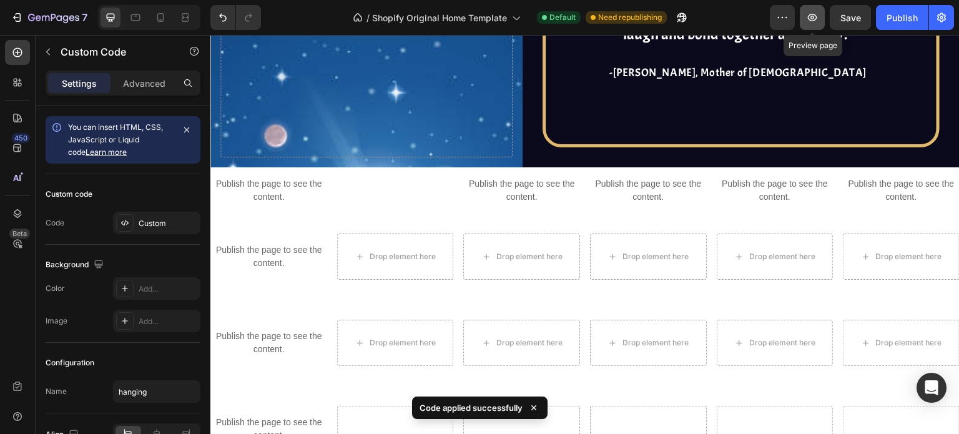
click at [816, 21] on icon "button" at bounding box center [812, 17] width 12 height 12
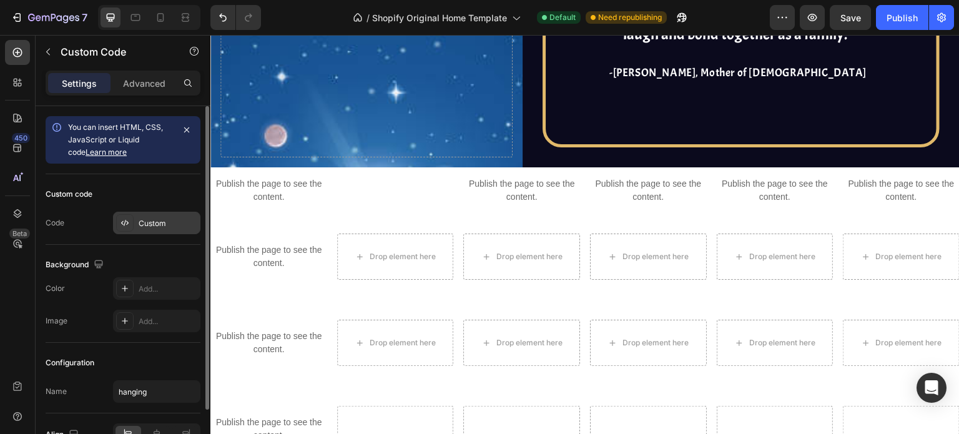
click at [172, 224] on div "Custom" at bounding box center [168, 223] width 59 height 11
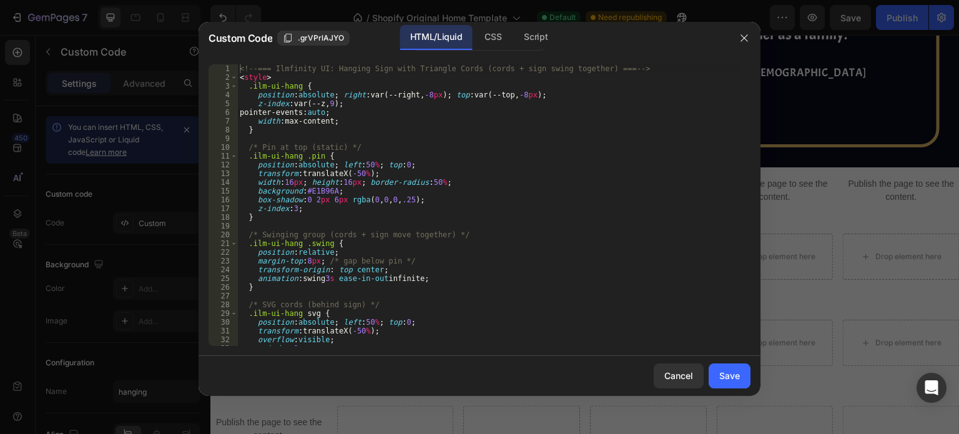
click at [565, 213] on div "<!-- === Ilmfinity UI: Hanging Sign with Triangle Cords (cords + sign swing tog…" at bounding box center [489, 213] width 504 height 299
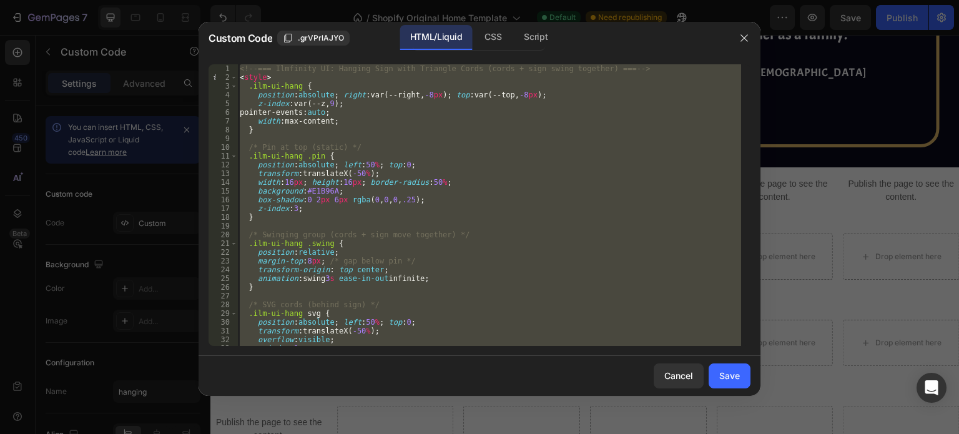
paste textarea
type textarea "</script>"
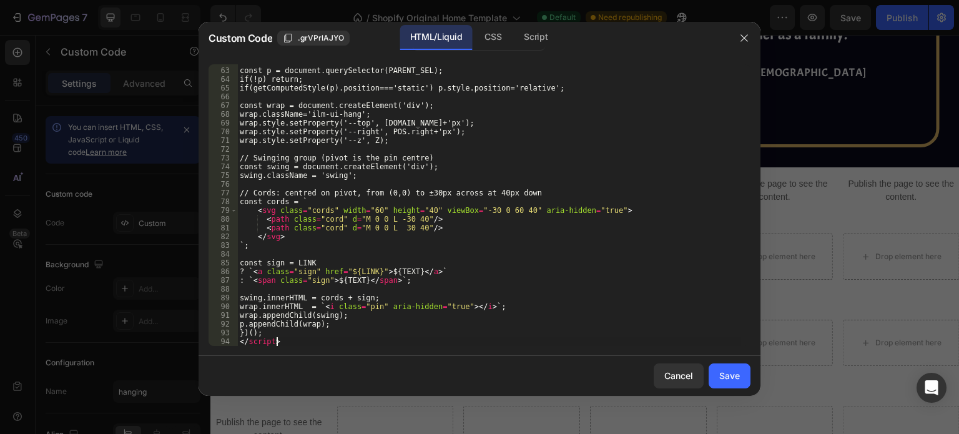
scroll to position [539, 0]
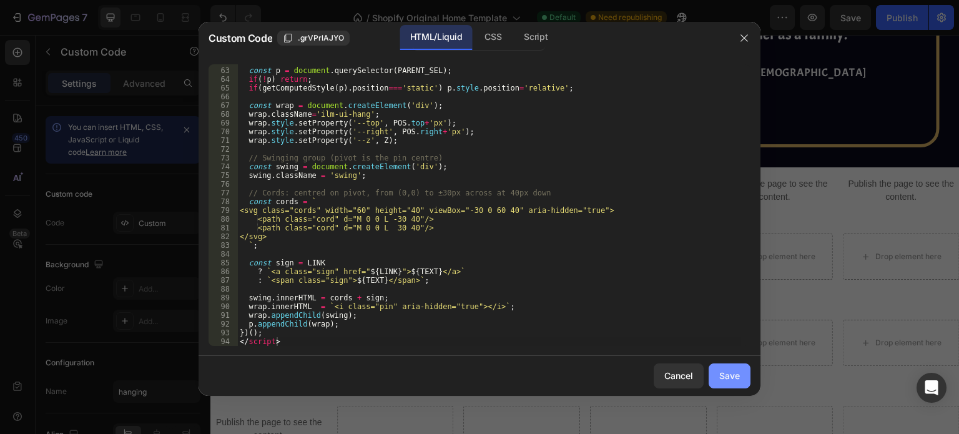
click at [738, 376] on div "Save" at bounding box center [729, 375] width 21 height 13
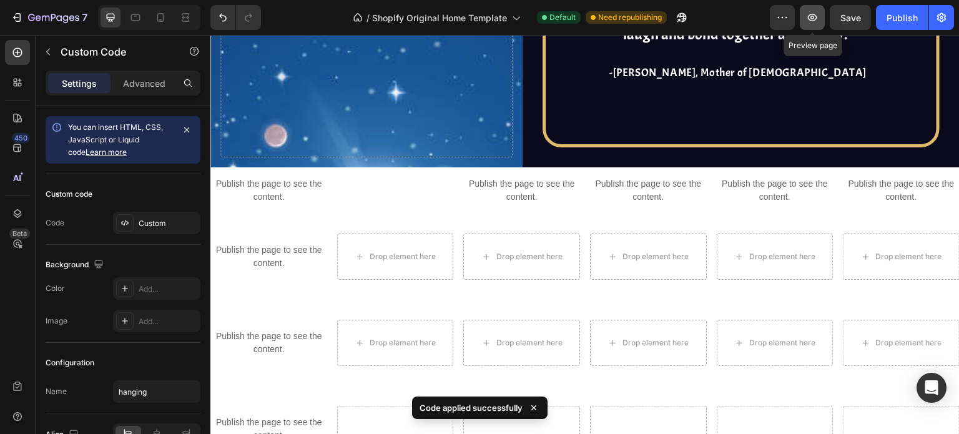
click at [815, 18] on icon "button" at bounding box center [812, 17] width 12 height 12
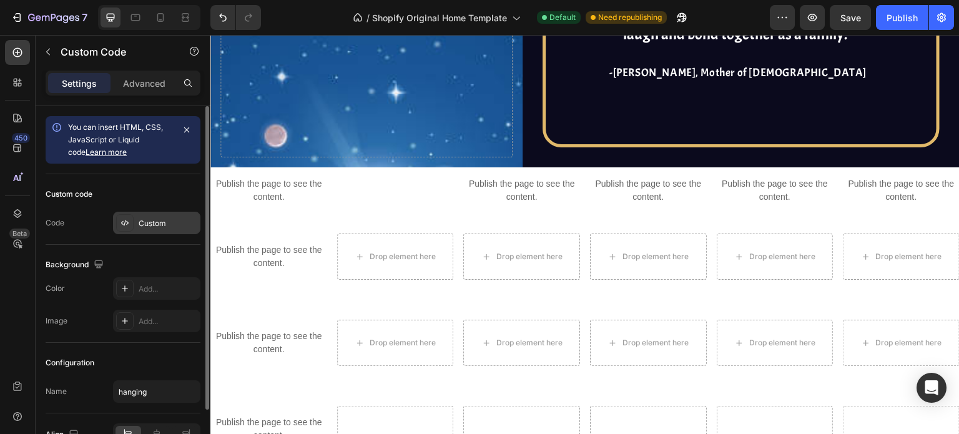
click at [164, 222] on div "Custom" at bounding box center [168, 223] width 59 height 11
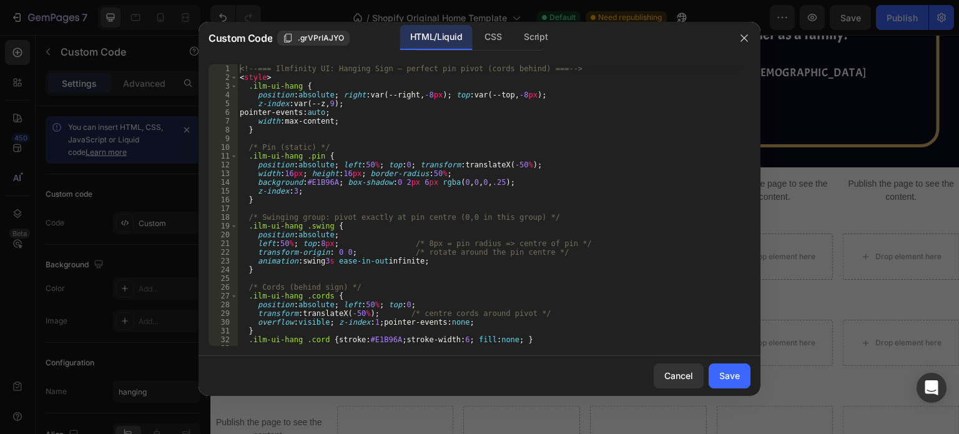
click at [435, 222] on div "<!-- === Ilmfinity UI: Hanging Sign — perfect pin pivot (cords behind) === --> …" at bounding box center [489, 213] width 504 height 299
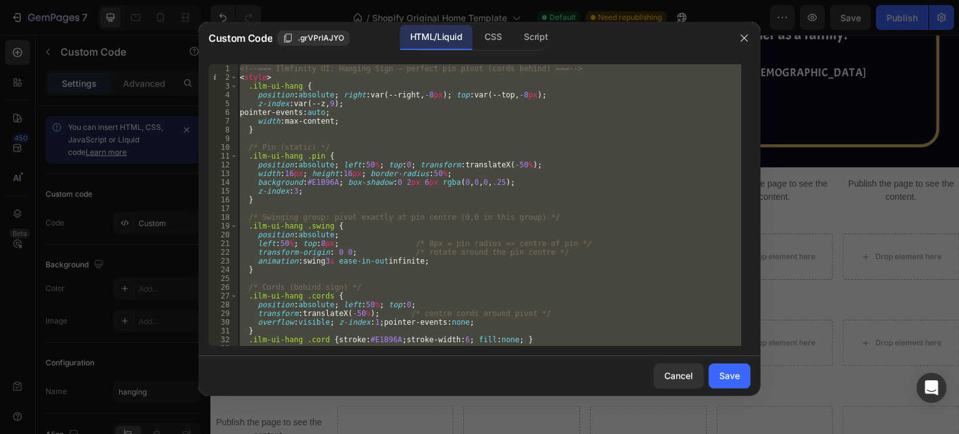
paste textarea
type textarea "</script>"
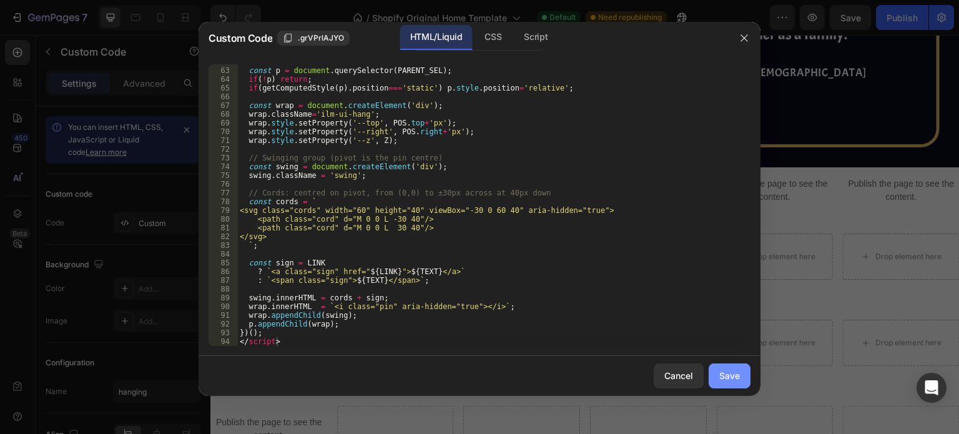
click at [729, 372] on div "Save" at bounding box center [729, 375] width 21 height 13
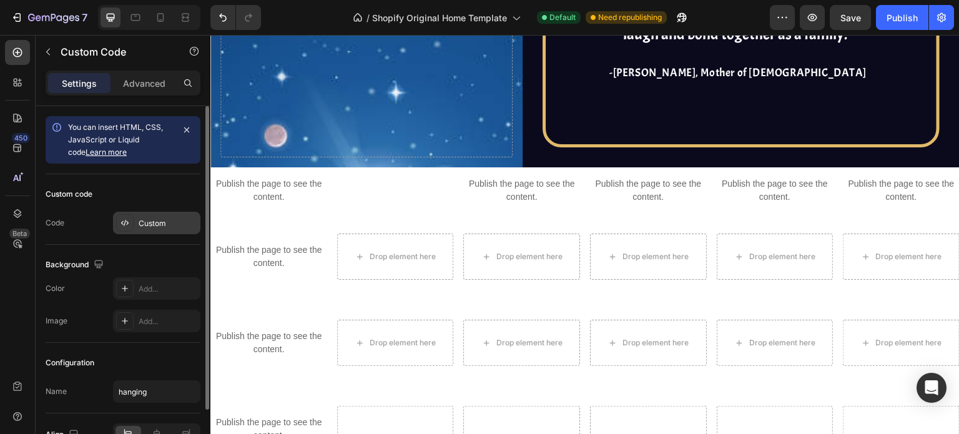
click at [153, 229] on div "Custom" at bounding box center [156, 223] width 87 height 22
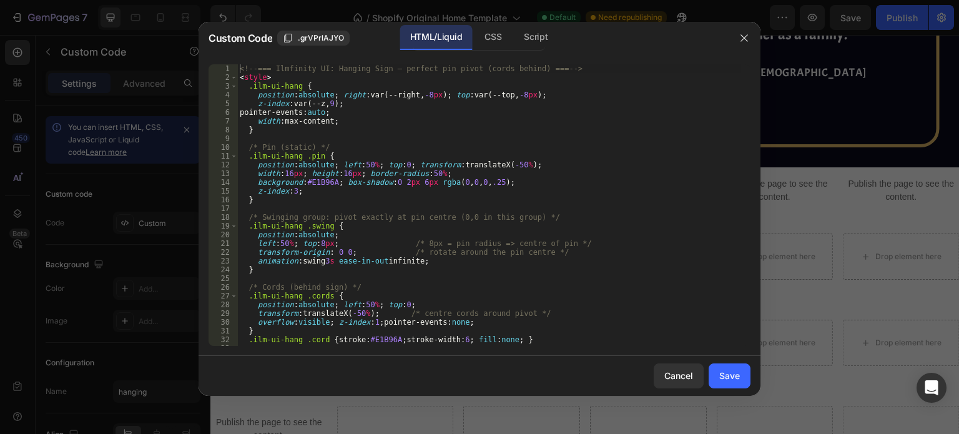
click at [656, 241] on div "<!-- === Ilmfinity UI: Hanging Sign — perfect pin pivot (cords behind) === --> …" at bounding box center [489, 213] width 504 height 299
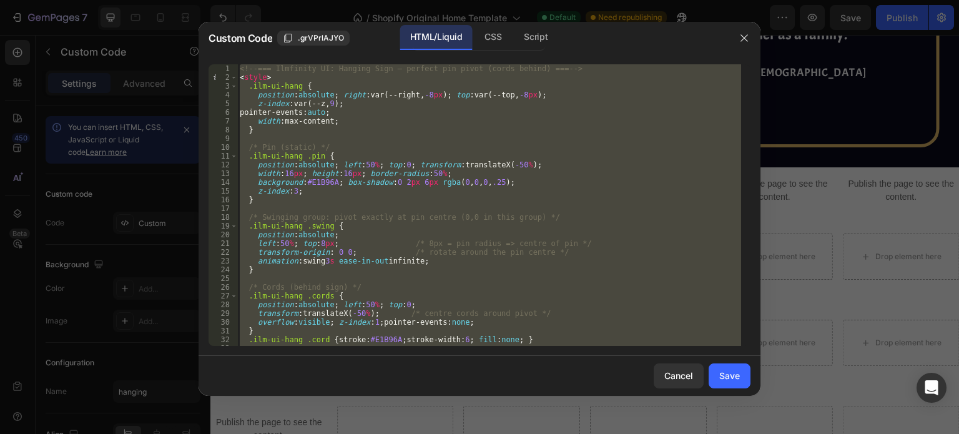
paste textarea
type textarea "</script>"
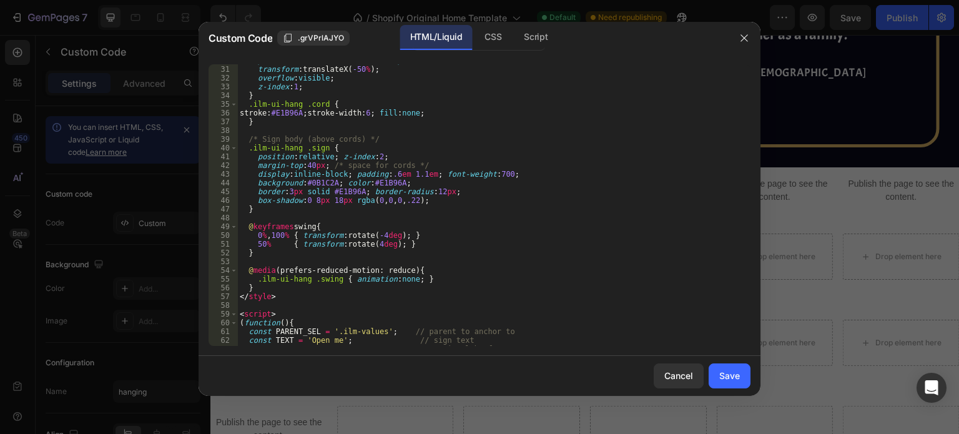
scroll to position [0, 0]
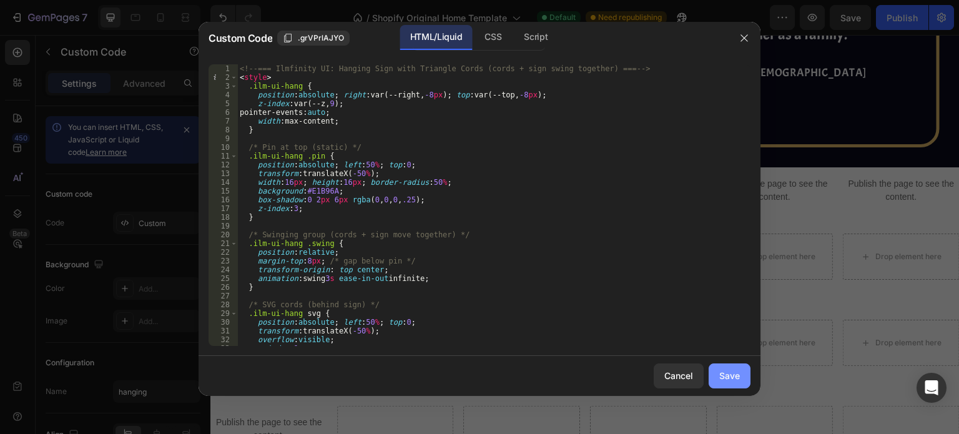
click at [739, 374] on div "Save" at bounding box center [729, 375] width 21 height 13
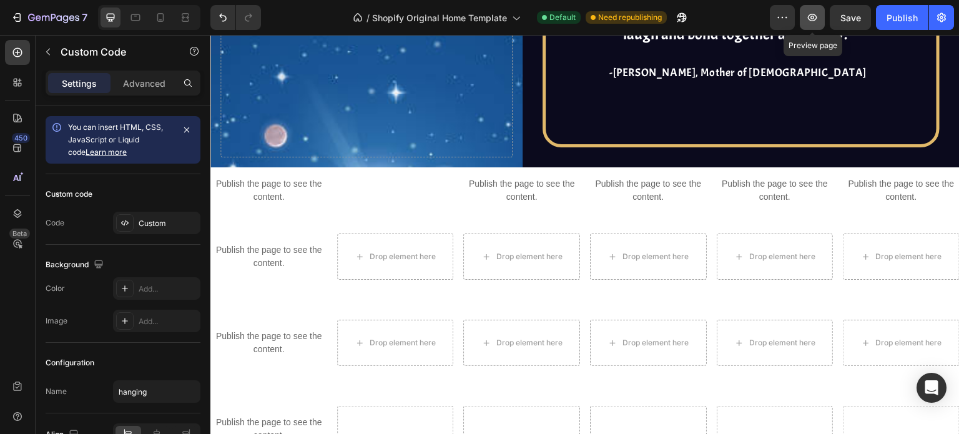
click at [806, 17] on icon "button" at bounding box center [812, 17] width 12 height 12
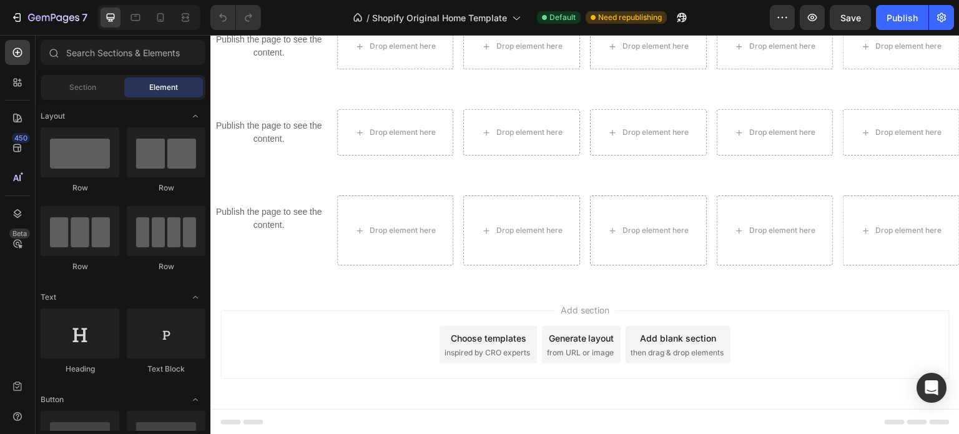
scroll to position [3747, 0]
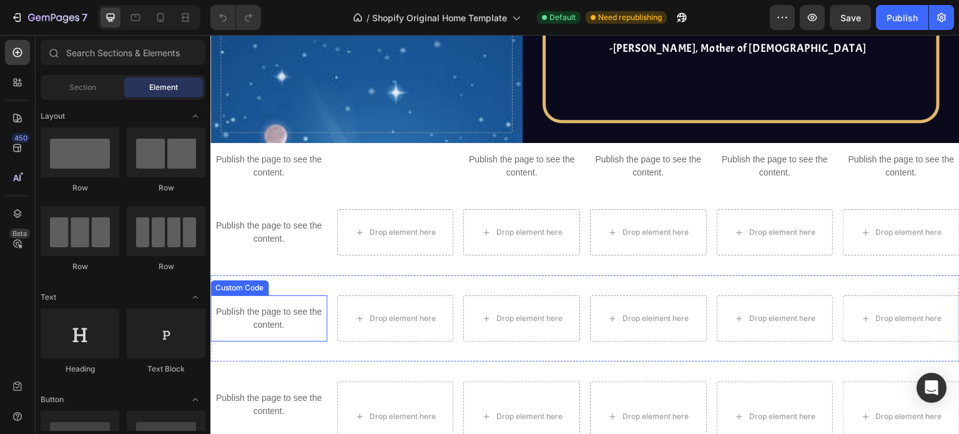
click at [282, 325] on p "Publish the page to see the content." at bounding box center [268, 318] width 117 height 26
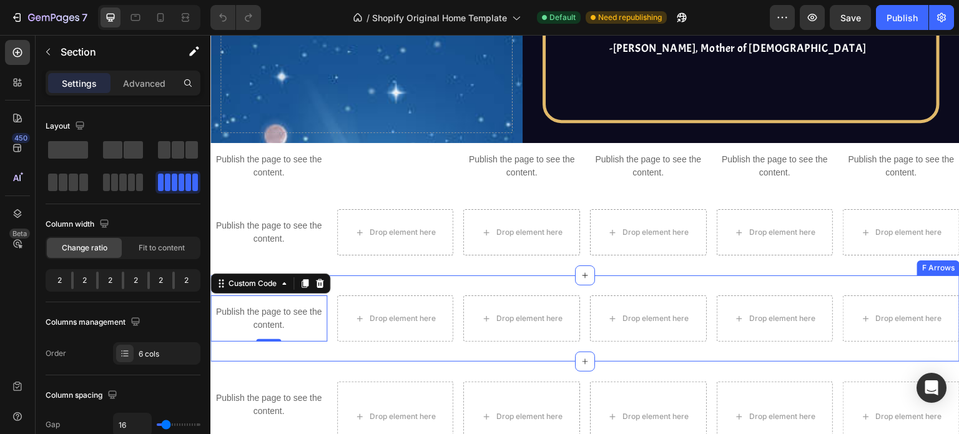
click at [383, 279] on div "Publish the page to see the content. Custom Code 0 Drop element here Drop eleme…" at bounding box center [584, 318] width 749 height 86
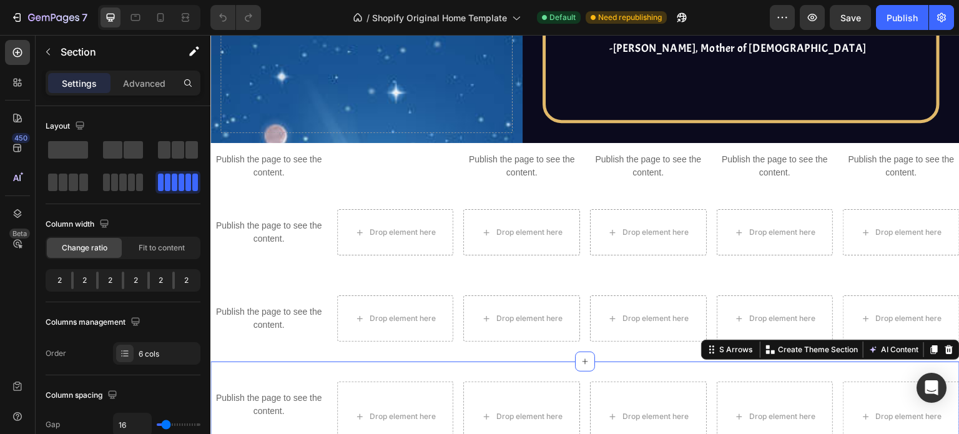
click at [331, 365] on div "Publish the page to see the content. Custom Code Drop element here Drop element…" at bounding box center [584, 416] width 749 height 110
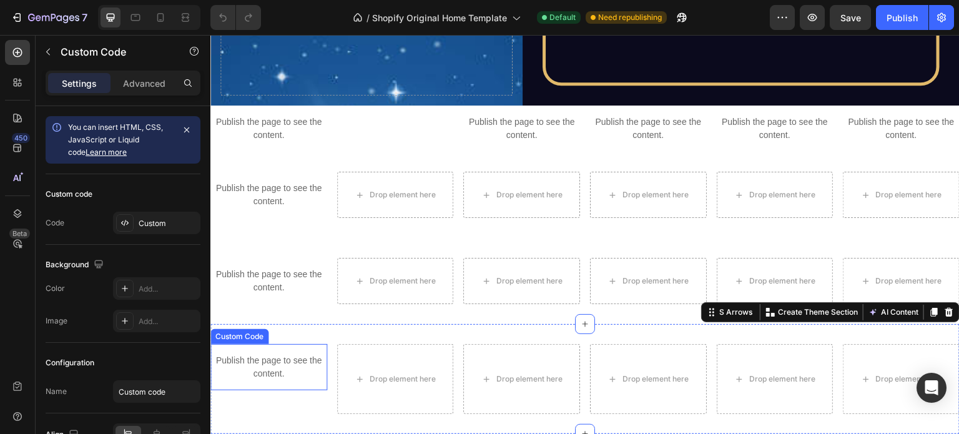
click at [294, 370] on p "Publish the page to see the content." at bounding box center [268, 367] width 117 height 26
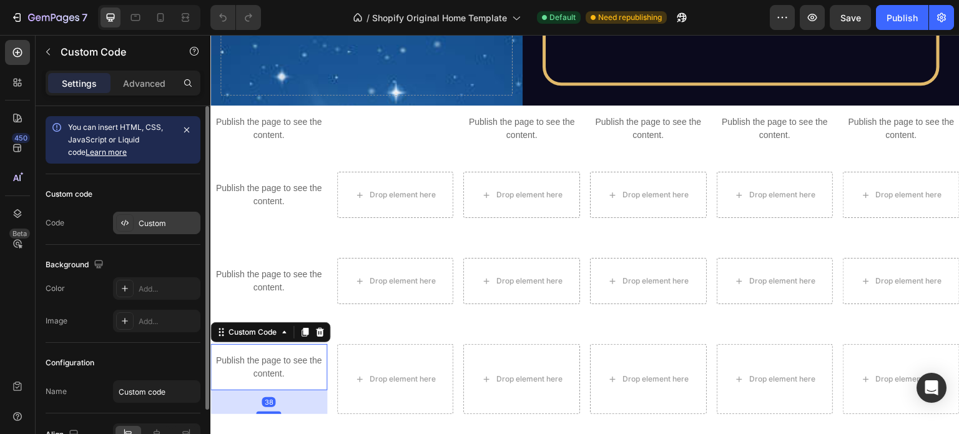
click at [157, 224] on div "Custom" at bounding box center [168, 223] width 59 height 11
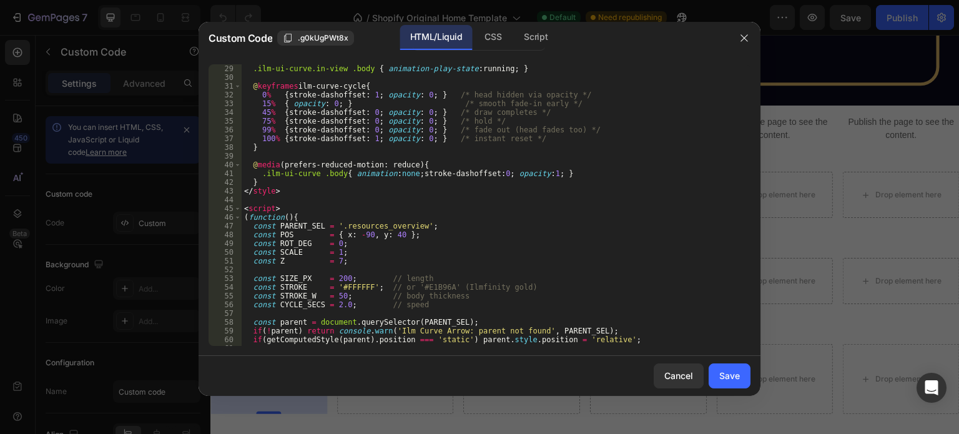
scroll to position [245, 0]
click at [383, 222] on div "} .ilm-ui-curve.in-view .body { animation-play-state : running ; } @ keyframes …" at bounding box center [491, 205] width 499 height 299
type textarea "const PARENT_SEL = '.ilm-values';"
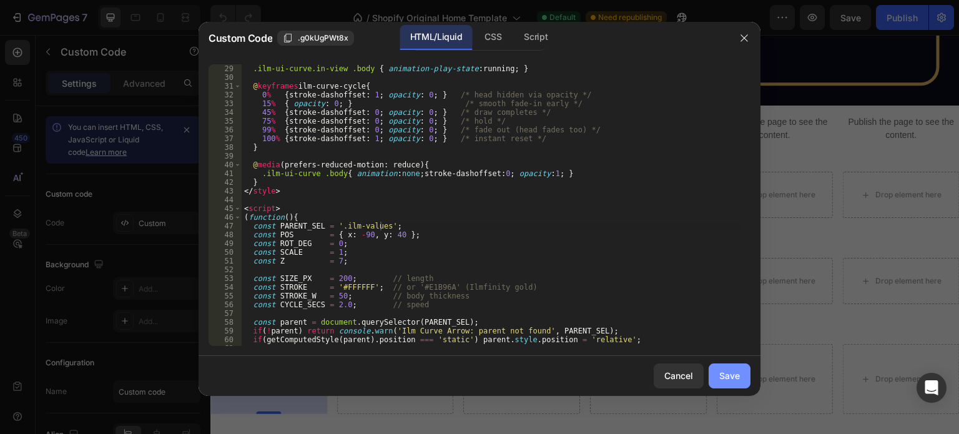
click at [732, 379] on div "Save" at bounding box center [729, 375] width 21 height 13
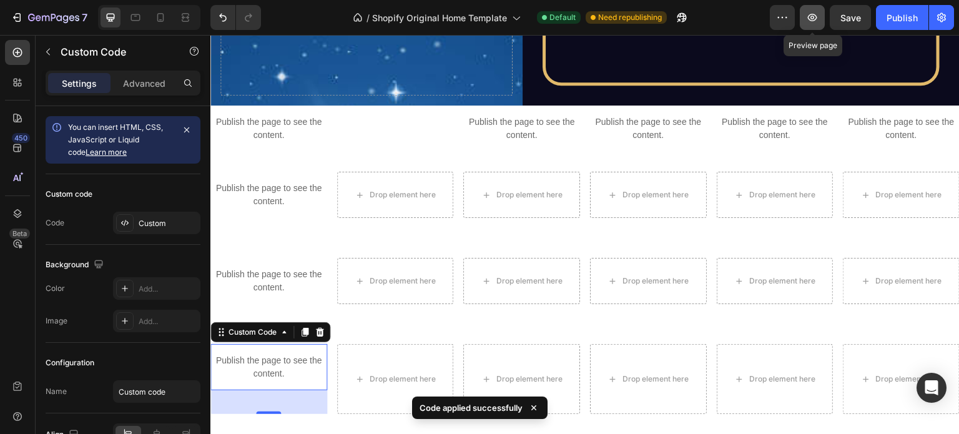
click at [804, 21] on button "button" at bounding box center [812, 17] width 25 height 25
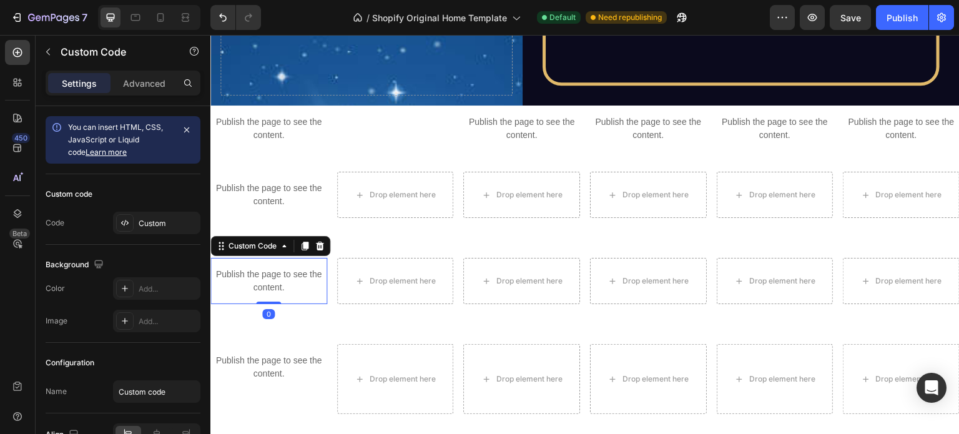
click at [283, 279] on p "Publish the page to see the content." at bounding box center [268, 281] width 117 height 26
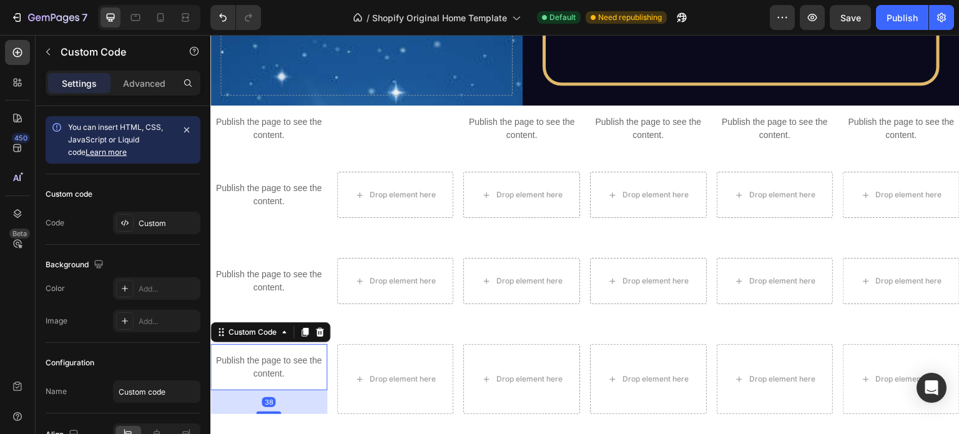
click at [262, 351] on div "Publish the page to see the content." at bounding box center [268, 367] width 117 height 46
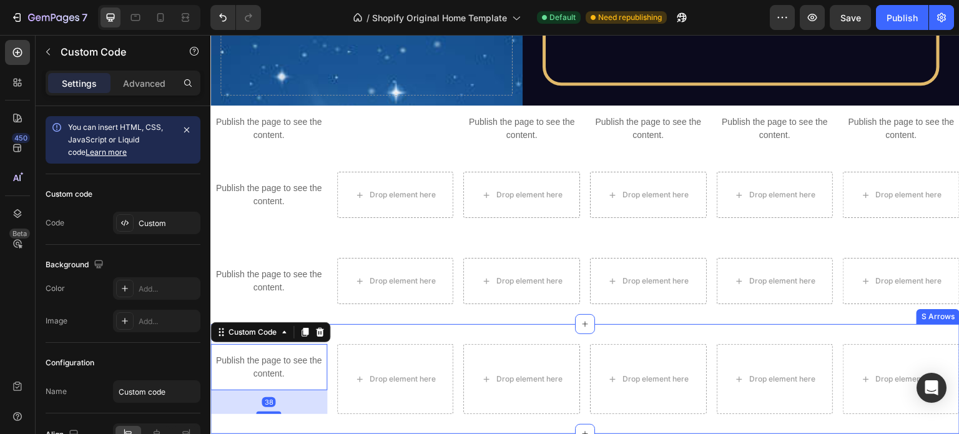
click at [357, 327] on div "Publish the page to see the content. Custom Code 38 Drop element here Drop elem…" at bounding box center [584, 379] width 749 height 110
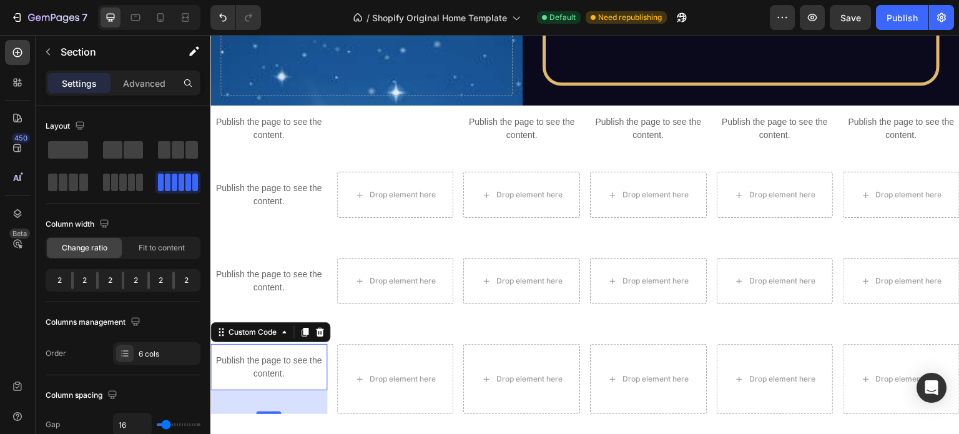
click at [284, 346] on div "Publish the page to see the content." at bounding box center [268, 367] width 117 height 46
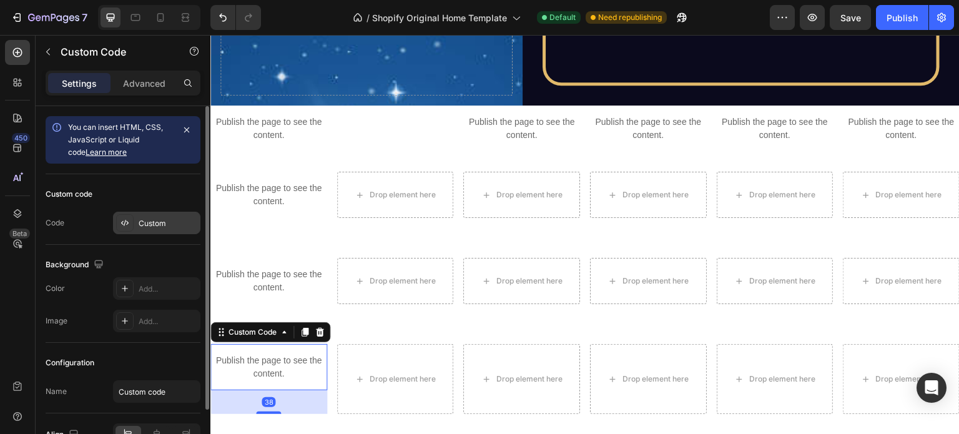
click at [157, 220] on div "Custom" at bounding box center [168, 223] width 59 height 11
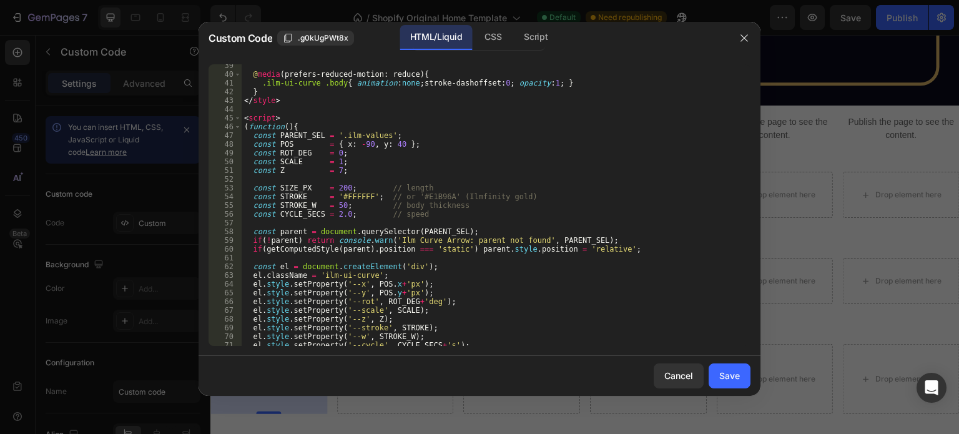
scroll to position [336, 0]
click at [360, 143] on div "@ media (prefers-reduced-motion: reduce) { .ilm-ui-curve .body { animation : no…" at bounding box center [491, 209] width 499 height 299
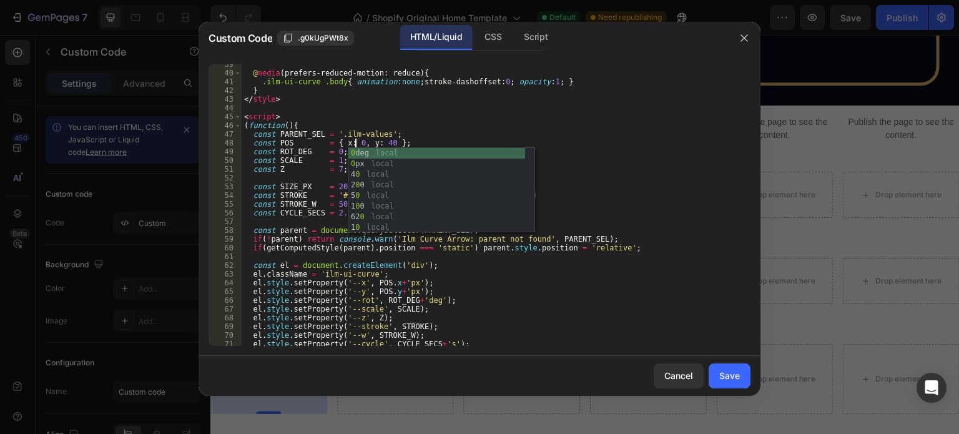
scroll to position [0, 9]
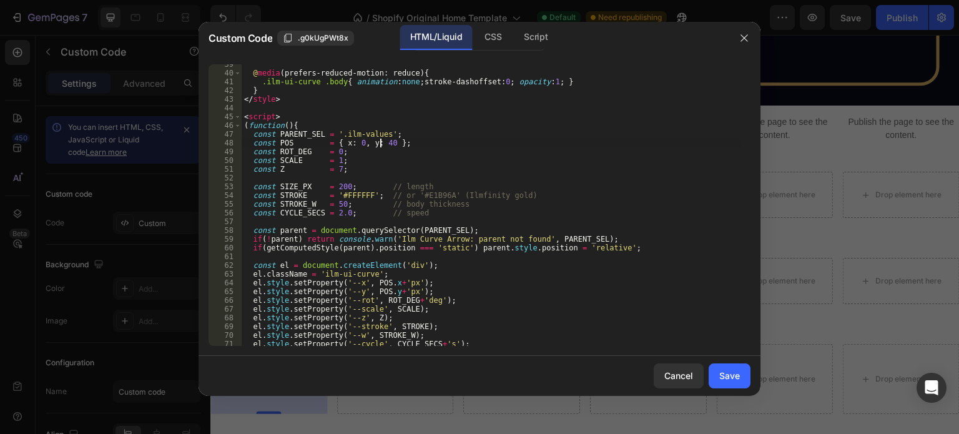
click at [379, 144] on div "@ media (prefers-reduced-motion: reduce) { .ilm-ui-curve .body { animation : no…" at bounding box center [491, 209] width 499 height 299
click at [449, 123] on div "@ media (prefers-reduced-motion: reduce) { .ilm-ui-curve .body { animation : no…" at bounding box center [491, 209] width 499 height 299
click at [355, 193] on div "@ media (prefers-reduced-motion: reduce) { .ilm-ui-curve .body { animation : no…" at bounding box center [491, 209] width 499 height 299
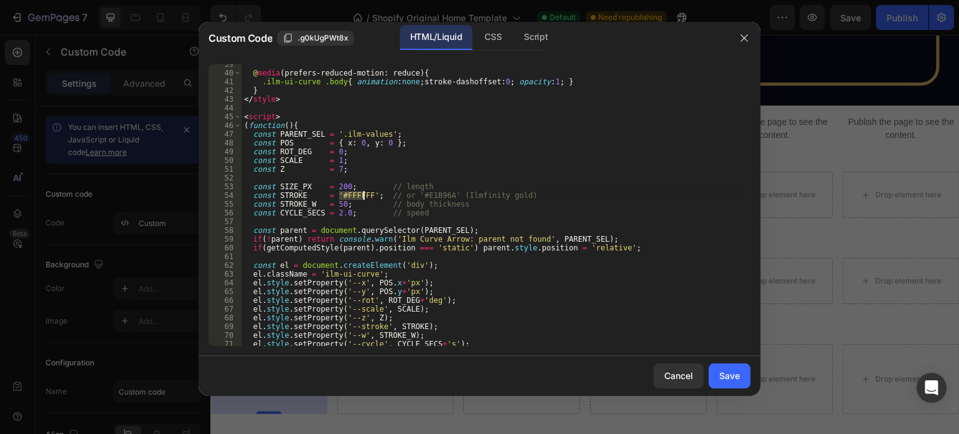
click at [355, 193] on div "@ media (prefers-reduced-motion: reduce) { .ilm-ui-curve .body { animation : no…" at bounding box center [491, 209] width 499 height 299
type textarea "const STROKE = '#BBBBBB'; // or '#E1B96A' (Ilmfinity gold)"
click at [729, 379] on div "Save" at bounding box center [729, 375] width 21 height 13
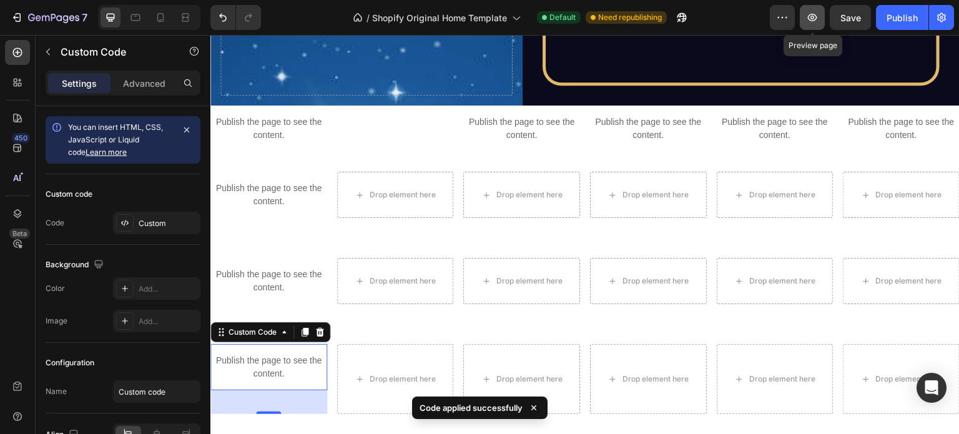
click at [811, 17] on icon "button" at bounding box center [812, 17] width 9 height 7
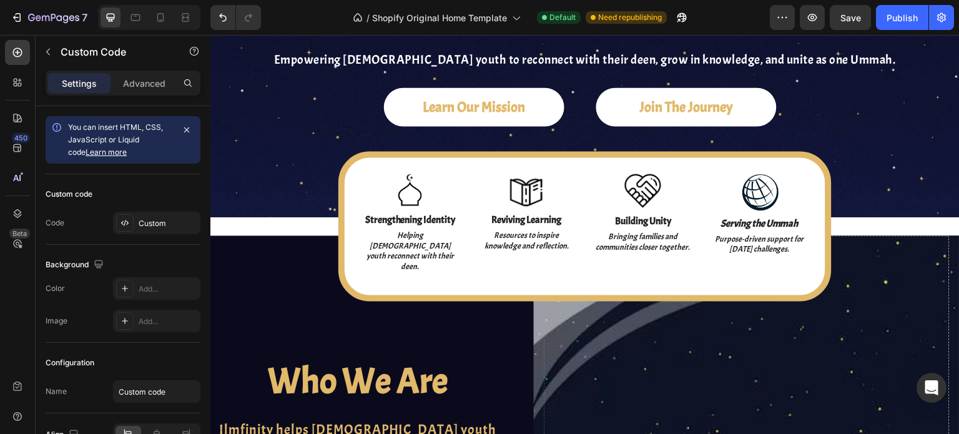
scroll to position [81, 0]
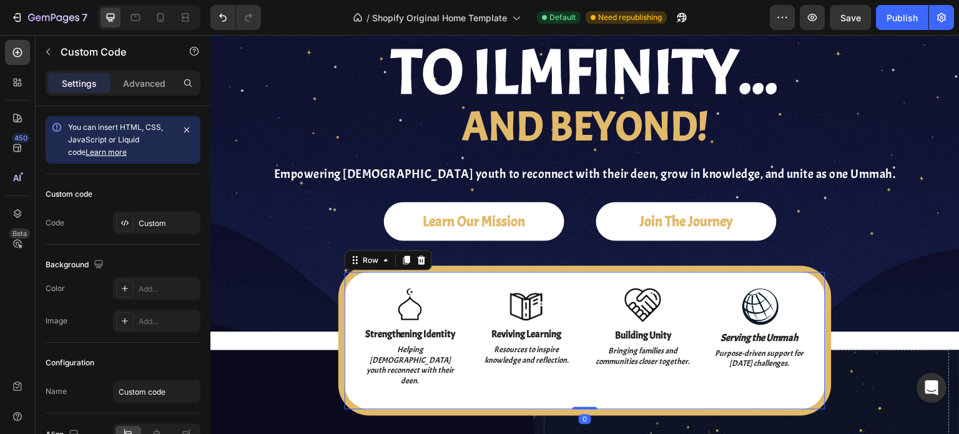
click at [341, 278] on div "Image Strengthening Identity Text Block Helping [DEMOGRAPHIC_DATA] youth reconn…" at bounding box center [584, 341] width 493 height 150
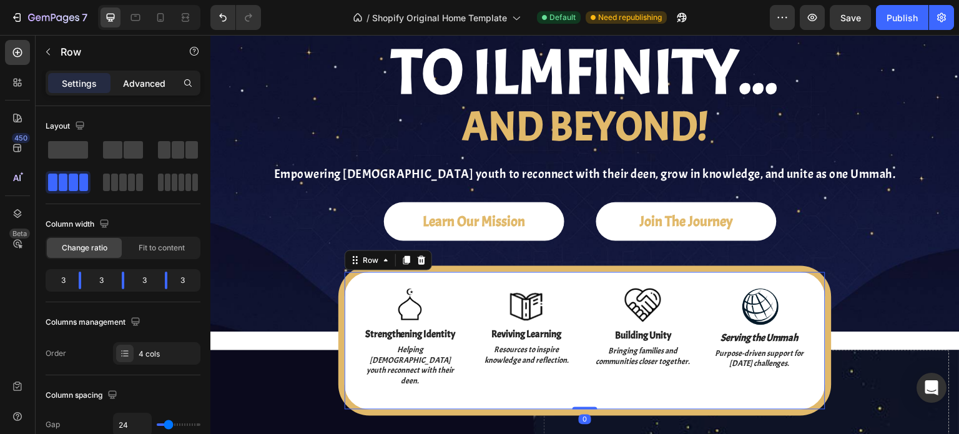
click at [116, 88] on div "Advanced" at bounding box center [144, 83] width 62 height 20
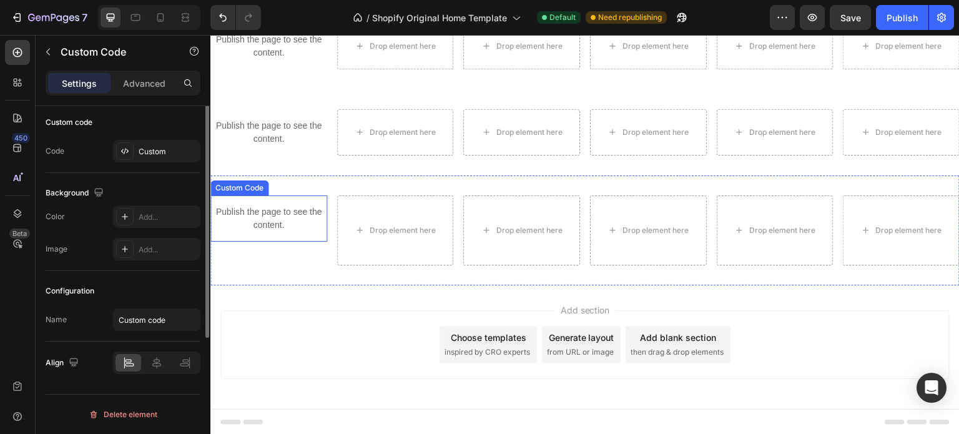
scroll to position [0, 0]
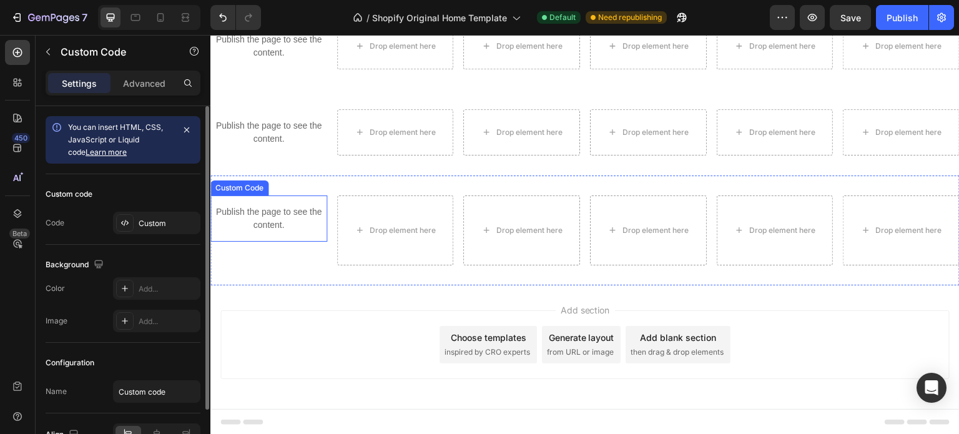
click at [300, 228] on p "Publish the page to see the content." at bounding box center [268, 218] width 117 height 26
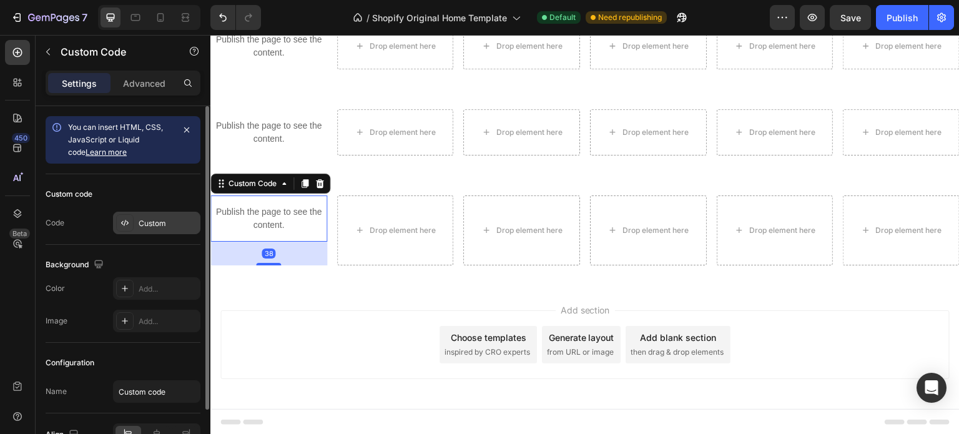
click at [151, 212] on div "Custom" at bounding box center [156, 223] width 87 height 22
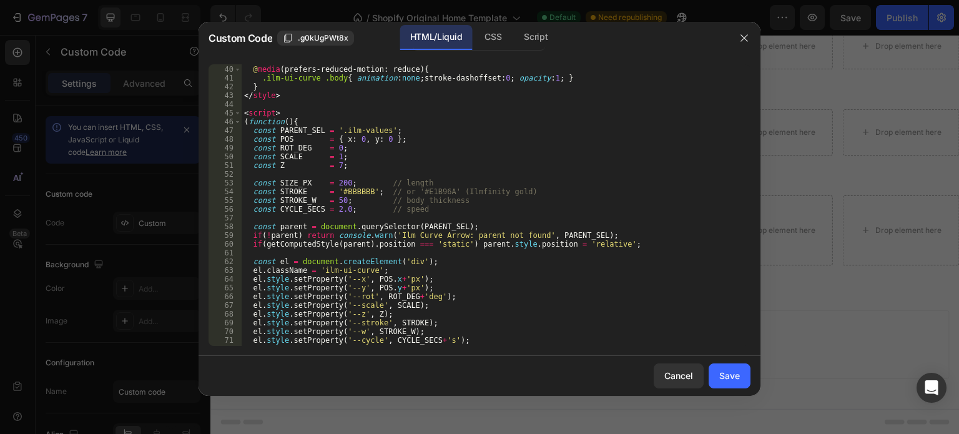
scroll to position [340, 0]
click at [358, 133] on div "@ media (prefers-reduced-motion: reduce) { .ilm-ui-curve .body { animation : no…" at bounding box center [491, 205] width 499 height 299
click at [422, 193] on div "@ media (prefers-reduced-motion: reduce) { .ilm-ui-curve .body { animation : no…" at bounding box center [491, 205] width 499 height 299
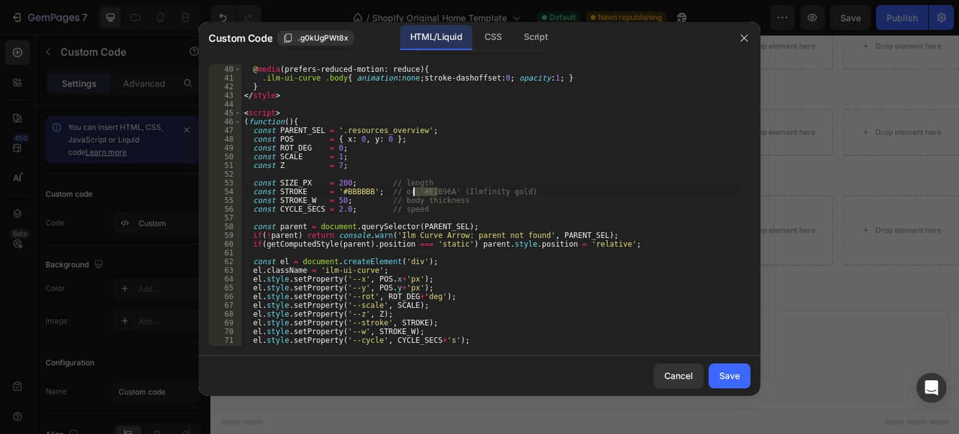
click at [422, 193] on div "@ media (prefers-reduced-motion: reduce) { .ilm-ui-curve .body { animation : no…" at bounding box center [491, 205] width 499 height 299
click at [350, 189] on div "@ media (prefers-reduced-motion: reduce) { .ilm-ui-curve .body { animation : no…" at bounding box center [491, 205] width 499 height 299
paste textarea "E1B96A"
type textarea "const STROKE = '#E1B96A'; // or '#E1B96A' (Ilmfinity gold)"
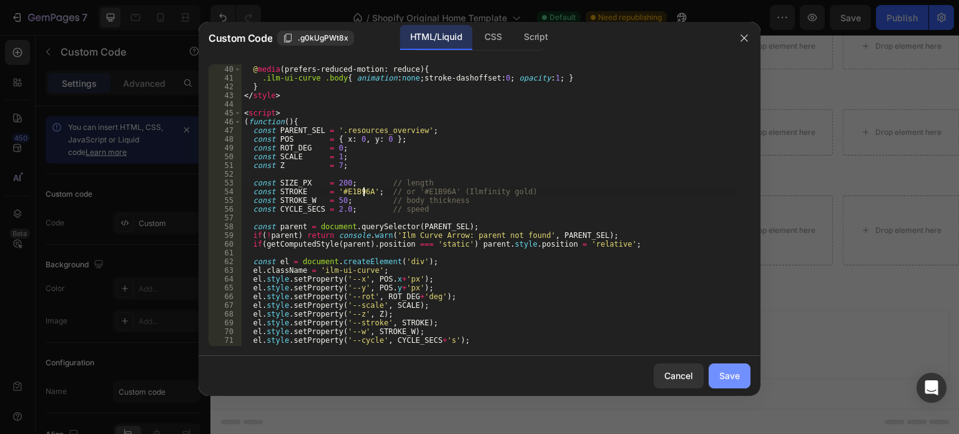
click at [716, 375] on button "Save" at bounding box center [729, 375] width 42 height 25
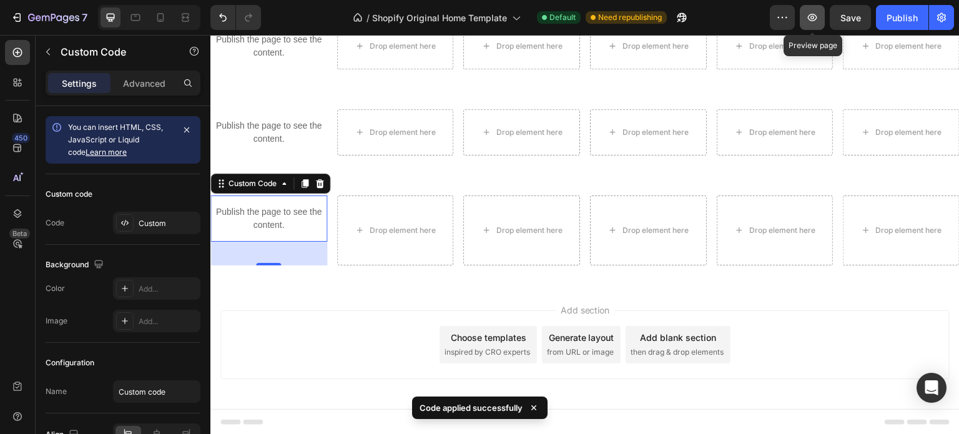
click at [816, 24] on button "button" at bounding box center [812, 17] width 25 height 25
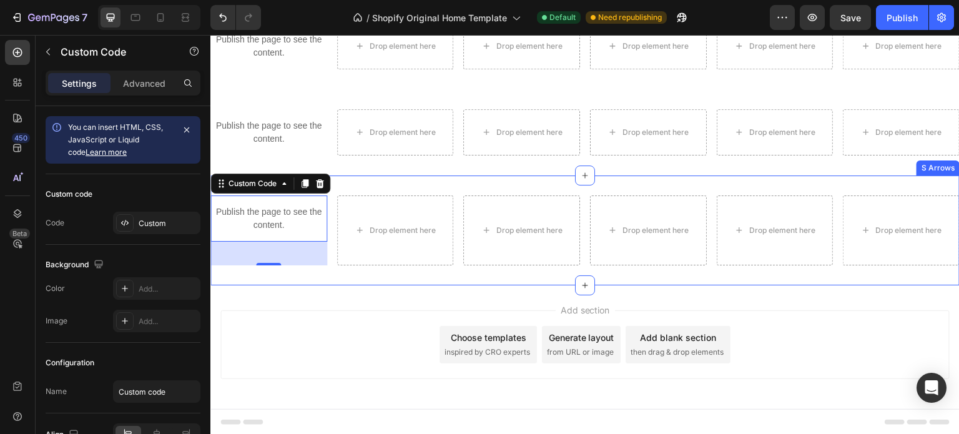
click at [519, 182] on div "Publish the page to see the content. Custom Code 38 Drop element here Drop elem…" at bounding box center [584, 230] width 749 height 110
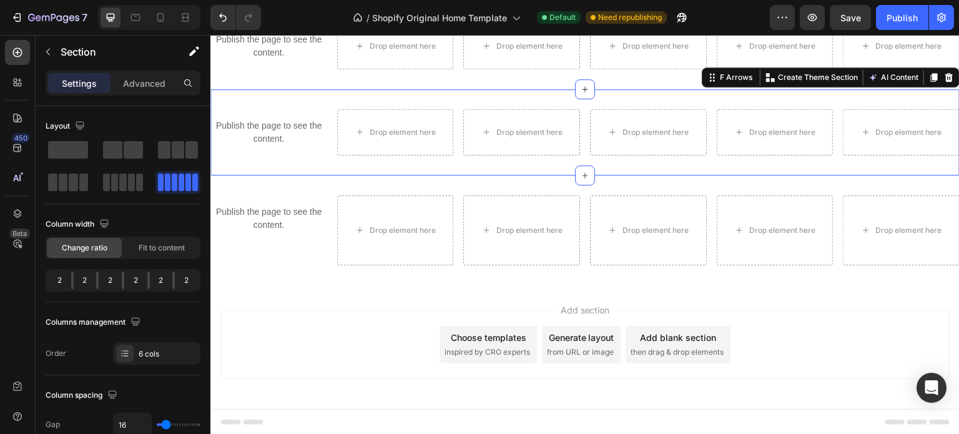
click at [541, 101] on div "Publish the page to see the content. Custom Code Drop element here Drop element…" at bounding box center [584, 132] width 749 height 86
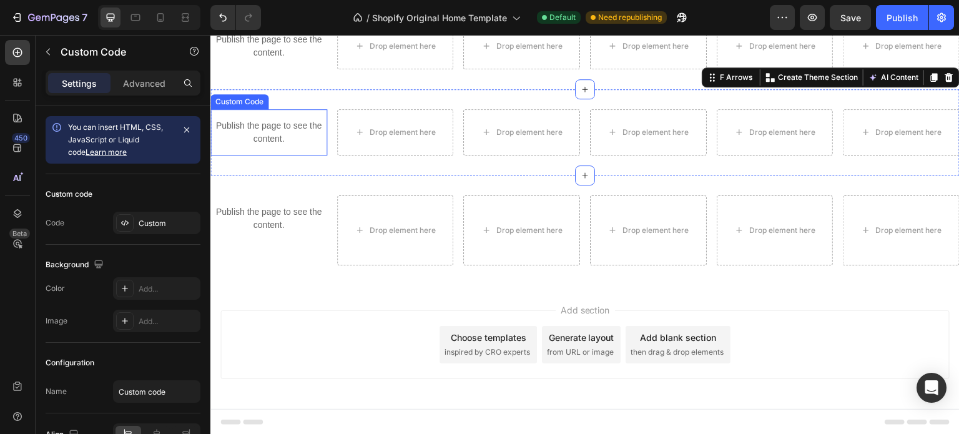
click at [300, 140] on p "Publish the page to see the content." at bounding box center [268, 132] width 117 height 26
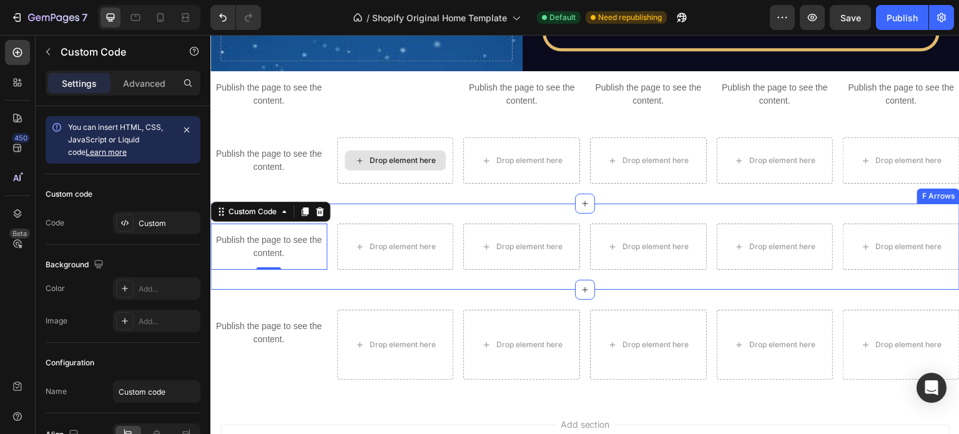
scroll to position [3794, 0]
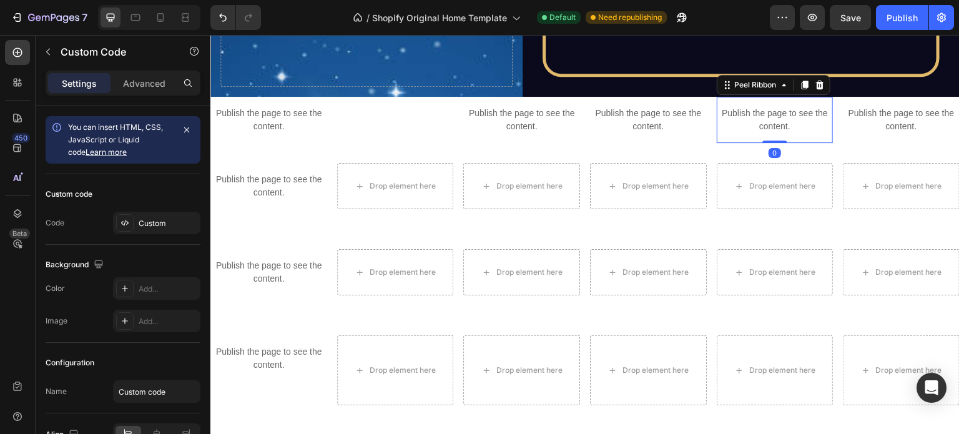
click at [804, 130] on p "Publish the page to see the content." at bounding box center [775, 120] width 117 height 26
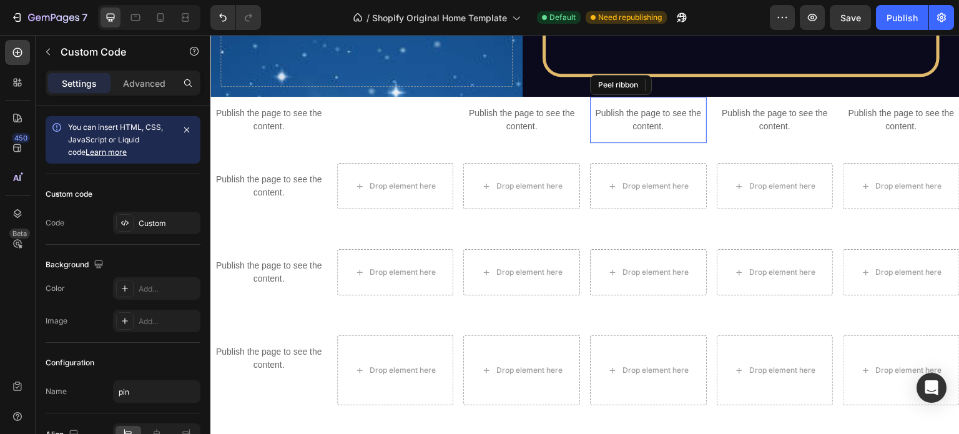
click at [660, 124] on p "Publish the page to see the content." at bounding box center [648, 120] width 117 height 26
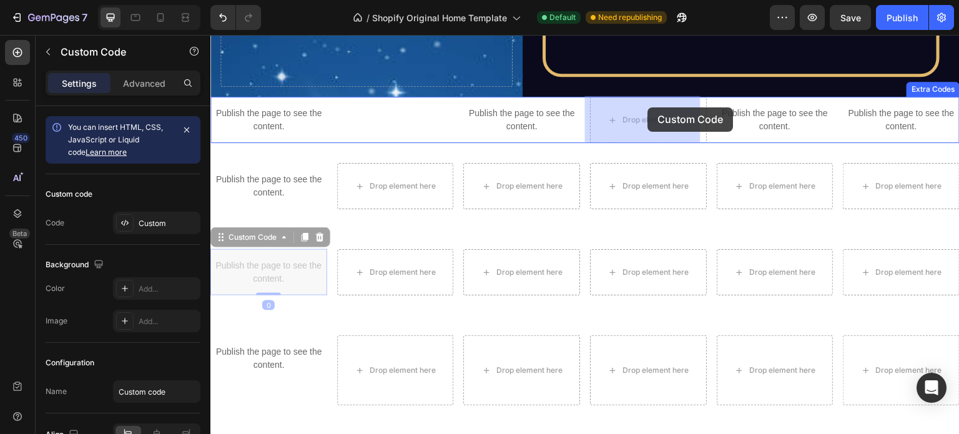
drag, startPoint x: 274, startPoint y: 267, endPoint x: 648, endPoint y: 107, distance: 406.3
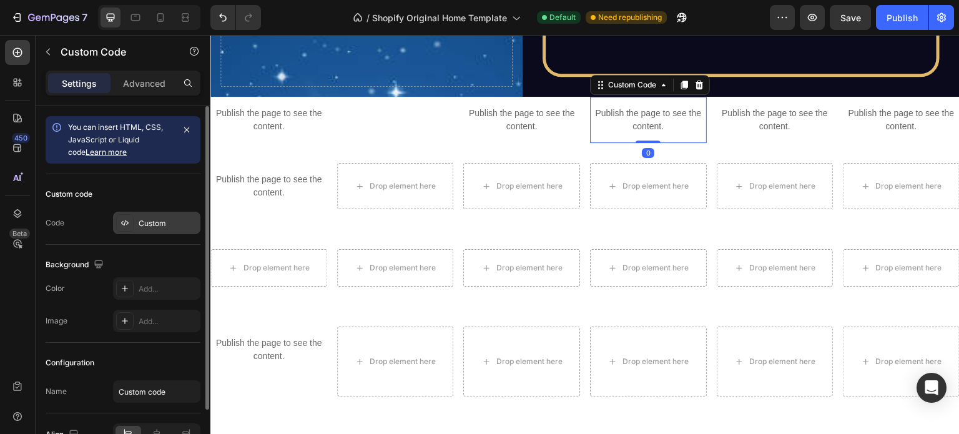
click at [141, 225] on div "Custom" at bounding box center [168, 223] width 59 height 11
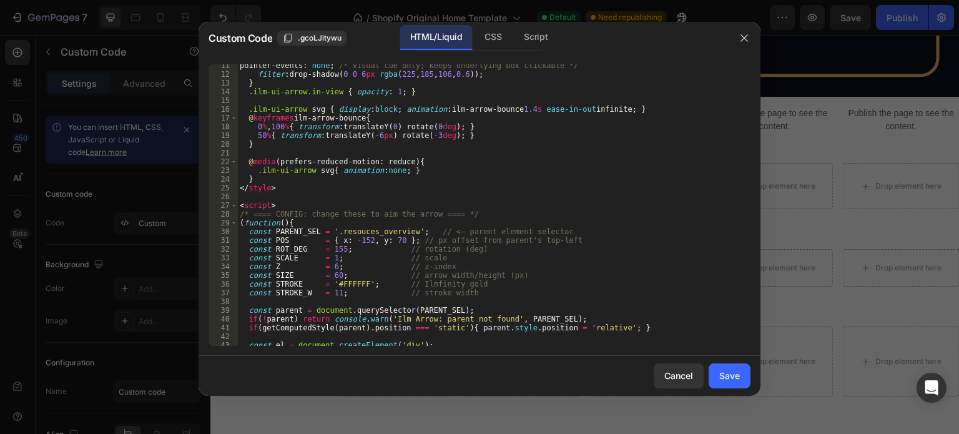
scroll to position [92, 0]
type textarea "const PARENT_SEL = '.resouces_overview'; // <— parent element selector"
click at [349, 228] on div "pointer-events : none ; /* visual cue only; keeps underlying box clickable */ f…" at bounding box center [489, 208] width 504 height 299
click at [668, 371] on div "Cancel" at bounding box center [678, 375] width 29 height 13
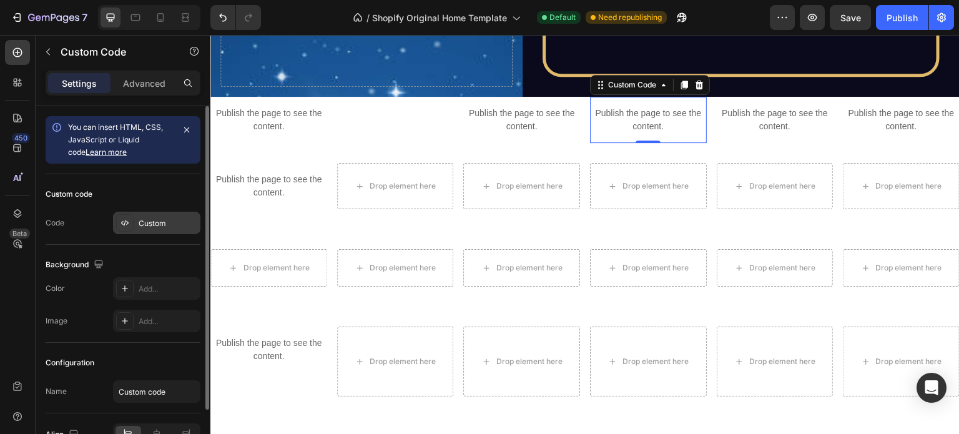
click at [147, 215] on div "Custom" at bounding box center [156, 223] width 87 height 22
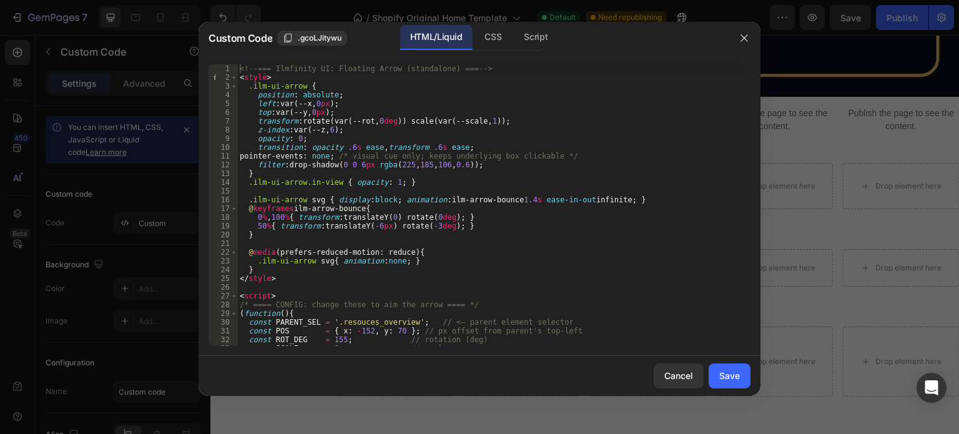
click at [372, 321] on div "<!-- === Ilmfinity UI: Floating Arrow (standalone) === --> < style > .ilm-ui-ar…" at bounding box center [489, 213] width 504 height 299
click at [389, 328] on div "<!-- === Ilmfinity UI: Floating Arrow (standalone) === --> < style > .ilm-ui-ar…" at bounding box center [489, 213] width 504 height 299
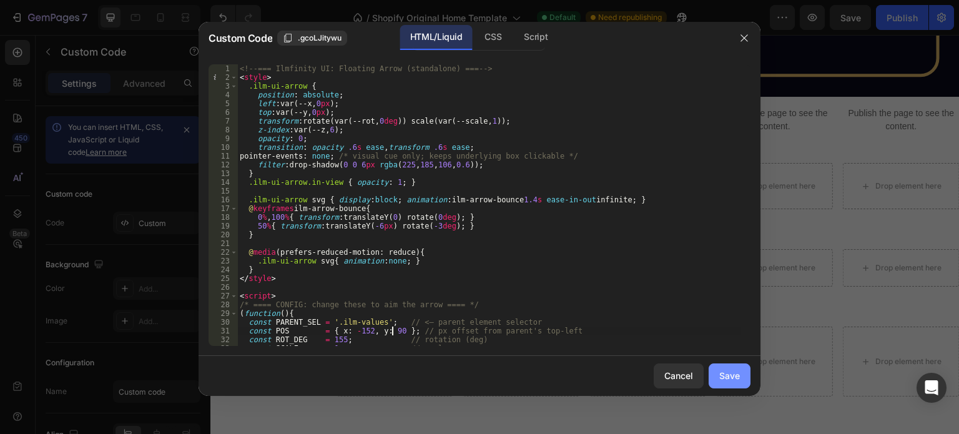
type textarea "const POS = { x: -152, y: 90 }; // px offset from parent's top-left"
drag, startPoint x: 722, startPoint y: 373, endPoint x: 775, endPoint y: 215, distance: 166.6
click at [722, 373] on div "Save" at bounding box center [729, 375] width 21 height 13
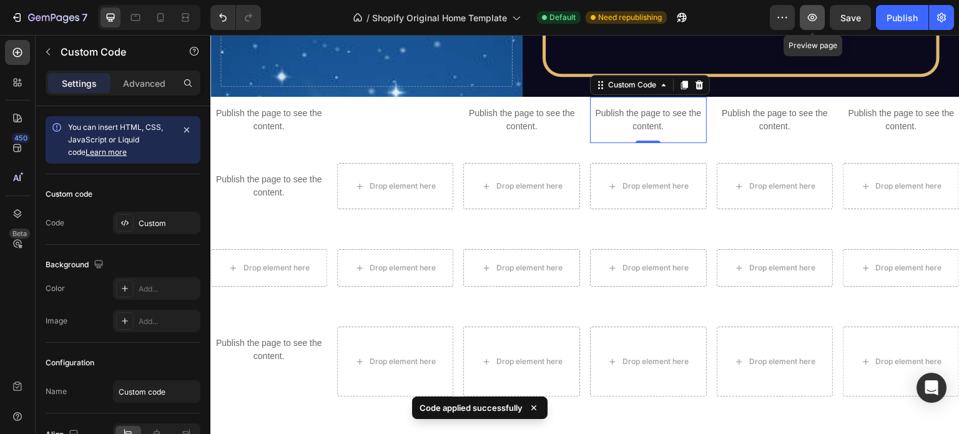
click at [821, 21] on button "button" at bounding box center [812, 17] width 25 height 25
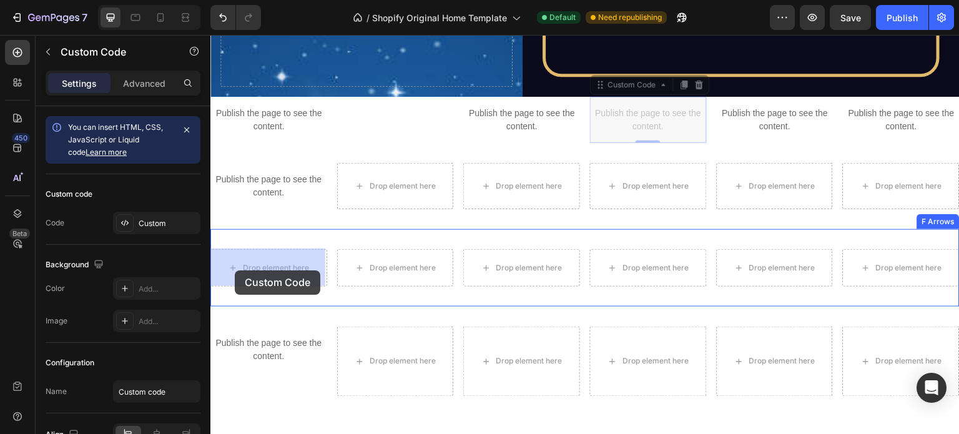
drag, startPoint x: 626, startPoint y: 114, endPoint x: 251, endPoint y: 309, distance: 422.7
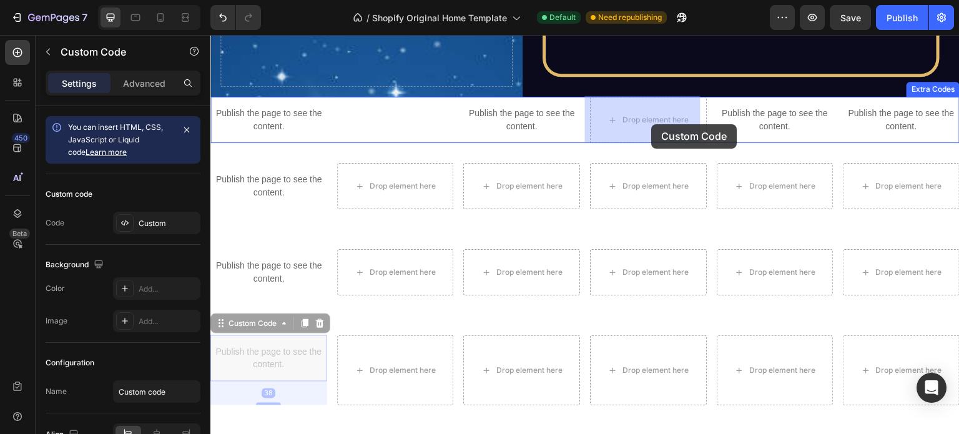
drag, startPoint x: 290, startPoint y: 346, endPoint x: 652, endPoint y: 124, distance: 424.2
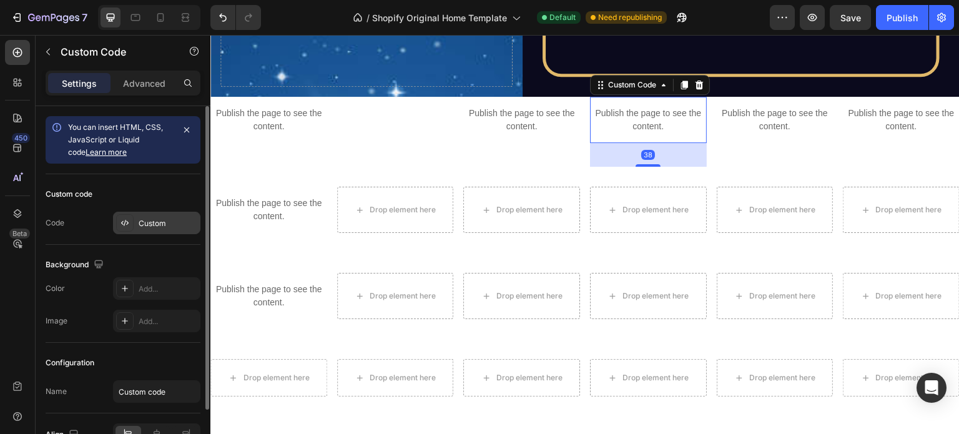
click at [154, 227] on div "Custom" at bounding box center [168, 223] width 59 height 11
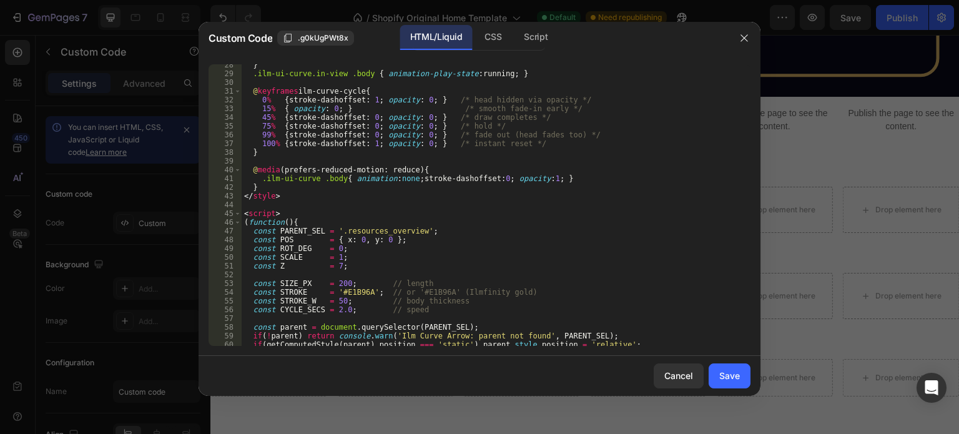
scroll to position [255, 0]
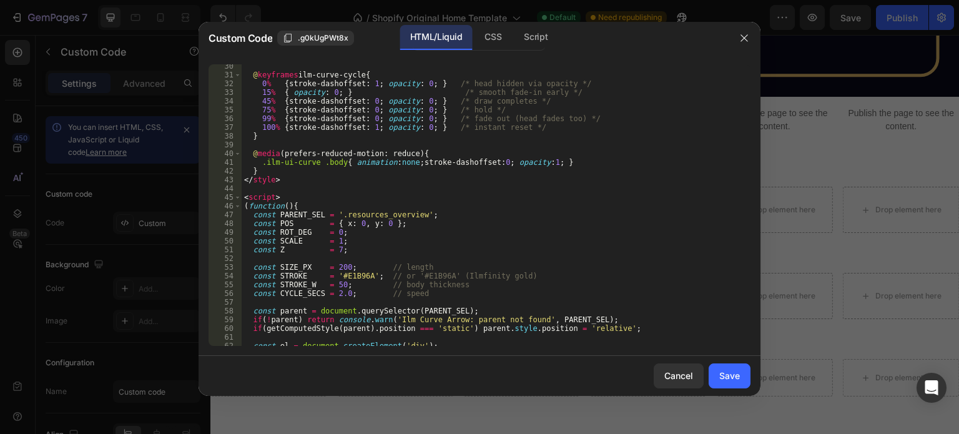
click at [366, 214] on div "@ keyframes ilm-curve-cycle { 0 % { stroke-dashoffset : 1 ; opacity : 0 ; } /* …" at bounding box center [491, 211] width 499 height 299
type textarea "const PARENT_SEL = '.ilm-values';"
click at [728, 373] on div "Save" at bounding box center [729, 375] width 21 height 13
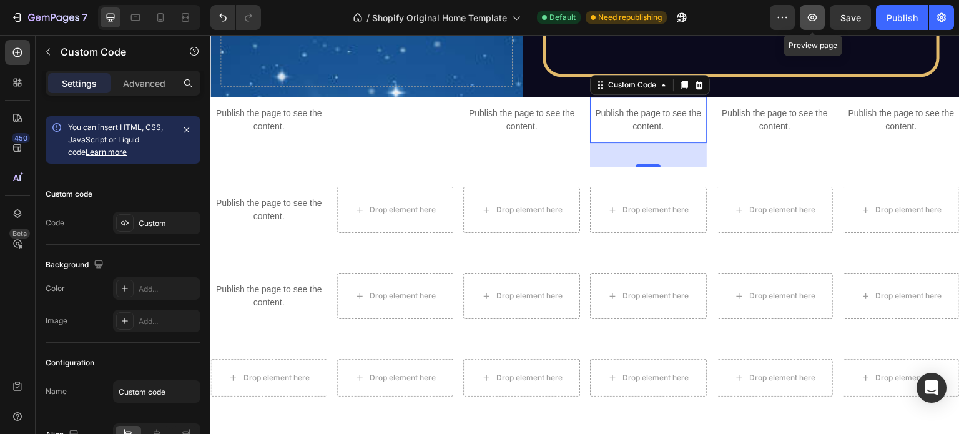
click at [817, 26] on button "button" at bounding box center [812, 17] width 25 height 25
click at [280, 119] on p "Publish the page to see the content." at bounding box center [268, 120] width 117 height 26
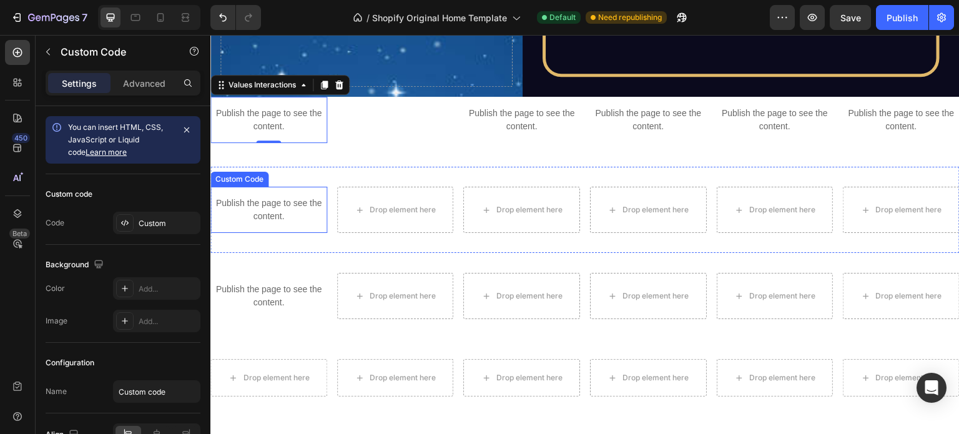
click at [288, 193] on div "Publish the page to see the content." at bounding box center [268, 210] width 117 height 46
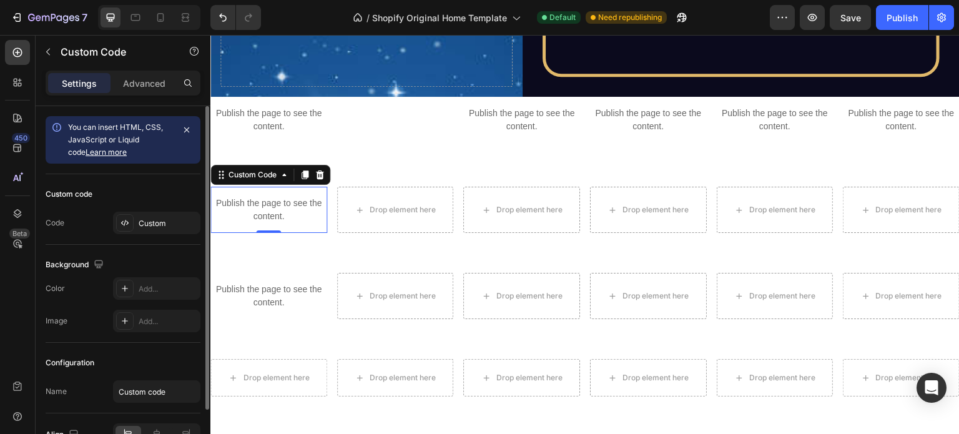
click at [142, 209] on div "Custom code Code Custom" at bounding box center [123, 209] width 155 height 71
click at [148, 224] on div "Custom" at bounding box center [168, 223] width 59 height 11
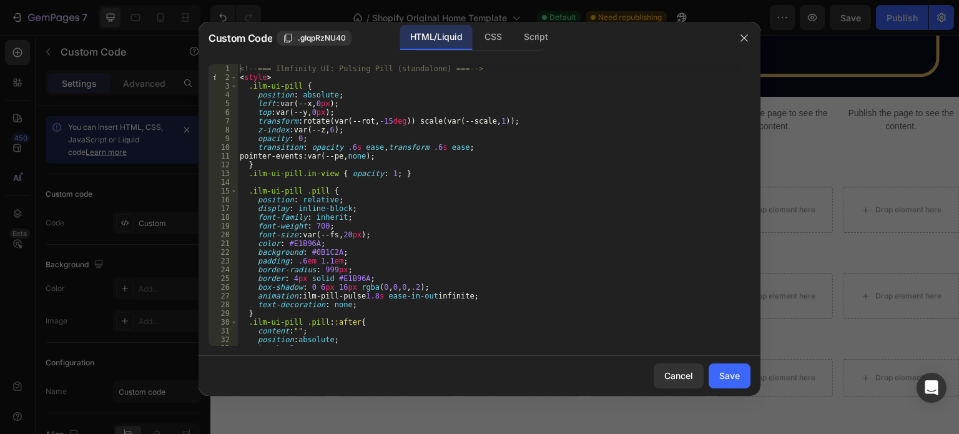
click at [786, 167] on div at bounding box center [479, 217] width 959 height 434
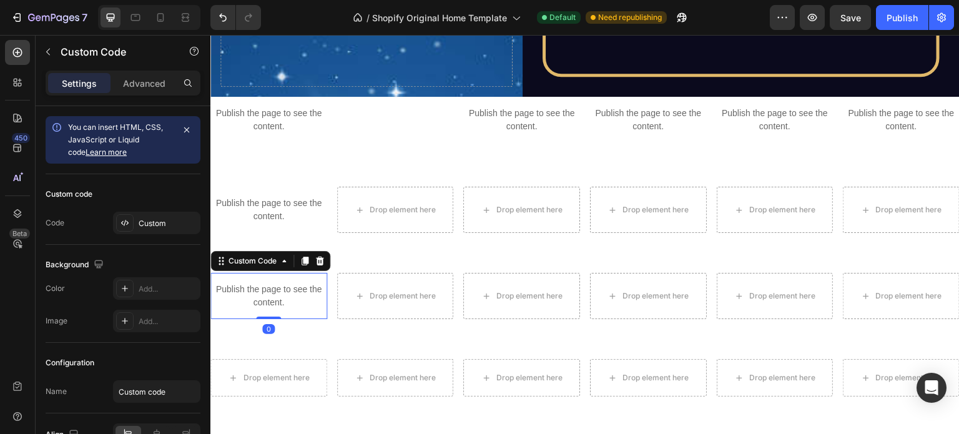
click at [261, 310] on div "Publish the page to see the content." at bounding box center [268, 296] width 117 height 46
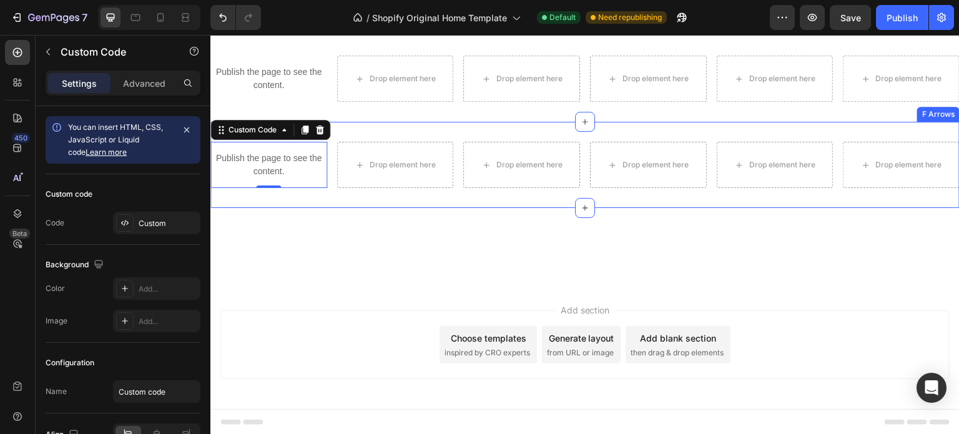
scroll to position [3676, 0]
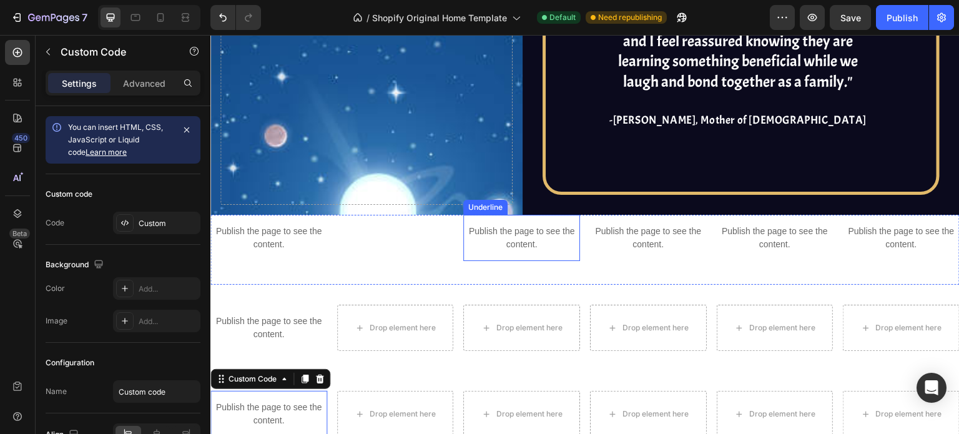
click at [529, 248] on p "Publish the page to see the content." at bounding box center [521, 238] width 117 height 26
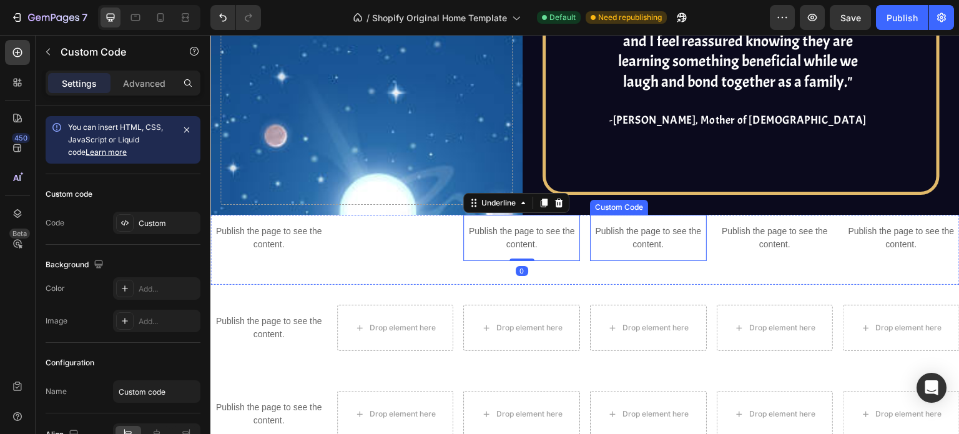
click at [614, 237] on p "Publish the page to see the content." at bounding box center [648, 238] width 117 height 26
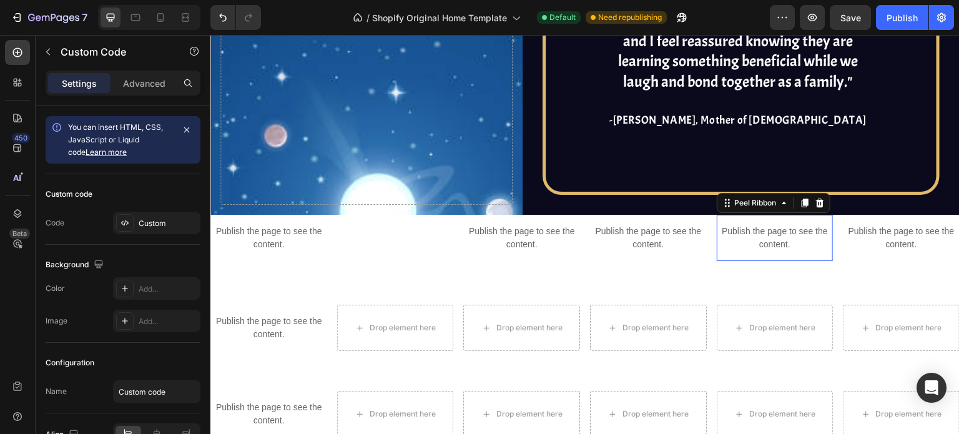
click at [747, 246] on p "Publish the page to see the content." at bounding box center [775, 238] width 117 height 26
click at [883, 245] on p "Publish the page to see the content." at bounding box center [901, 238] width 117 height 26
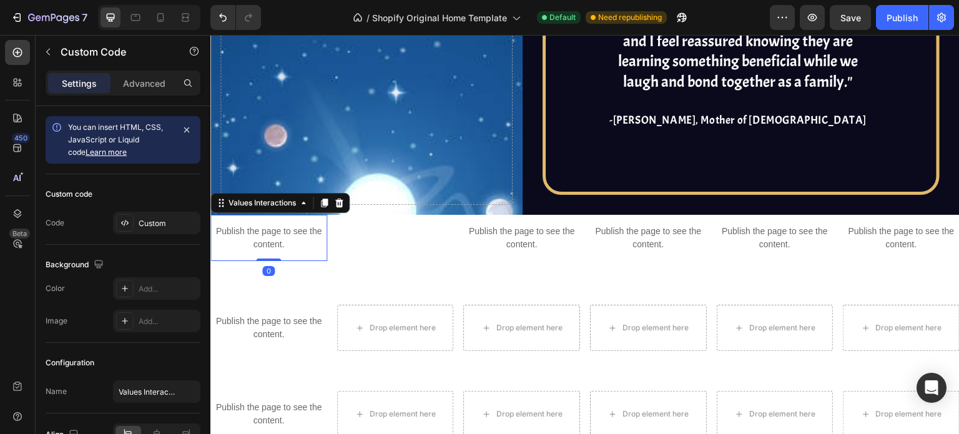
click at [300, 235] on p "Publish the page to see the content." at bounding box center [268, 238] width 117 height 26
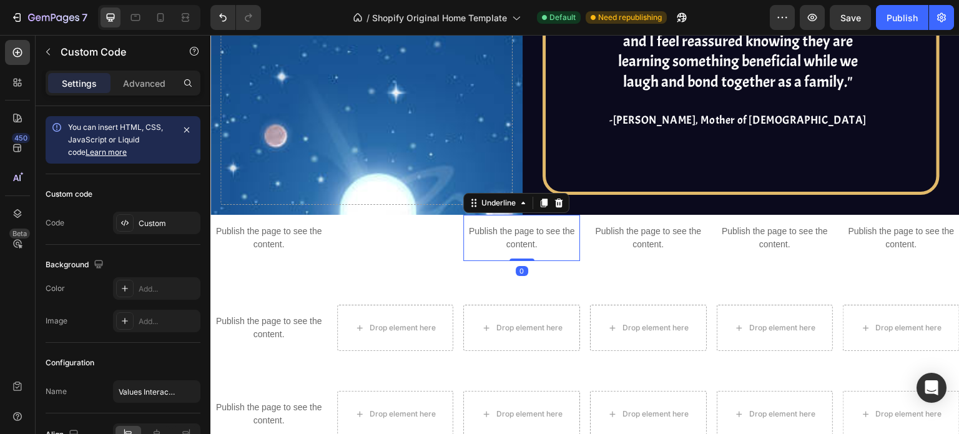
click at [496, 248] on p "Publish the page to see the content." at bounding box center [521, 238] width 117 height 26
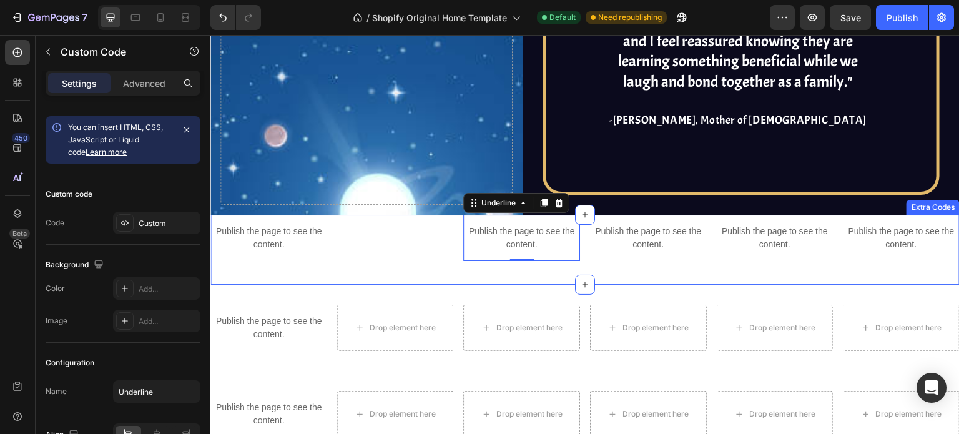
click at [407, 243] on div "Tabs Codes" at bounding box center [395, 250] width 117 height 70
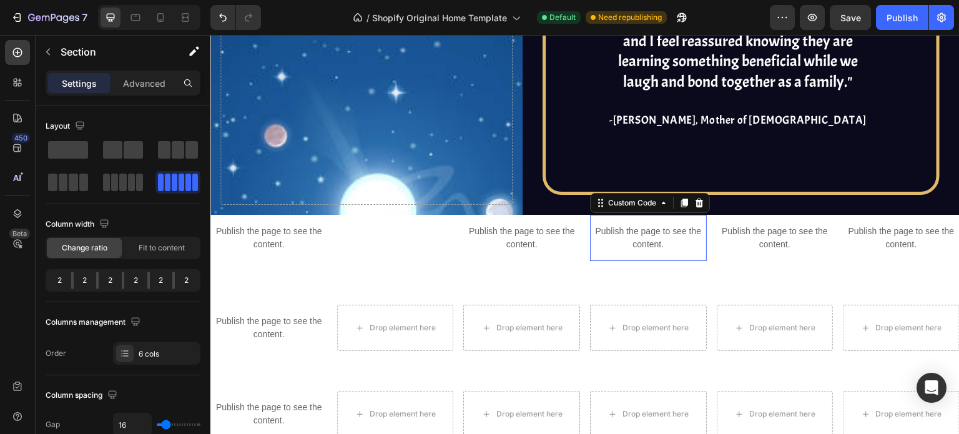
click at [615, 235] on p "Publish the page to see the content." at bounding box center [648, 238] width 117 height 26
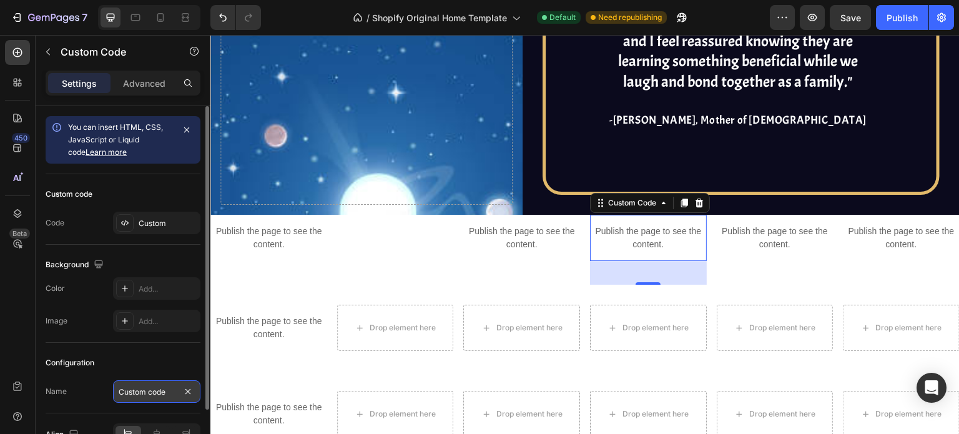
click at [140, 389] on input "Custom code" at bounding box center [156, 391] width 87 height 22
type input "S Arrow?"
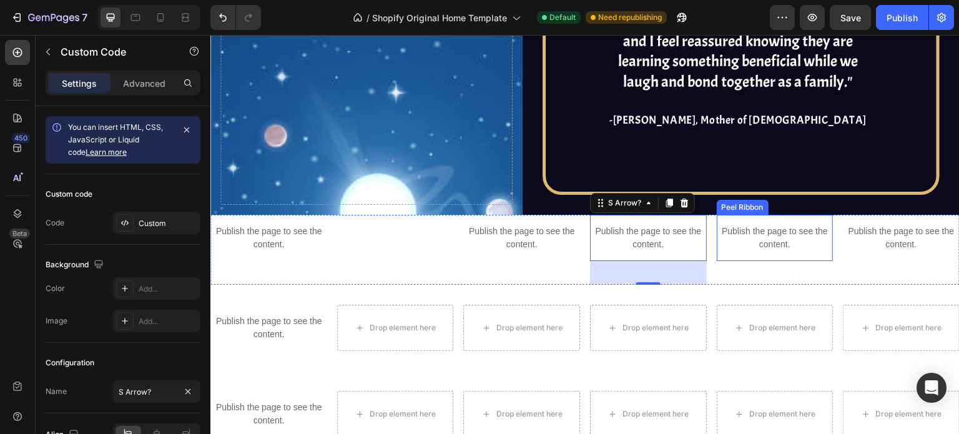
click at [763, 246] on p "Publish the page to see the content." at bounding box center [775, 238] width 117 height 26
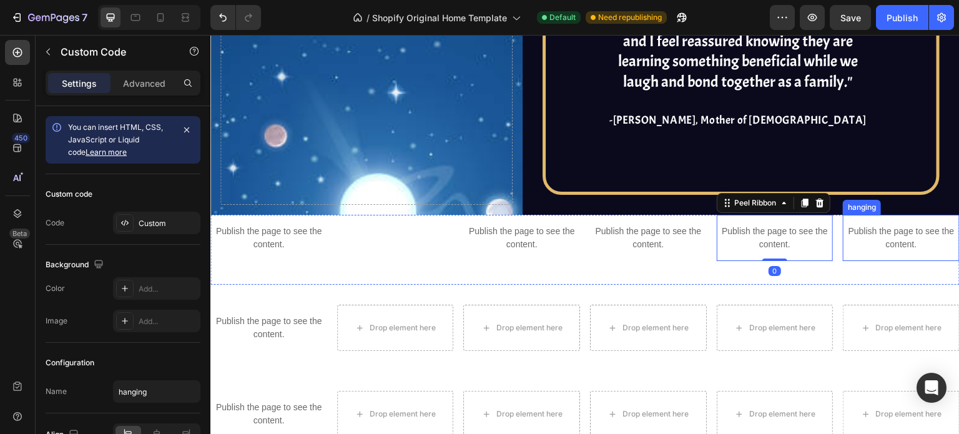
click at [889, 242] on p "Publish the page to see the content." at bounding box center [901, 238] width 117 height 26
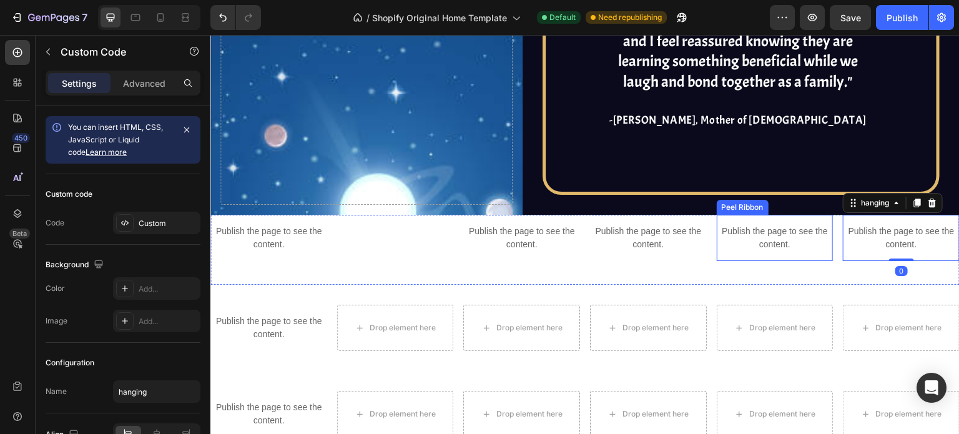
click at [785, 243] on p "Publish the page to see the content." at bounding box center [775, 238] width 117 height 26
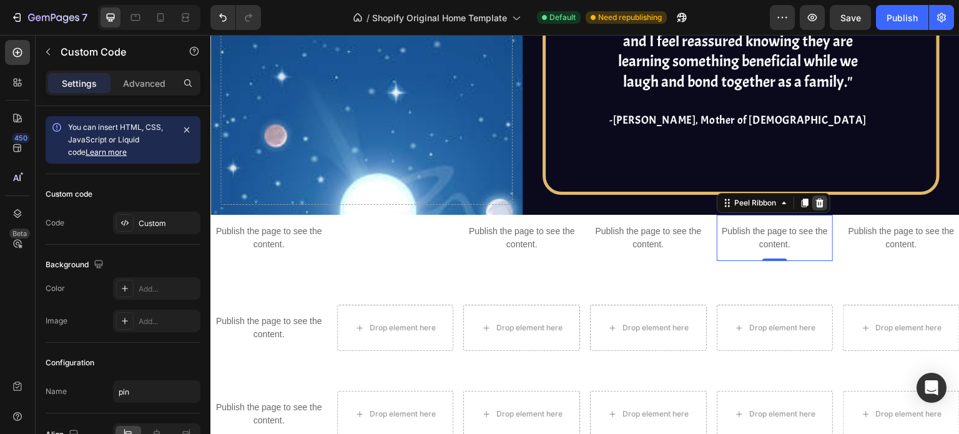
click at [815, 195] on div at bounding box center [819, 202] width 15 height 15
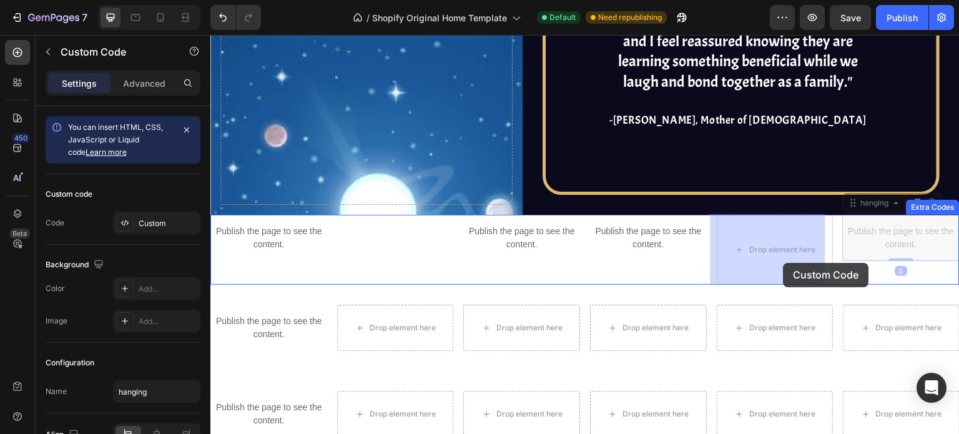
drag, startPoint x: 871, startPoint y: 238, endPoint x: 780, endPoint y: 260, distance: 93.9
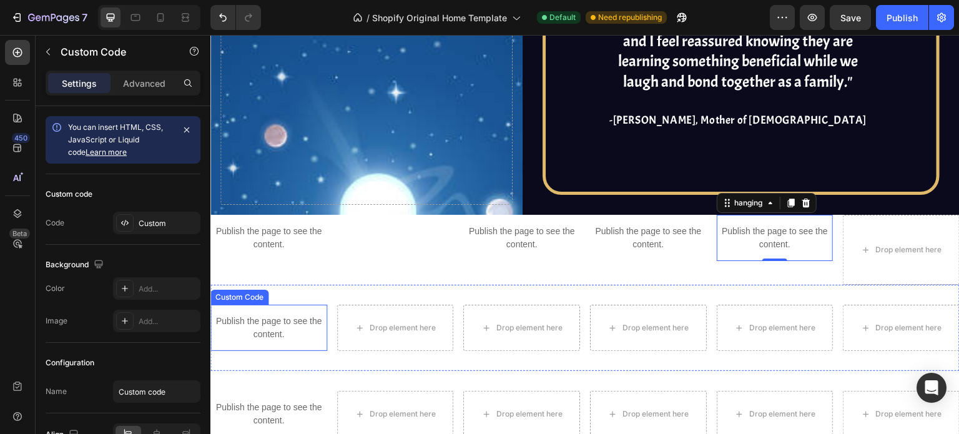
click at [281, 326] on p "Publish the page to see the content." at bounding box center [268, 328] width 117 height 26
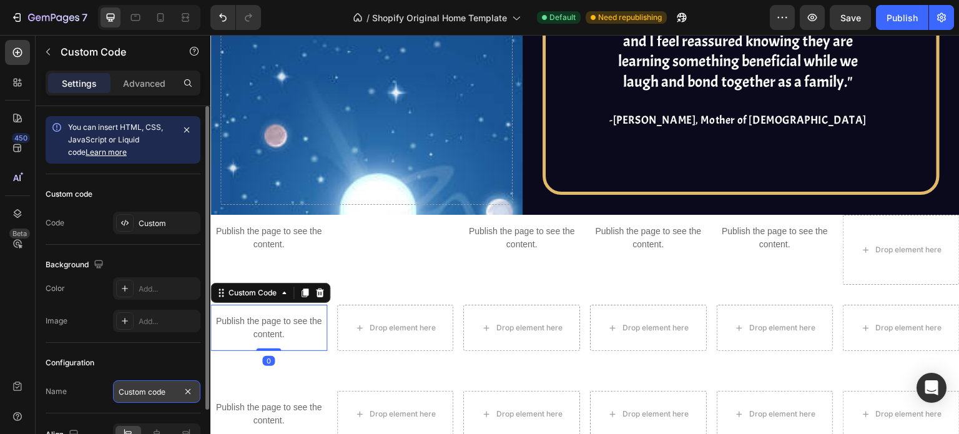
click at [155, 396] on input "Custom code" at bounding box center [156, 391] width 87 height 22
type input "Pill"
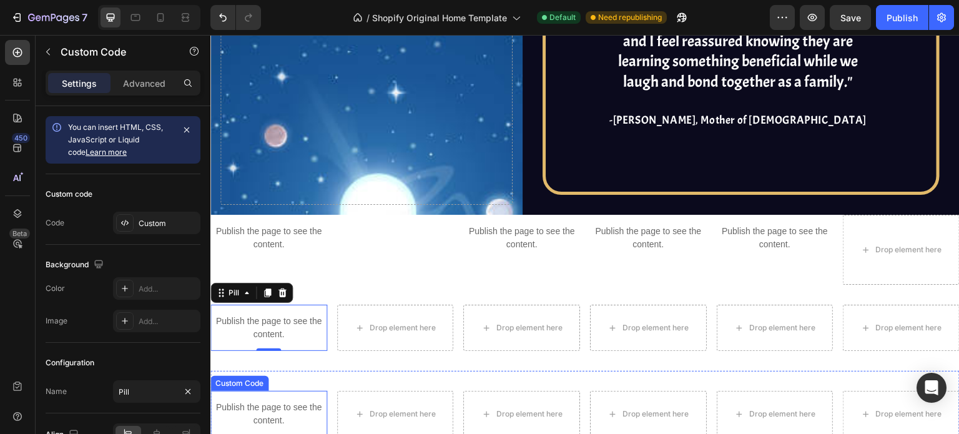
click at [263, 410] on p "Publish the page to see the content." at bounding box center [268, 414] width 117 height 26
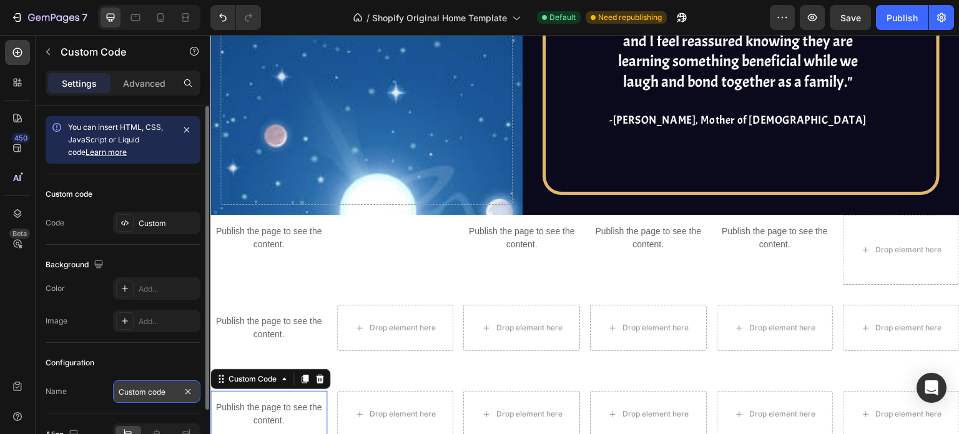
click at [138, 395] on input "Custom code" at bounding box center [156, 391] width 87 height 22
type input "F Arrow"
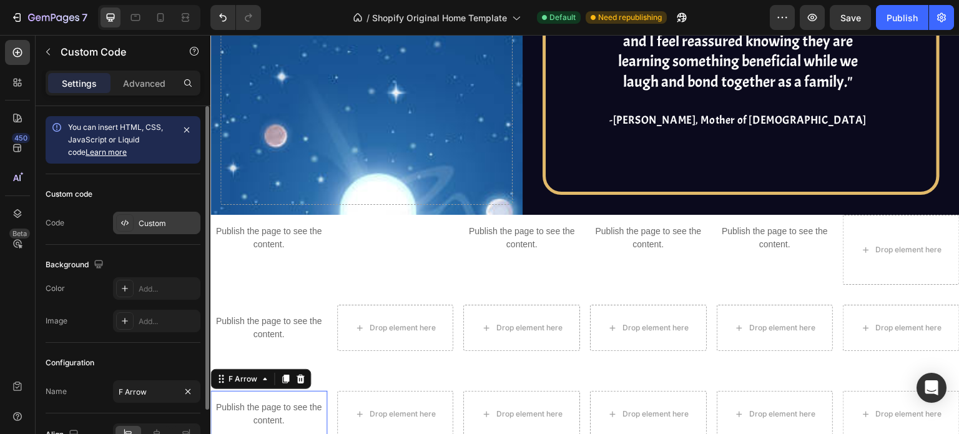
click at [139, 221] on div "Custom" at bounding box center [168, 223] width 59 height 11
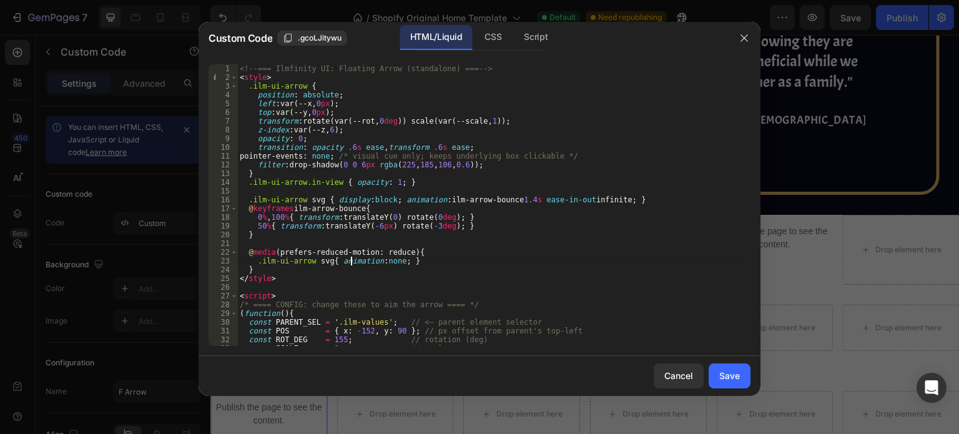
click at [351, 257] on div "<!-- === Ilmfinity UI: Floating Arrow (standalone) === --> < style > .ilm-ui-ar…" at bounding box center [489, 213] width 504 height 299
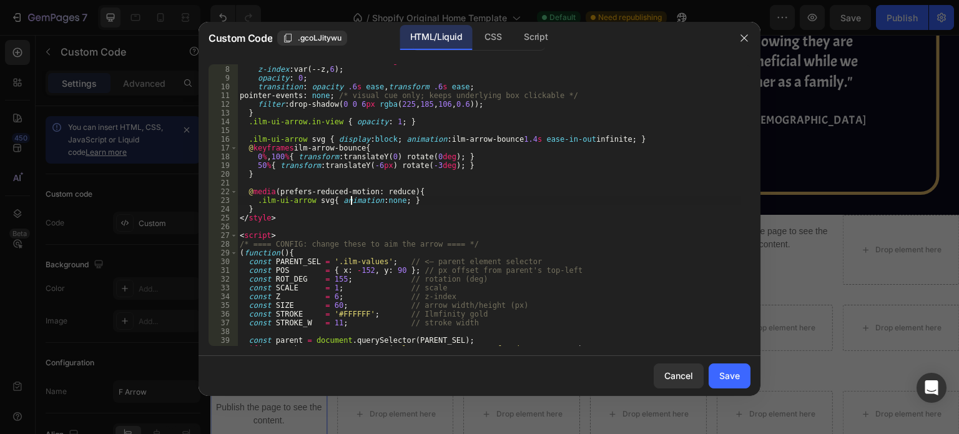
click at [351, 257] on div "transform : rotate(var(--rot, 0 deg )) scale(var(--scale, 1 )) ; z-index : var(…" at bounding box center [489, 205] width 504 height 299
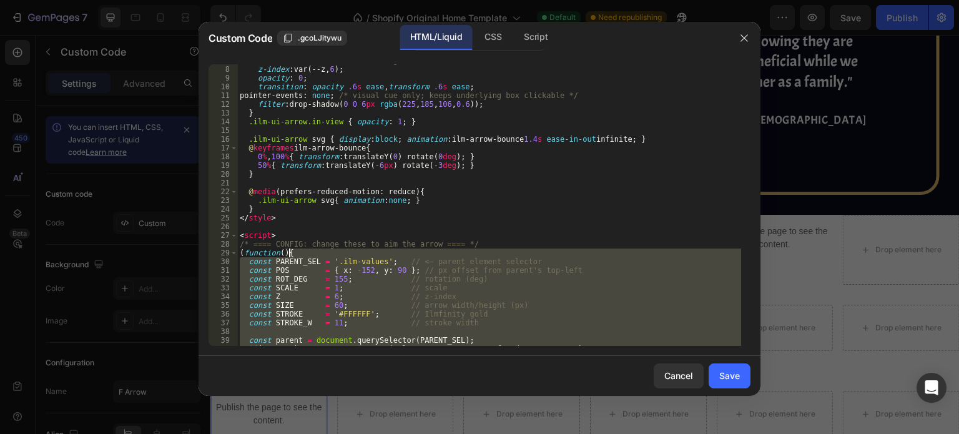
click at [351, 257] on div "transform : rotate(var(--rot, 0 deg )) scale(var(--scale, 1 )) ; z-index : var(…" at bounding box center [489, 205] width 504 height 299
click at [357, 262] on div "transform : rotate(var(--rot, 0 deg )) scale(var(--scale, 1 )) ; z-index : var(…" at bounding box center [489, 204] width 504 height 281
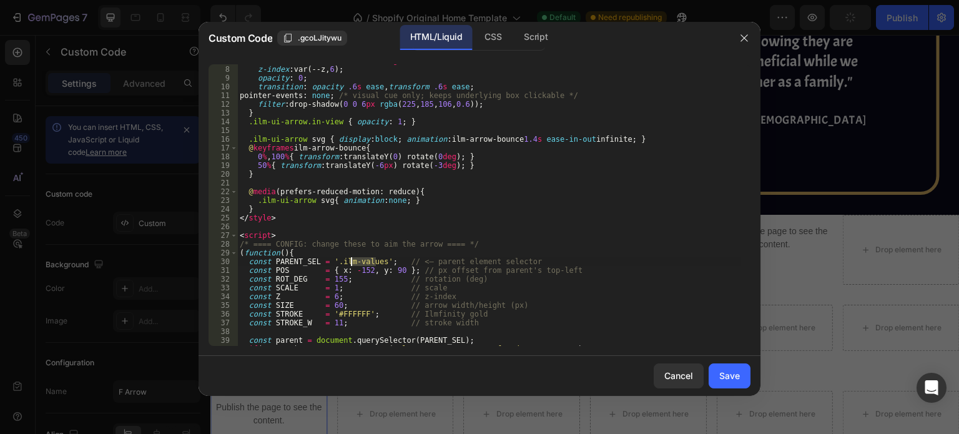
click at [357, 262] on div "transform : rotate(var(--rot, 0 deg )) scale(var(--scale, 1 )) ; z-index : var(…" at bounding box center [489, 205] width 504 height 299
type textarea "const PARENT_SEL = '.ilm-'; // <— parent element selector"
click at [718, 378] on button "Save" at bounding box center [729, 375] width 42 height 25
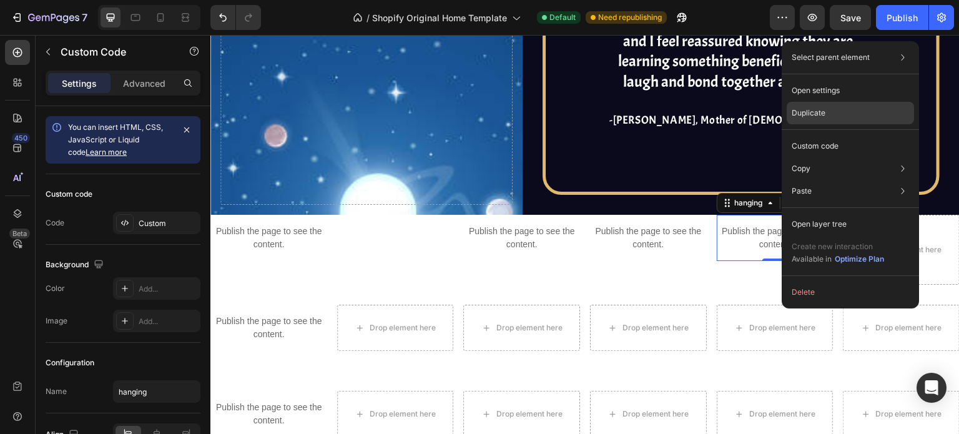
click at [838, 135] on div "Duplicate" at bounding box center [849, 146] width 127 height 22
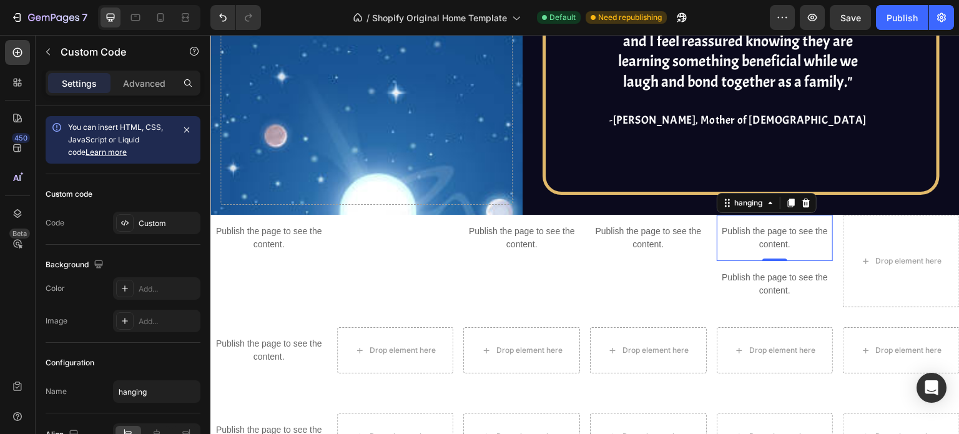
click at [798, 225] on p "Publish the page to see the content." at bounding box center [775, 238] width 117 height 26
click at [141, 204] on div "Custom code Code Custom" at bounding box center [123, 209] width 155 height 71
click at [141, 210] on div "Custom code Code Custom" at bounding box center [123, 209] width 155 height 71
click at [147, 223] on div "Custom" at bounding box center [168, 223] width 59 height 11
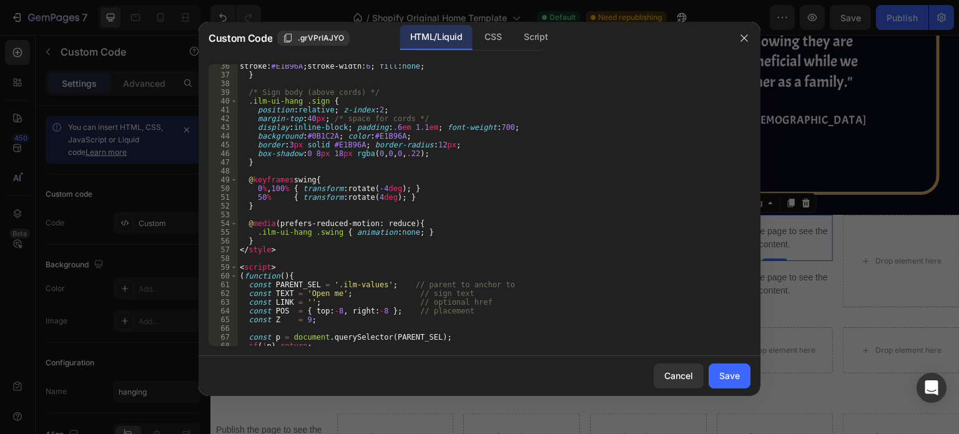
scroll to position [308, 0]
click at [365, 285] on div "stroke : #E1B96A ; stroke-width : 6 ; fill : none ; } /* Sign body (above cords…" at bounding box center [489, 211] width 504 height 299
type textarea "const PARENT_SEL = '.ilm-'; // parent to anchor to"
click at [735, 369] on div "Save" at bounding box center [729, 375] width 21 height 13
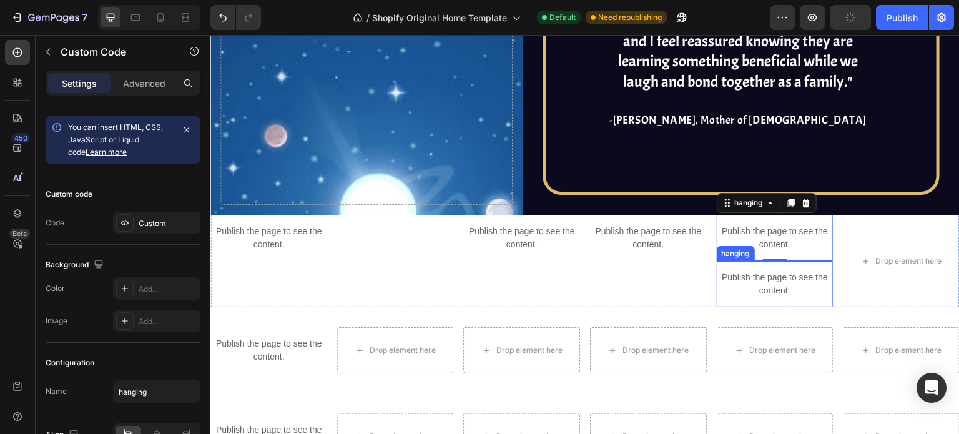
click at [797, 295] on p "Publish the page to see the content." at bounding box center [775, 284] width 117 height 26
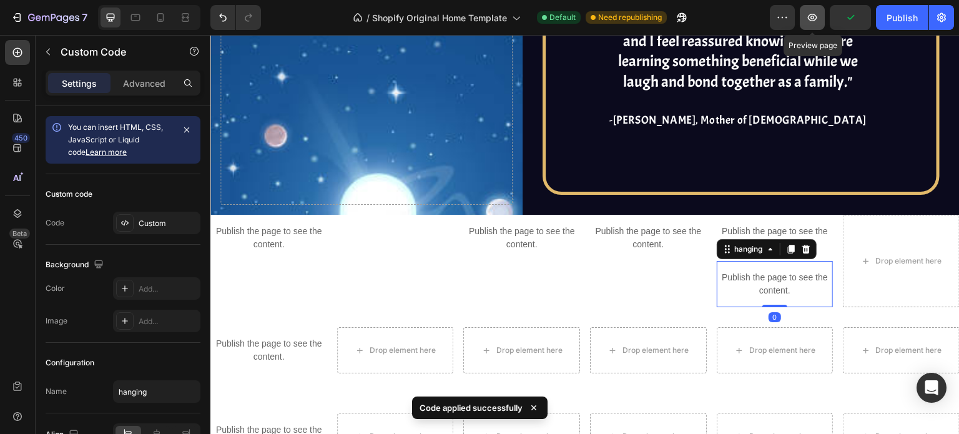
click at [818, 21] on icon "button" at bounding box center [812, 17] width 12 height 12
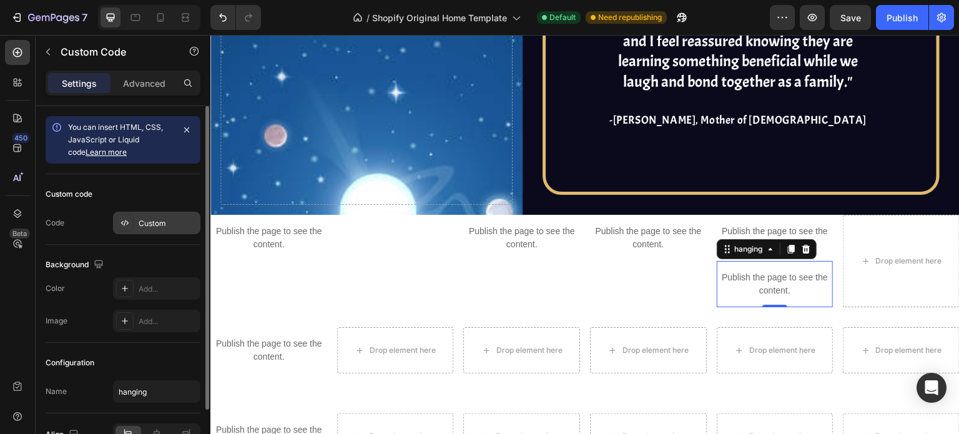
click at [151, 228] on div "Custom" at bounding box center [168, 223] width 59 height 11
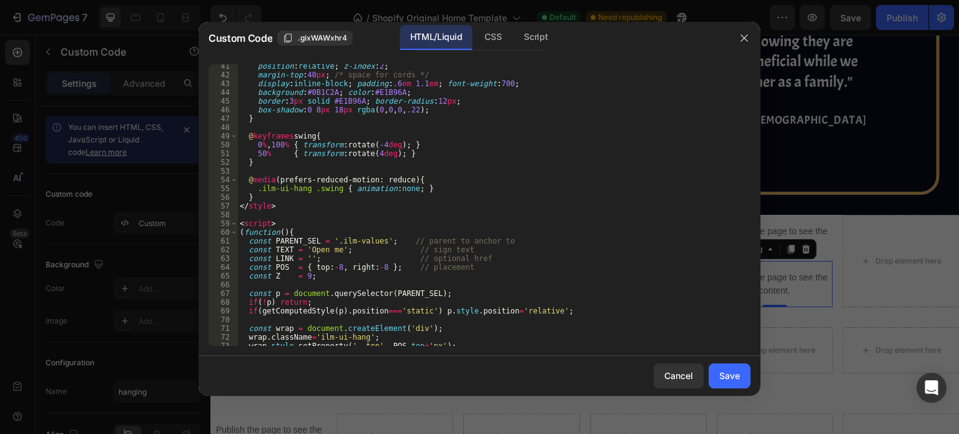
scroll to position [357, 0]
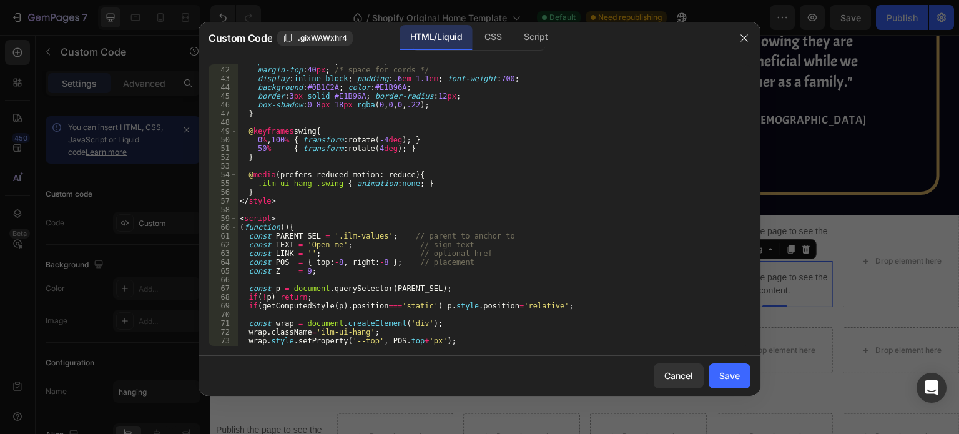
click at [307, 70] on div "position : relative ; z-index : 2 ; margin-top : 40 px ; /* space for cords */ …" at bounding box center [489, 206] width 504 height 299
type textarea "margin-top:35px; /* space for cords */"
click at [740, 377] on button "Save" at bounding box center [729, 375] width 42 height 25
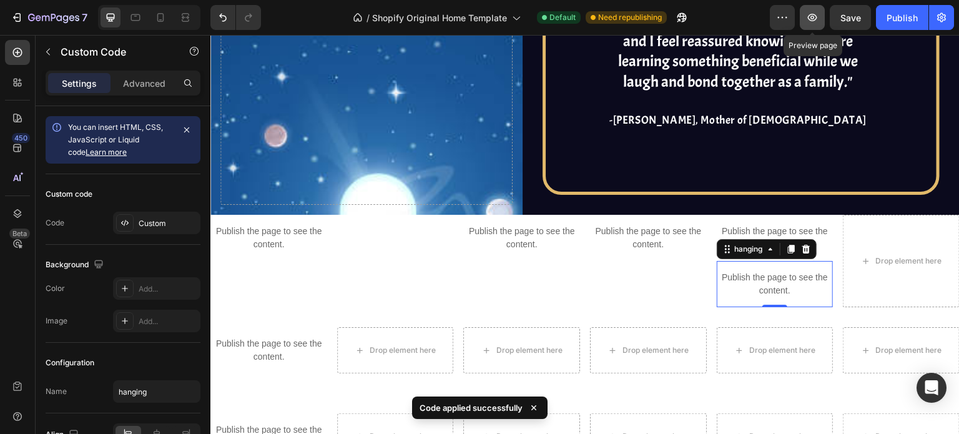
click at [810, 12] on icon "button" at bounding box center [812, 17] width 12 height 12
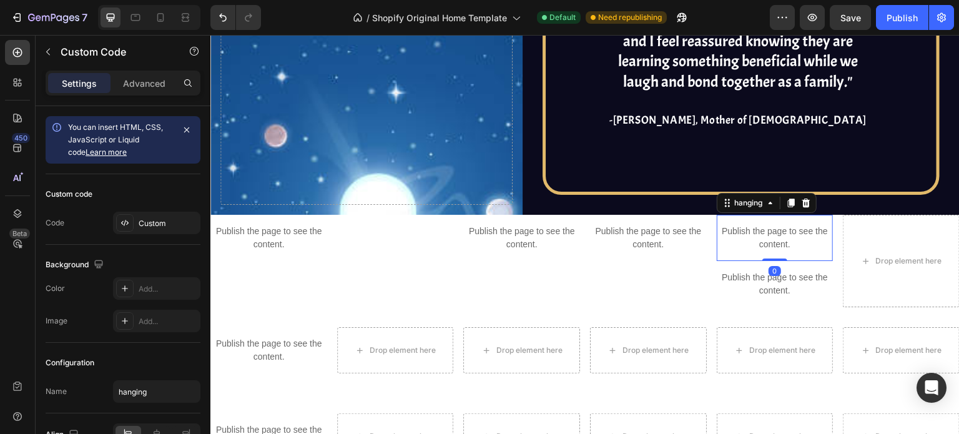
click at [740, 233] on p "Publish the page to see the content." at bounding box center [775, 238] width 117 height 26
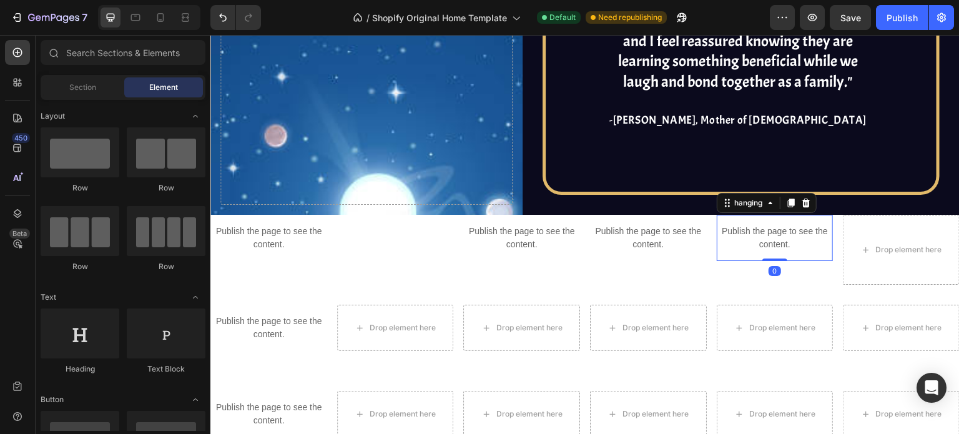
click at [766, 236] on p "Publish the page to see the content." at bounding box center [775, 238] width 117 height 26
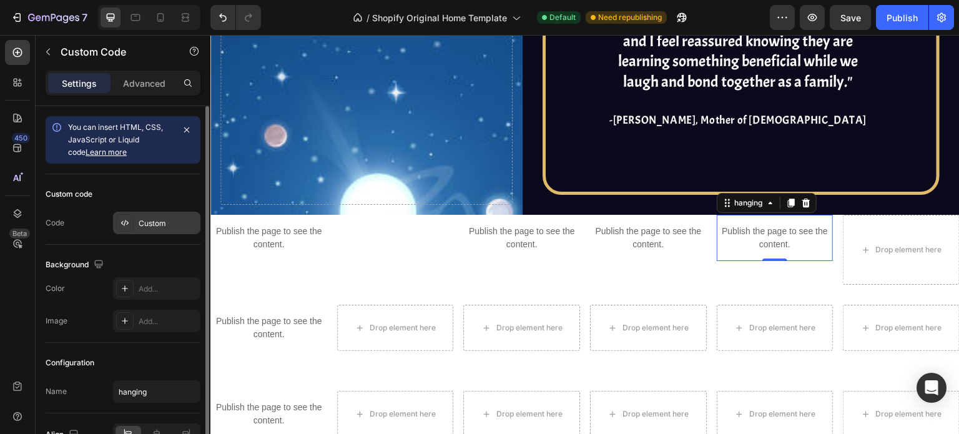
click at [150, 231] on div "Custom" at bounding box center [156, 223] width 87 height 22
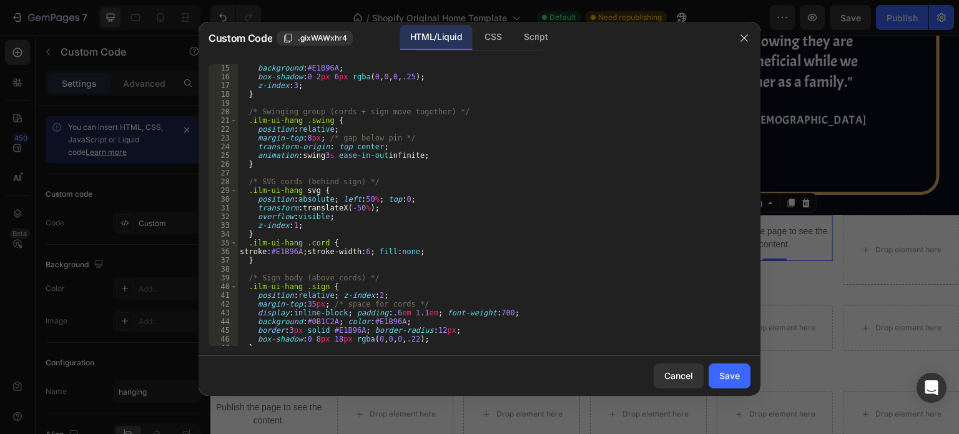
scroll to position [177, 0]
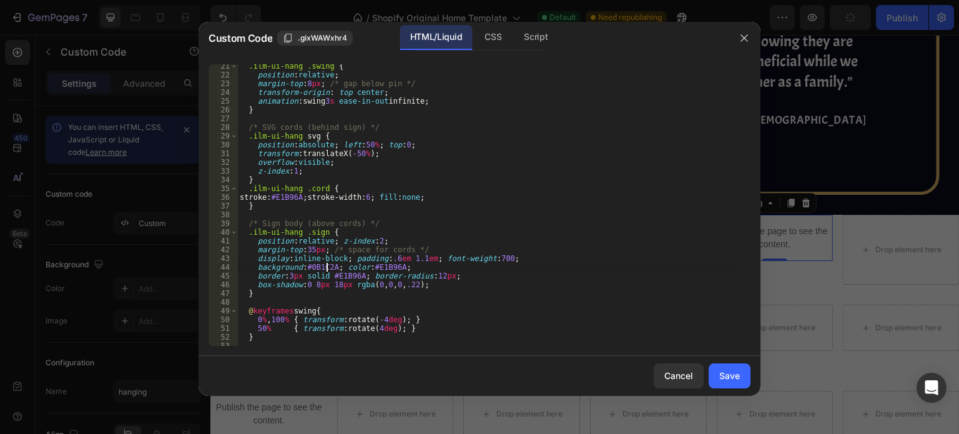
click at [325, 267] on div ".ilm-ui-hang .swing { position : relative ; margin-top : 8 px ; /* gap below pi…" at bounding box center [489, 211] width 504 height 299
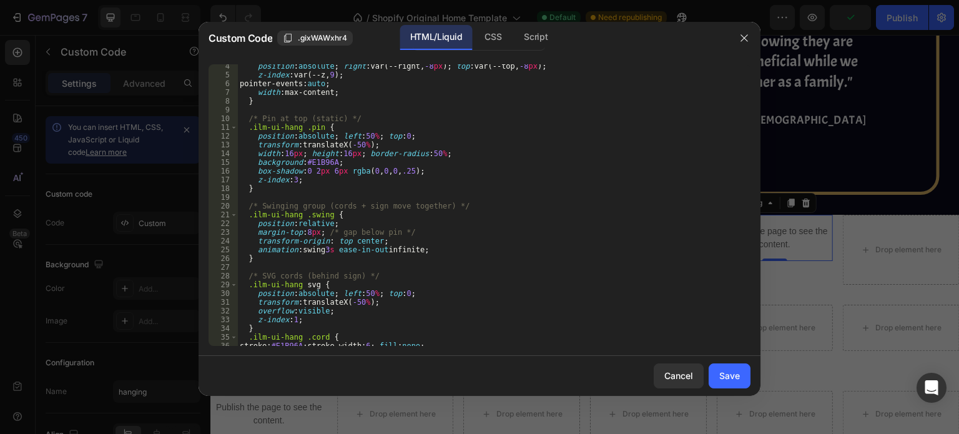
scroll to position [0, 0]
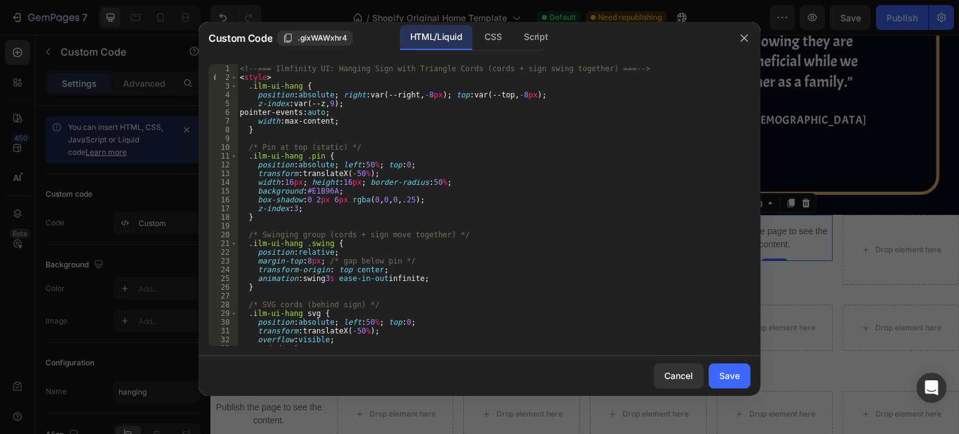
click at [312, 191] on div "<!-- === Ilmfinity UI: Hanging Sign with Triangle Cords (cords + sign swing tog…" at bounding box center [489, 213] width 504 height 299
paste textarea "0B1C2"
type textarea "background:#0B1C2A;"
click at [738, 381] on div "Save" at bounding box center [729, 375] width 21 height 13
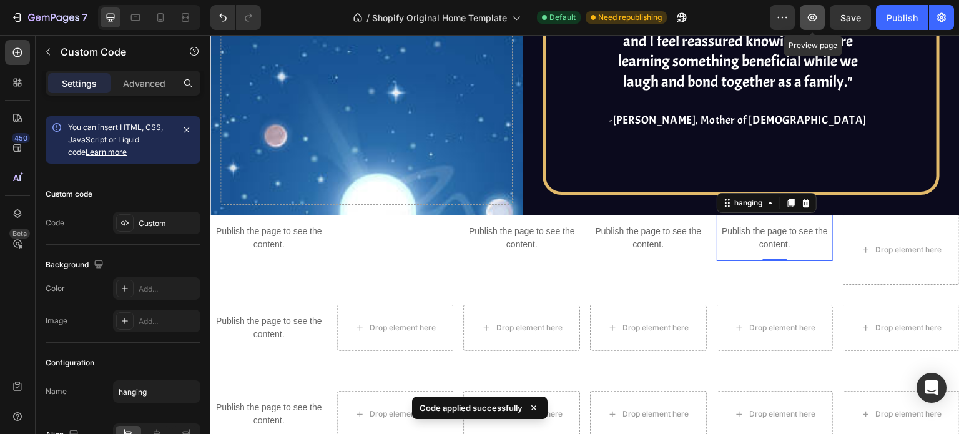
click at [817, 14] on icon "button" at bounding box center [812, 17] width 12 height 12
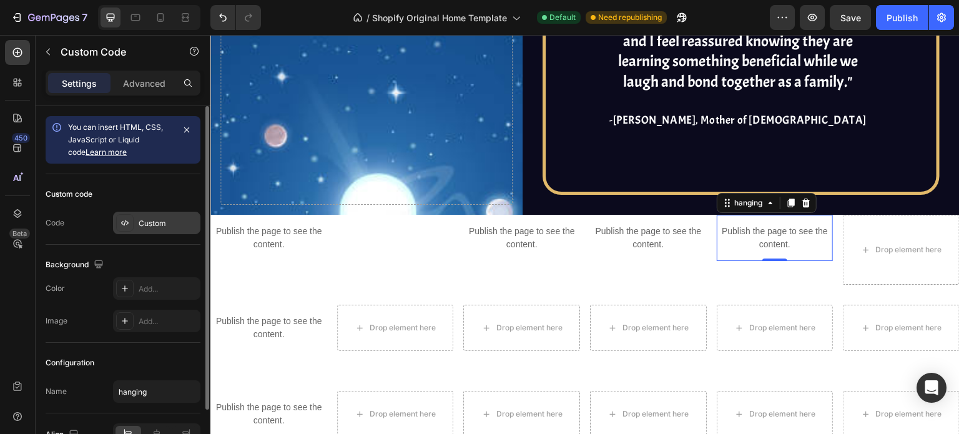
click at [160, 221] on div "Custom" at bounding box center [168, 223] width 59 height 11
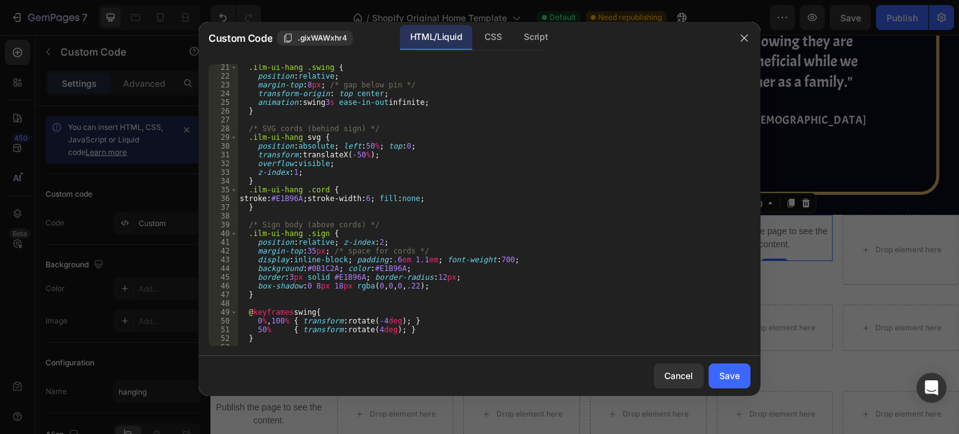
scroll to position [185, 0]
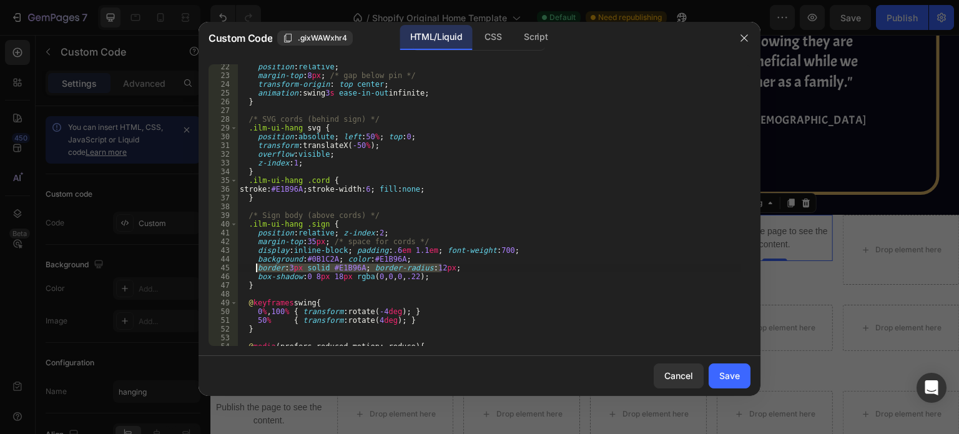
drag, startPoint x: 454, startPoint y: 269, endPoint x: 257, endPoint y: 266, distance: 196.6
click at [257, 266] on div "position : relative ; margin-top : 8 px ; /* gap below pin */ transform-origin …" at bounding box center [489, 211] width 504 height 299
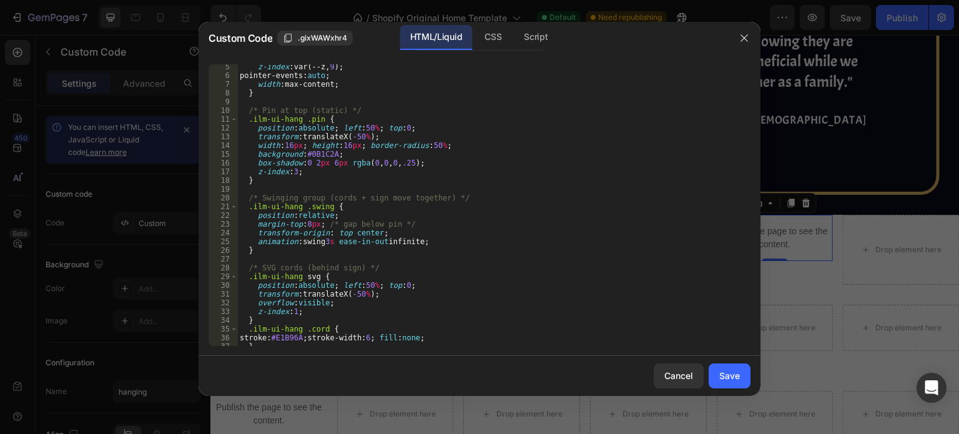
scroll to position [36, 0]
click at [366, 151] on div "z-index : var(--z, 9 ) ; pointer-events : auto ; width : max-content ; } /* Pin…" at bounding box center [489, 212] width 504 height 299
type textarea "background:#0B1C2A;"
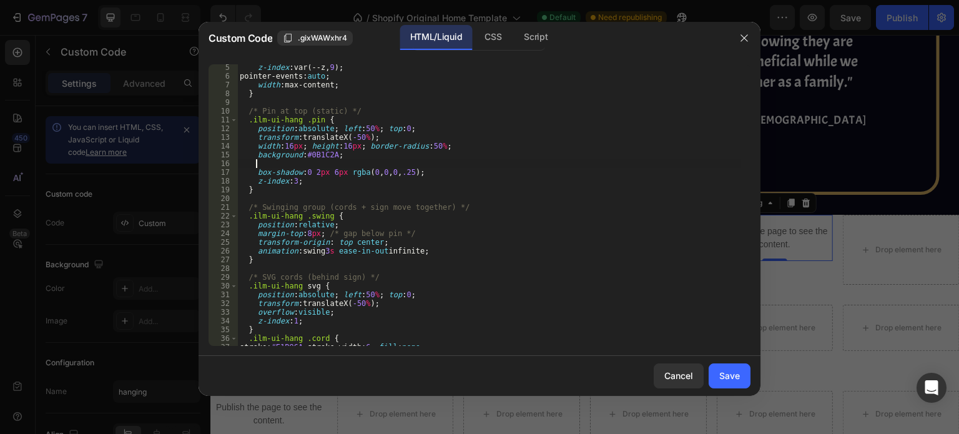
paste textarea "border:3px solid #E1B96A; border-radius:12px;"
click at [429, 162] on div "z-index : var(--z, 9 ) ; pointer-events : auto ; width : max-content ; } /* Pin…" at bounding box center [489, 212] width 504 height 299
type textarea "border:3px solid #E1B96A; border-radius:3px;"
click at [728, 371] on div "Save" at bounding box center [729, 375] width 21 height 13
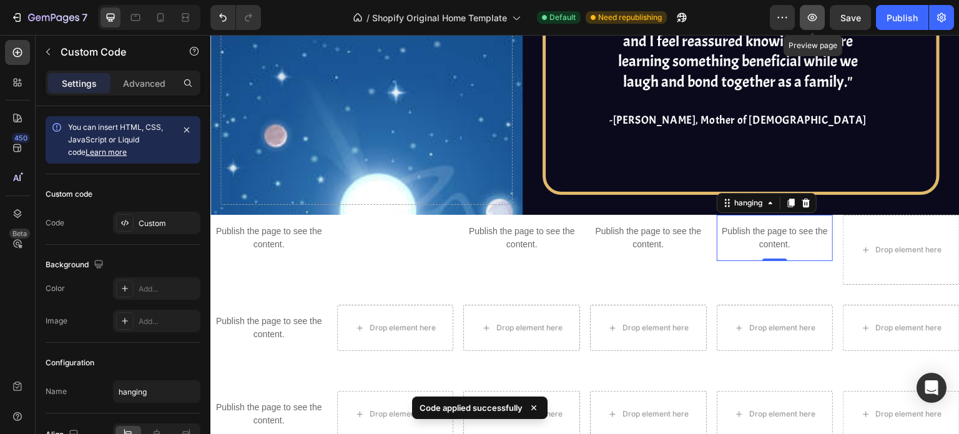
click at [818, 18] on icon "button" at bounding box center [812, 17] width 12 height 12
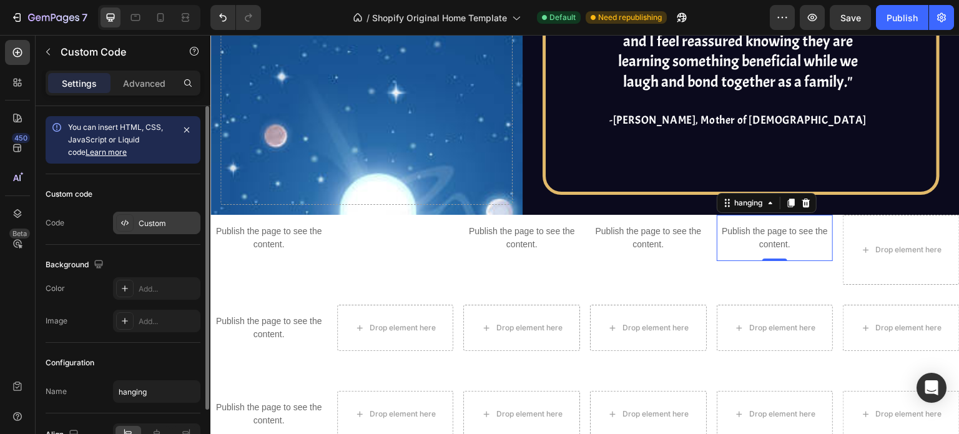
click at [152, 220] on div "Custom" at bounding box center [168, 223] width 59 height 11
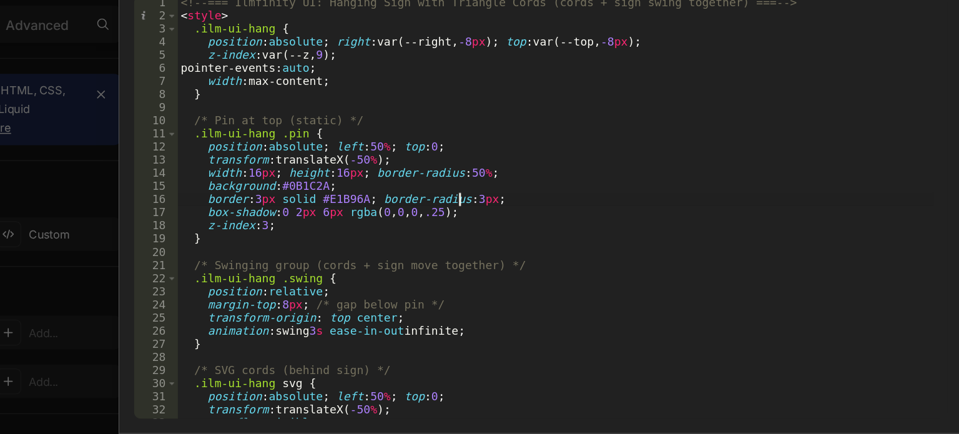
click at [426, 200] on div "<!-- === Ilmfinity UI: Hanging Sign with Triangle Cords (cords + sign swing tog…" at bounding box center [489, 213] width 504 height 299
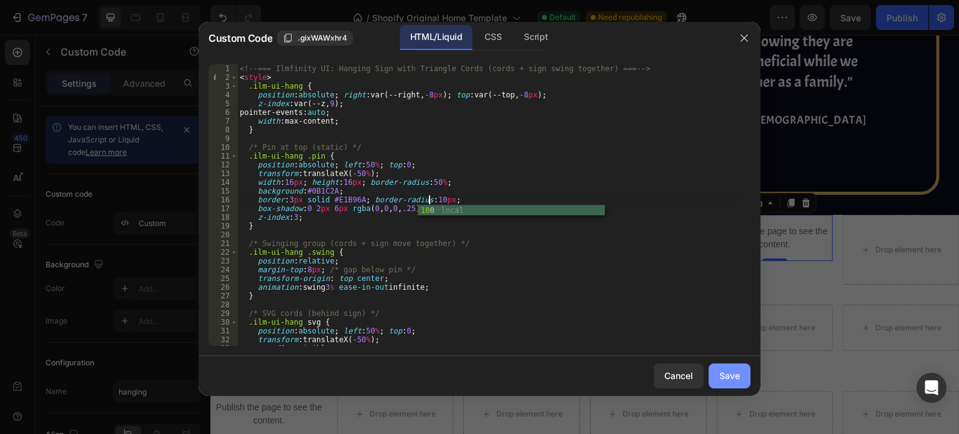
scroll to position [0, 16]
type textarea "border:3px solid #E1B96A; border-radius:100px;"
click at [737, 376] on div "Save" at bounding box center [729, 375] width 21 height 13
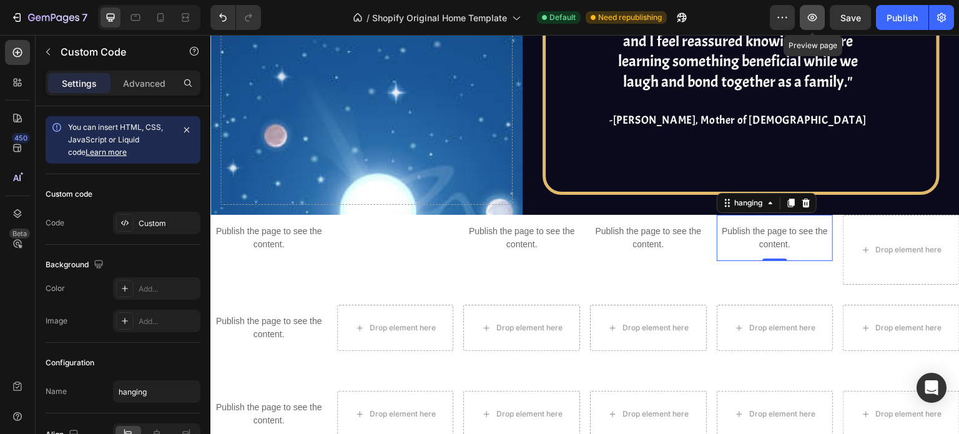
click at [814, 8] on button "button" at bounding box center [812, 17] width 25 height 25
